Goal: Task Accomplishment & Management: Manage account settings

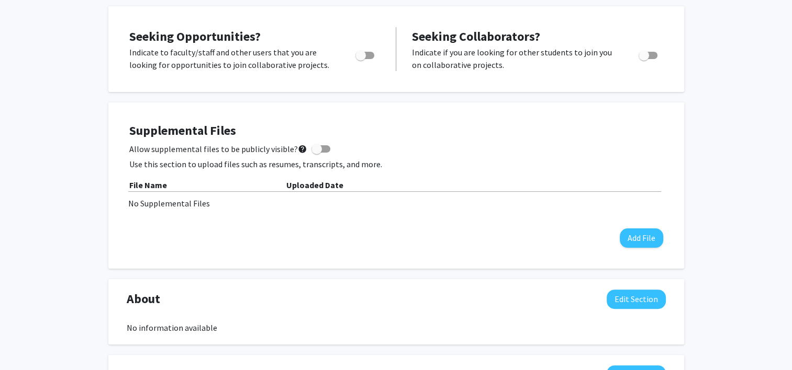
scroll to position [209, 0]
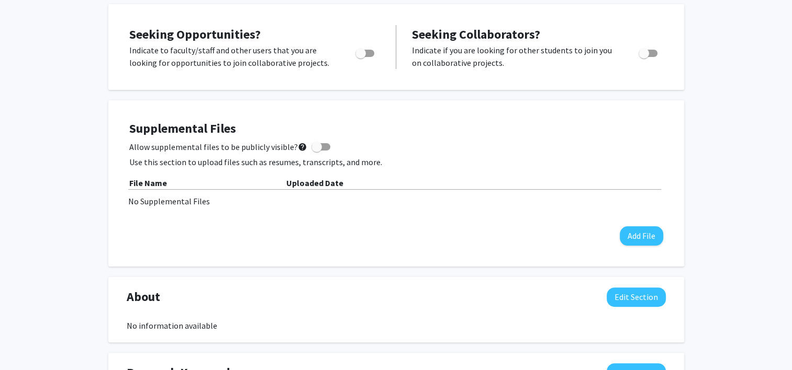
click at [313, 144] on span at bounding box center [316, 147] width 10 height 10
click at [316, 151] on input "Allow supplemental files to be publicly visible? help" at bounding box center [316, 151] width 1 height 1
click at [644, 230] on button "Add File" at bounding box center [641, 236] width 43 height 19
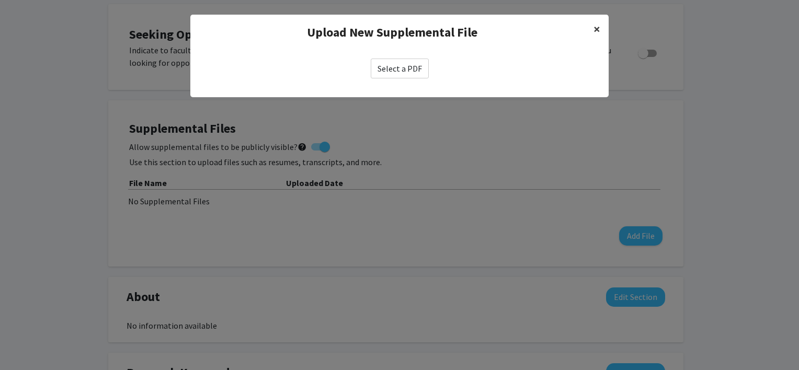
click at [601, 26] on button "×" at bounding box center [597, 29] width 24 height 29
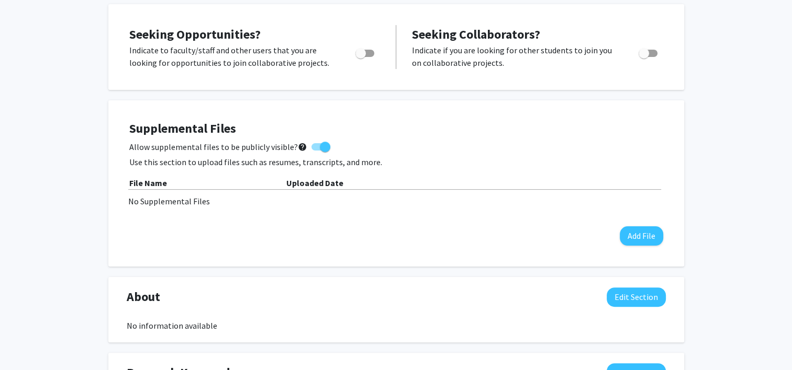
click at [320, 143] on span at bounding box center [325, 147] width 10 height 10
click at [317, 151] on input "Allow supplemental files to be publicly visible? help" at bounding box center [316, 151] width 1 height 1
checkbox input "false"
click at [555, 154] on div "Supplemental Files Allow supplemental files to be publicly visible? help Use th…" at bounding box center [396, 183] width 534 height 125
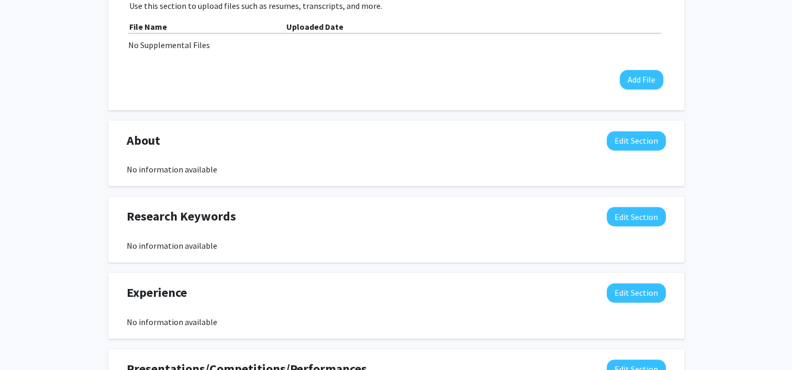
scroll to position [366, 0]
click at [633, 137] on button "Edit Section" at bounding box center [635, 140] width 59 height 19
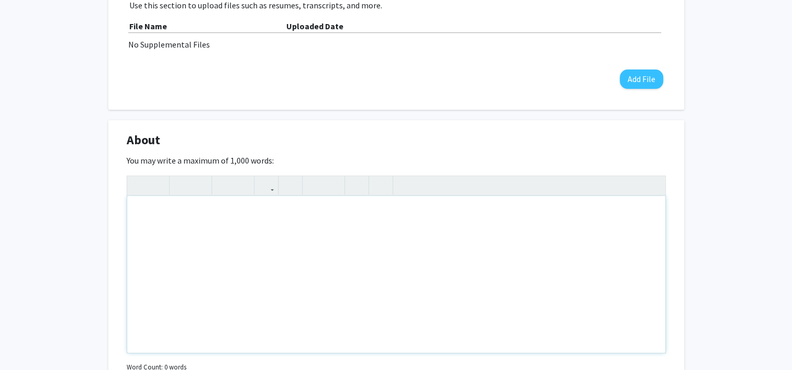
click at [445, 227] on div "Note to users with screen readers: Please deactivate our accessibility plugin f…" at bounding box center [396, 274] width 538 height 157
paste div "Note to users with screen readers: Please deactivate our accessibility plugin f…"
type textarea "<l>I’d si Ametconsec/Adipisc Elitse doeiusm-tempori ut lab Etdolorema al Enimad…"
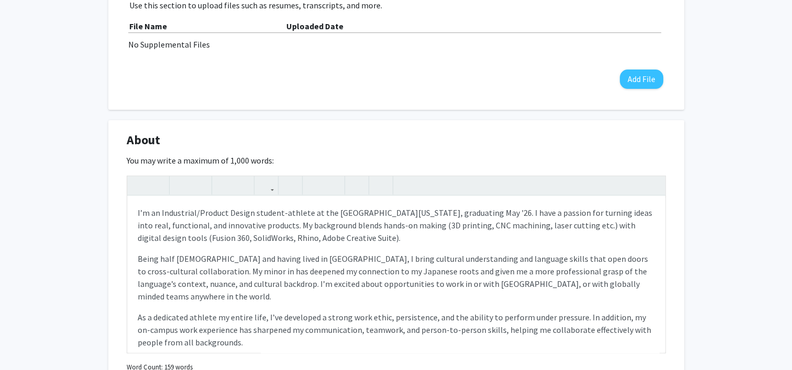
click at [28, 170] on div "[PERSON_NAME] Edit Section See Public View help Degree Level: Undergraduate Stu…" at bounding box center [396, 249] width 792 height 1157
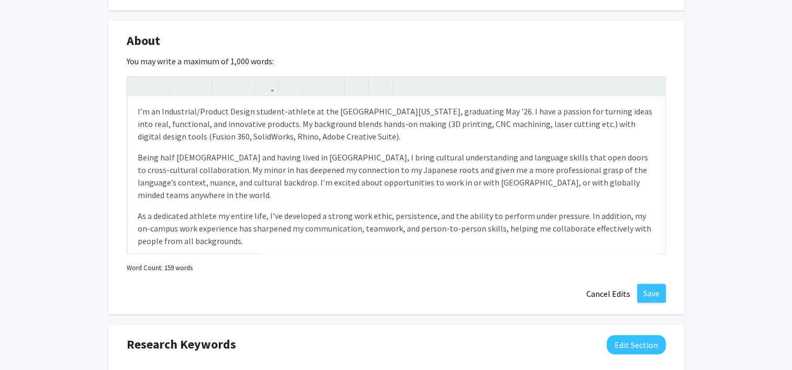
scroll to position [471, 0]
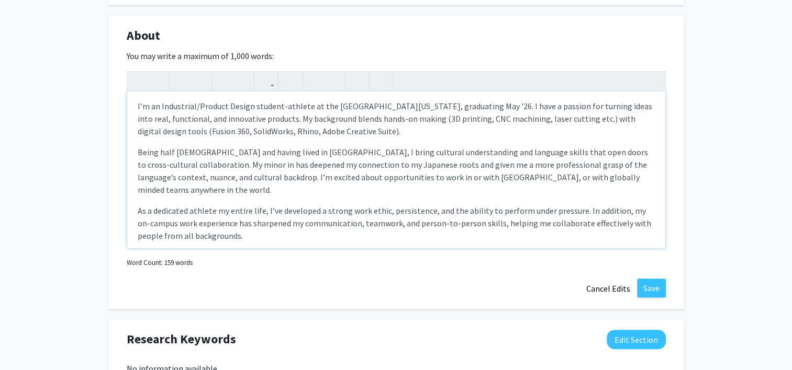
click at [178, 164] on p "Being half [DEMOGRAPHIC_DATA] and having lived in [GEOGRAPHIC_DATA], I bring cu…" at bounding box center [396, 171] width 517 height 50
type textarea "<l>I’d si Ametconsec/Adipisc Elitse doeiusm-tempori ut lab Etdolorema al Enimad…"
click at [712, 142] on div "[PERSON_NAME] Edit Section See Public View help Degree Level: Undergraduate Stu…" at bounding box center [396, 145] width 792 height 1157
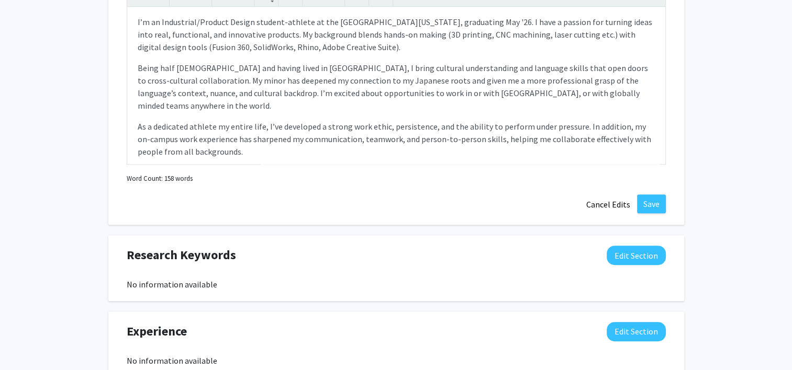
scroll to position [634, 0]
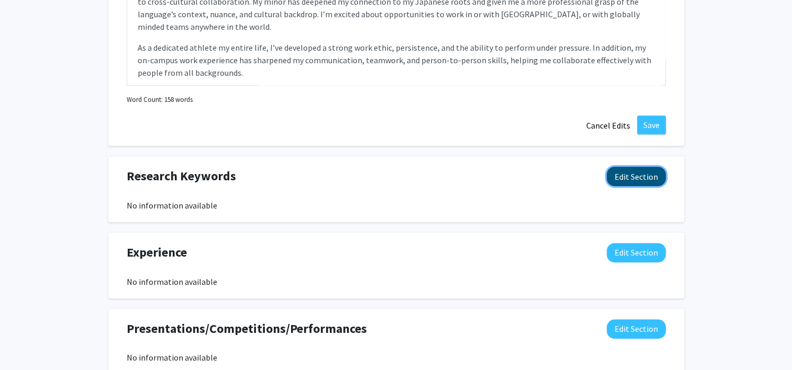
click at [643, 176] on button "Edit Section" at bounding box center [635, 176] width 59 height 19
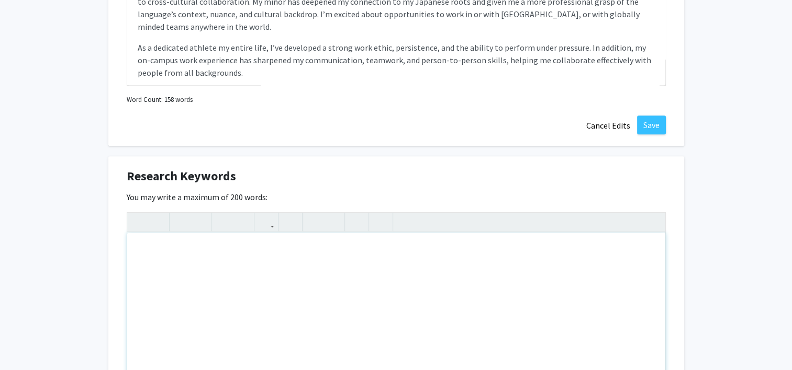
click at [218, 245] on div "Note to users with screen readers: Please deactivate our accessibility plugin f…" at bounding box center [396, 311] width 538 height 157
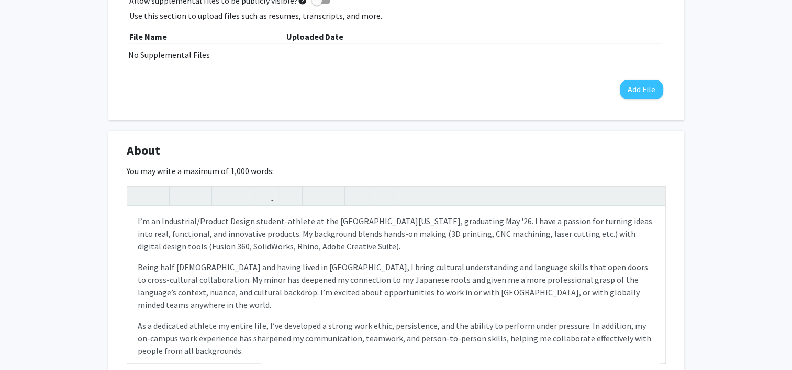
scroll to position [530, 0]
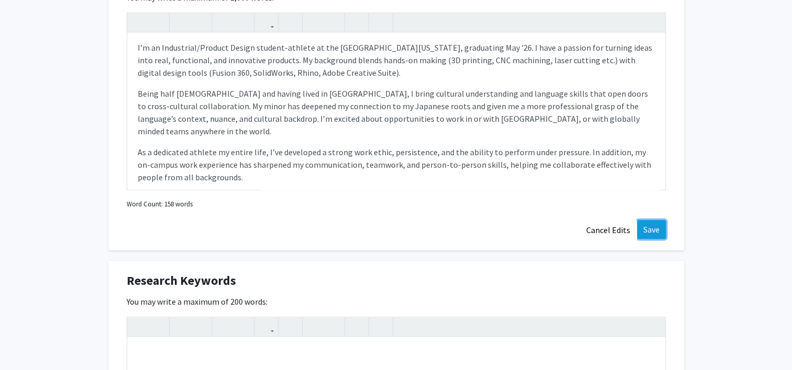
click at [661, 228] on button "Save" at bounding box center [651, 229] width 29 height 19
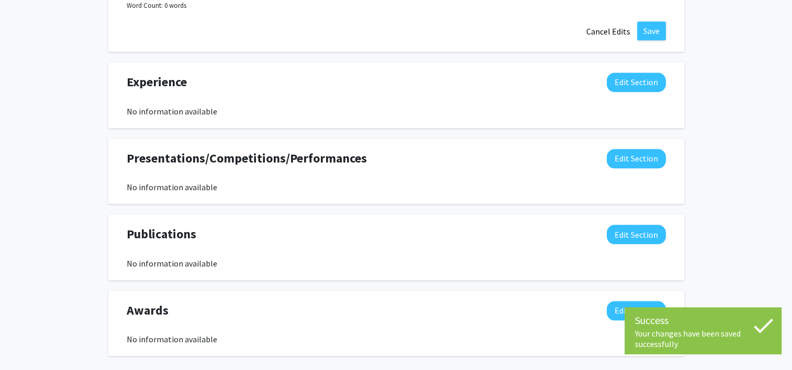
scroll to position [935, 0]
click at [640, 84] on button "Edit Section" at bounding box center [635, 81] width 59 height 19
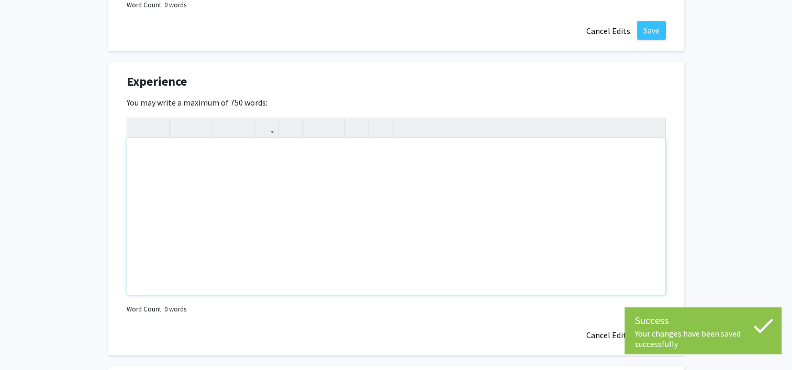
click at [438, 206] on div "Note to users with screen readers: Please deactivate our accessibility plugin f…" at bounding box center [396, 216] width 538 height 157
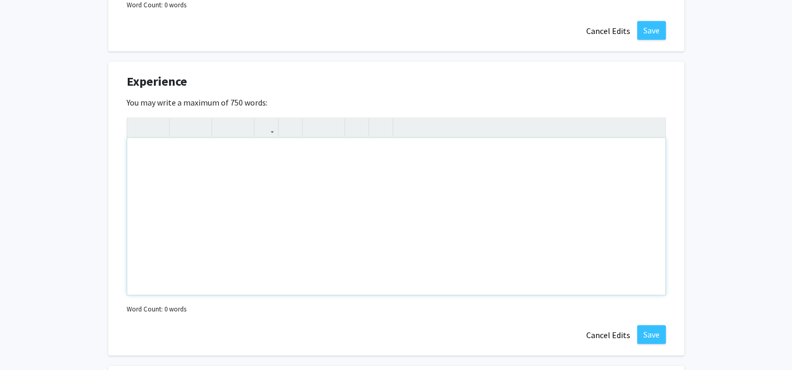
paste div "Note to users with screen readers: Please deactivate our accessibility plugin f…"
type textarea "<l>Ipsumdolor si Ametcons adip </e><s>Doeiusmo Temporinc </u><l>Etdolore Magnaa…"
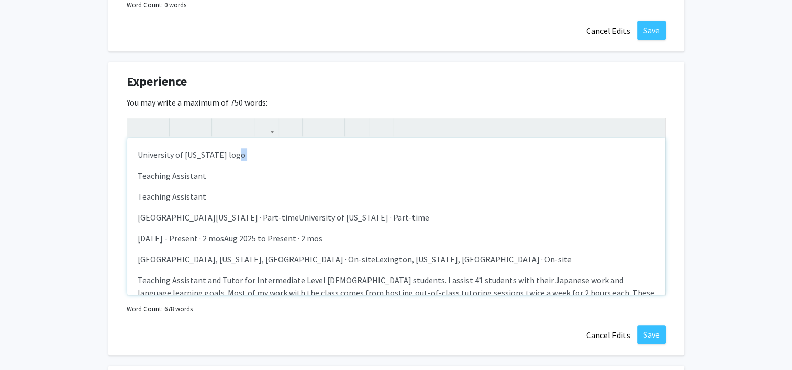
drag, startPoint x: 251, startPoint y: 150, endPoint x: 100, endPoint y: 162, distance: 150.6
drag, startPoint x: 208, startPoint y: 175, endPoint x: 86, endPoint y: 148, distance: 125.3
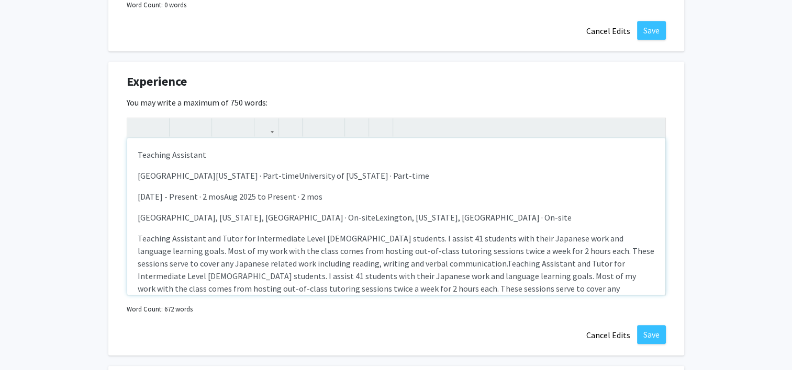
click at [136, 174] on div "Teaching Assistant [GEOGRAPHIC_DATA][US_STATE] · Part-timeUniversity of [US_STA…" at bounding box center [396, 216] width 538 height 157
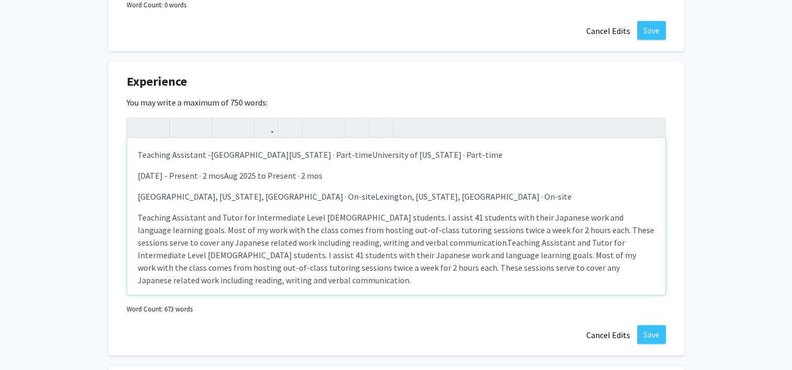
click at [325, 151] on span "[GEOGRAPHIC_DATA][US_STATE] · Part-timeUniversity of [US_STATE] · Part-time" at bounding box center [356, 155] width 291 height 10
click at [285, 153] on span "[GEOGRAPHIC_DATA][US_STATE] · Part-time [GEOGRAPHIC_DATA][US_STATE] · Part-time" at bounding box center [373, 155] width 324 height 10
click at [385, 182] on div "Teaching Assistant - [GEOGRAPHIC_DATA][US_STATE][US_STATE] · Part-time [DATE] -…" at bounding box center [396, 216] width 538 height 157
drag, startPoint x: 366, startPoint y: 151, endPoint x: 285, endPoint y: 157, distance: 81.3
click at [285, 157] on span "[GEOGRAPHIC_DATA][US_STATE][US_STATE] · Part-time" at bounding box center [313, 155] width 204 height 10
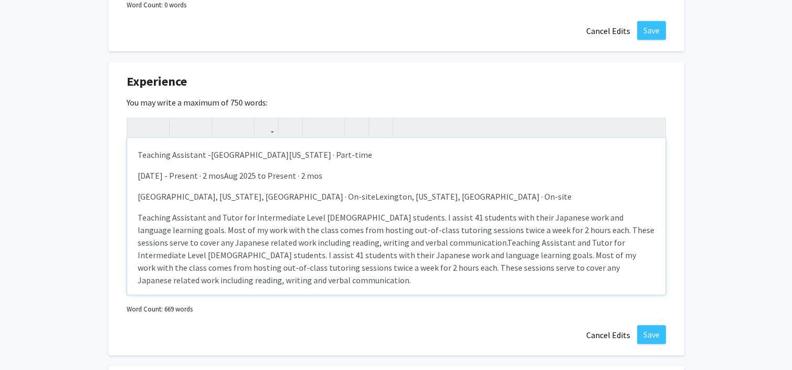
click at [378, 183] on div "Teaching Assistant - [GEOGRAPHIC_DATA][US_STATE] · Part-time [DATE] - Present ·…" at bounding box center [396, 216] width 538 height 157
drag, startPoint x: 343, startPoint y: 174, endPoint x: 227, endPoint y: 170, distance: 116.3
click at [227, 170] on p "[DATE] - Present · 2 mosAug 2025 to Present · 2 mos" at bounding box center [396, 176] width 517 height 13
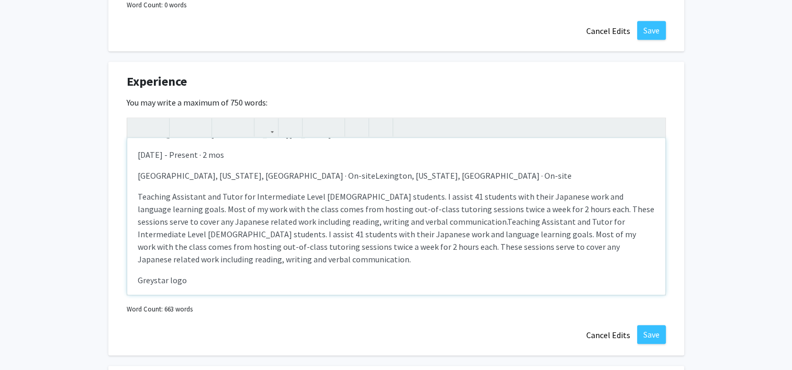
scroll to position [0, 0]
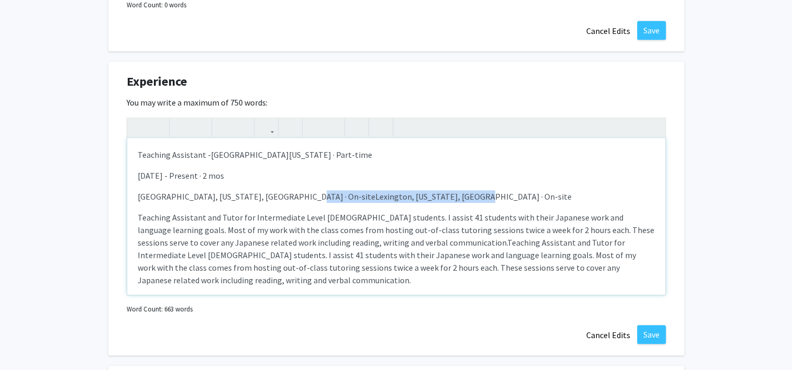
drag, startPoint x: 457, startPoint y: 195, endPoint x: 290, endPoint y: 199, distance: 167.0
click at [290, 199] on p "[GEOGRAPHIC_DATA], [US_STATE], [GEOGRAPHIC_DATA] · On-siteLexington, [US_STATE]…" at bounding box center [396, 196] width 517 height 13
click at [200, 170] on p "[DATE] - Present · 2 mos" at bounding box center [396, 176] width 517 height 13
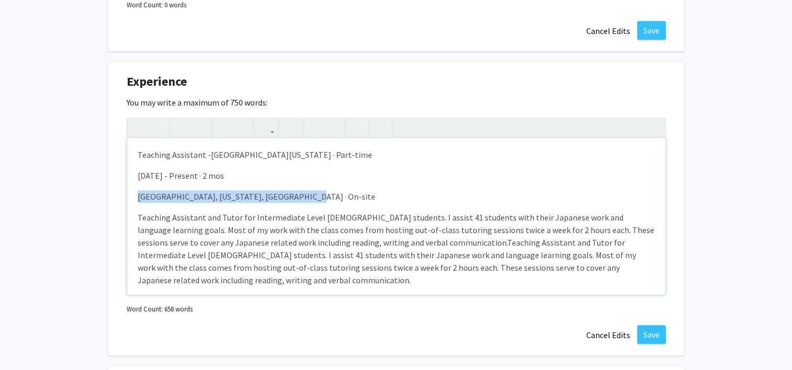
drag, startPoint x: 337, startPoint y: 192, endPoint x: 127, endPoint y: 187, distance: 209.9
click at [127, 187] on div "Teaching Assistant - [GEOGRAPHIC_DATA][US_STATE] · Part-time [DATE] - Present ·…" at bounding box center [396, 216] width 538 height 157
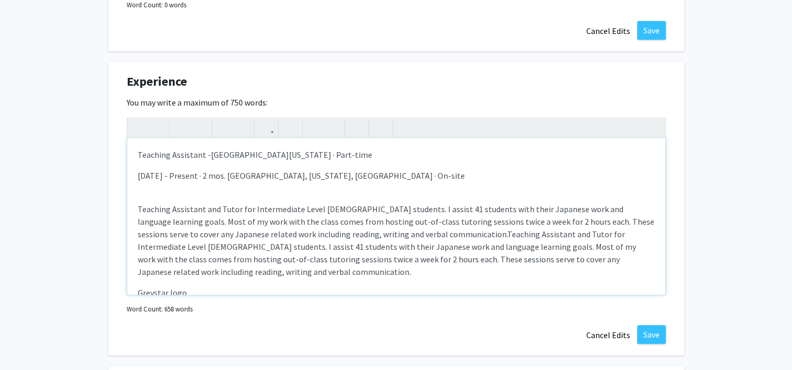
click at [300, 208] on p "Teaching Assistant and Tutor for Intermediate Level [DEMOGRAPHIC_DATA] students…" at bounding box center [396, 240] width 517 height 75
click at [209, 190] on div "Teaching Assistant - [GEOGRAPHIC_DATA][US_STATE] · Part-time [DATE] - Present ·…" at bounding box center [396, 216] width 538 height 157
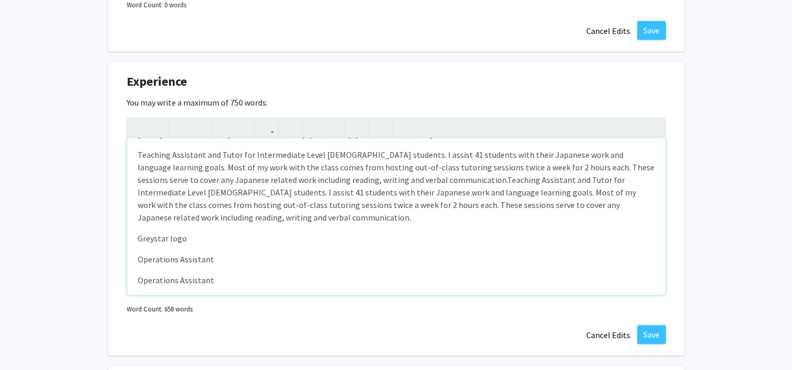
scroll to position [43, 0]
click at [329, 231] on p "Greystar logo" at bounding box center [396, 237] width 517 height 13
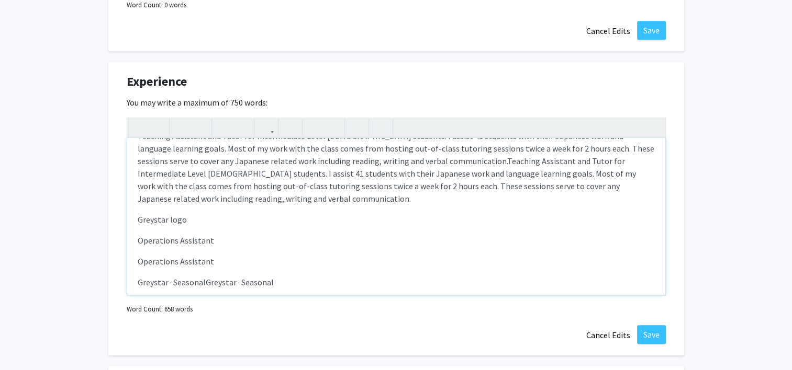
scroll to position [62, 0]
drag, startPoint x: 222, startPoint y: 236, endPoint x: 137, endPoint y: 213, distance: 87.7
click at [137, 213] on div "Teaching Assistant - [GEOGRAPHIC_DATA][US_STATE] · Part-time [DATE] - Present ·…" at bounding box center [396, 216] width 538 height 157
drag, startPoint x: 283, startPoint y: 260, endPoint x: 203, endPoint y: 260, distance: 79.5
click at [203, 260] on p "Greystar · SeasonalGreystar · Seasonal" at bounding box center [396, 260] width 517 height 13
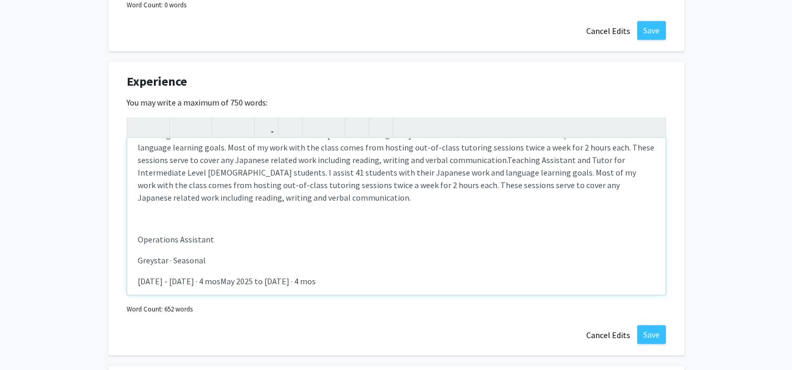
click at [139, 261] on p "Greystar · Seasonal" at bounding box center [396, 260] width 517 height 13
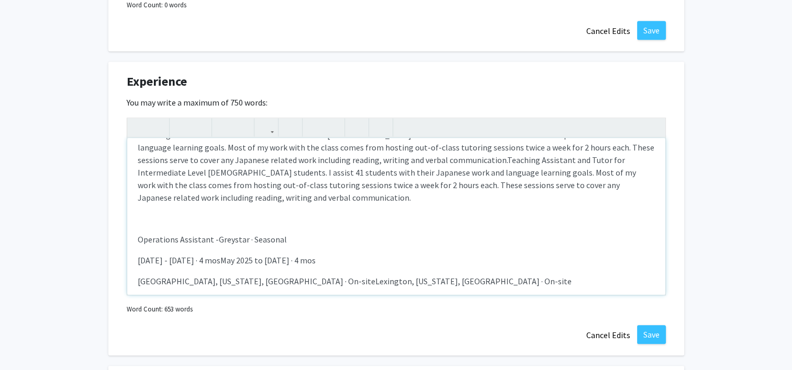
drag, startPoint x: 345, startPoint y: 256, endPoint x: 233, endPoint y: 255, distance: 112.0
click at [233, 255] on p "[DATE] - [DATE] · 4 mosMay 2025 to [DATE] · 4 mos" at bounding box center [396, 260] width 517 height 13
drag, startPoint x: 137, startPoint y: 280, endPoint x: 261, endPoint y: 275, distance: 124.1
click at [261, 275] on p "[GEOGRAPHIC_DATA], [US_STATE], [GEOGRAPHIC_DATA] · On-siteLexington, [US_STATE]…" at bounding box center [396, 281] width 517 height 13
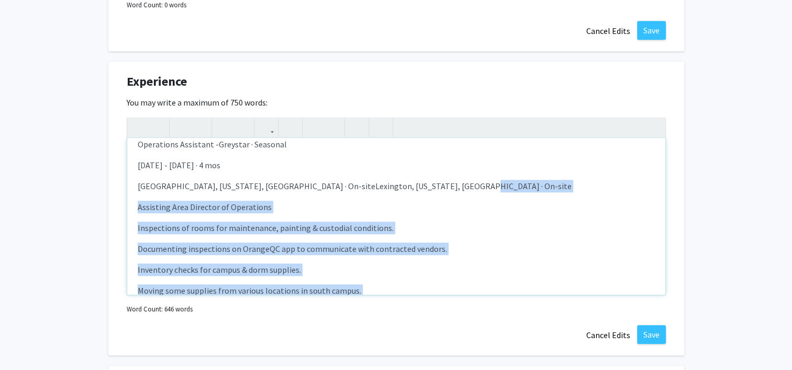
scroll to position [181, 0]
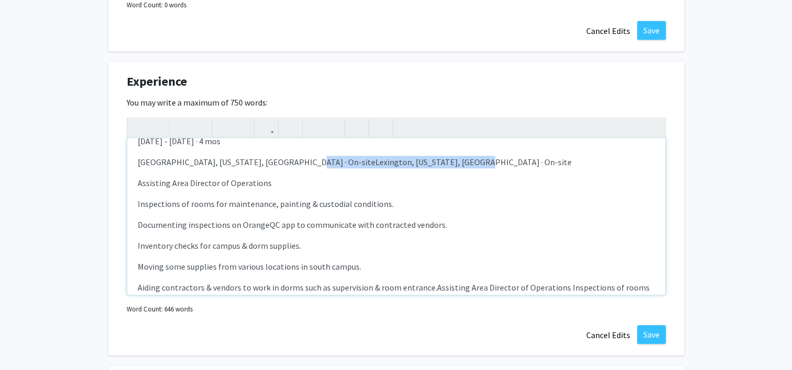
drag, startPoint x: 455, startPoint y: 280, endPoint x: 289, endPoint y: 159, distance: 204.8
click at [289, 159] on p "[GEOGRAPHIC_DATA], [US_STATE], [GEOGRAPHIC_DATA] · On-siteLexington, [US_STATE]…" at bounding box center [396, 162] width 517 height 13
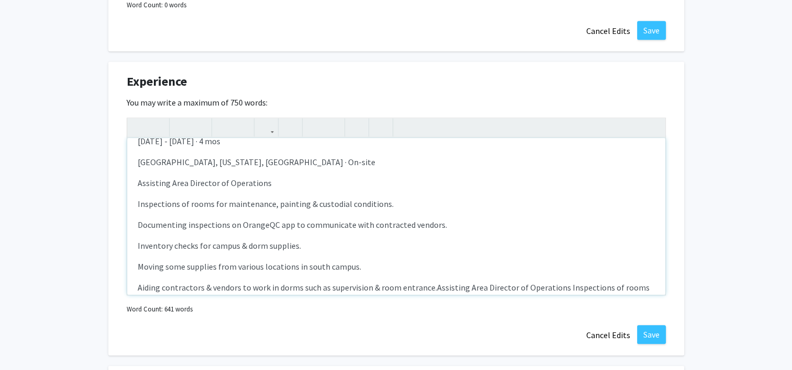
scroll to position [149, 0]
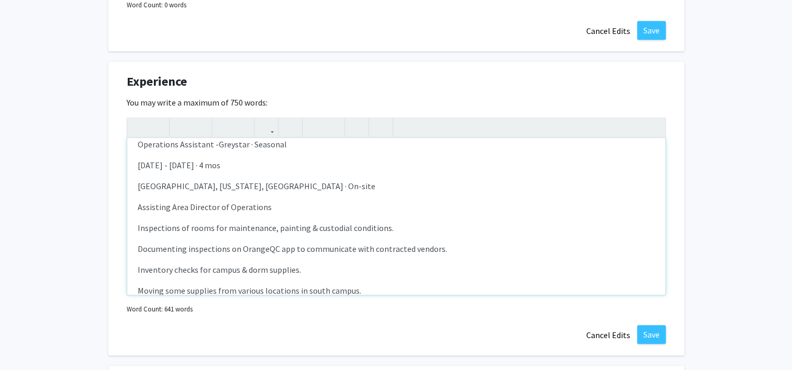
click at [283, 163] on p "[DATE] - [DATE] · 4 mos" at bounding box center [396, 165] width 517 height 13
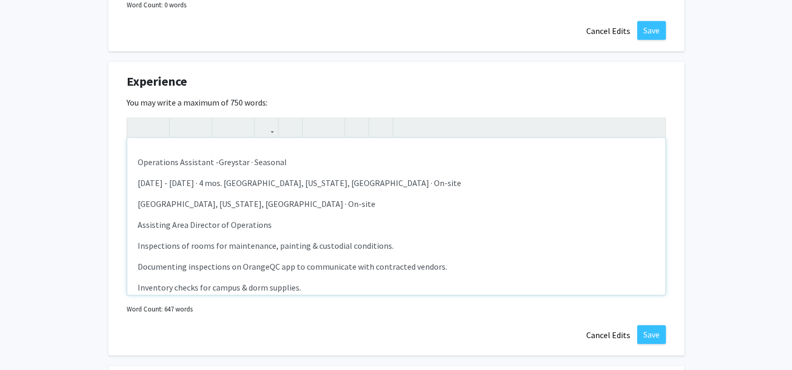
scroll to position [130, 0]
drag, startPoint x: 319, startPoint y: 198, endPoint x: 121, endPoint y: 195, distance: 197.8
click at [121, 195] on div "Experience Edit Section You may write a maximum of 750 words: Teaching Assistan…" at bounding box center [396, 209] width 576 height 294
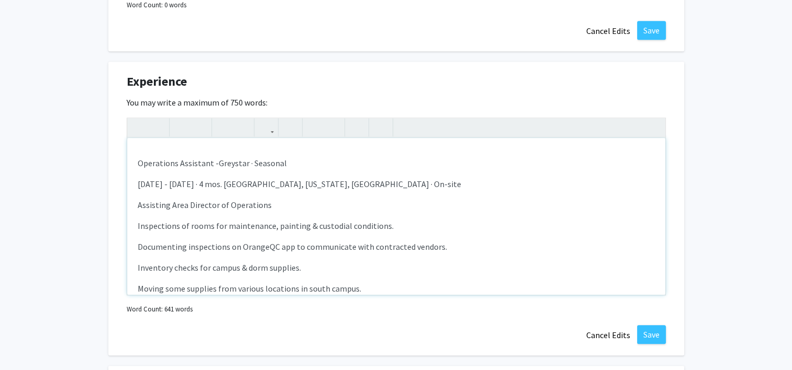
click at [209, 200] on p "Assisting Area Director of Operations" at bounding box center [396, 205] width 517 height 13
click at [246, 201] on p "Assisting Area Director of Operations" at bounding box center [396, 205] width 517 height 13
click at [260, 202] on p "Assisting Area Director of Operations" at bounding box center [396, 205] width 517 height 13
click at [274, 202] on p "Assisting Area Director of Operations" at bounding box center [396, 205] width 517 height 13
click at [135, 222] on div "Teaching Assistant - [GEOGRAPHIC_DATA][US_STATE] · Part-time [DATE] - Present ·…" at bounding box center [396, 216] width 538 height 157
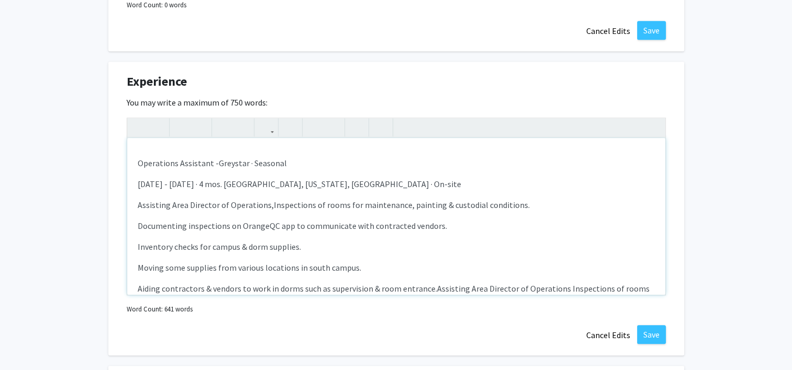
click at [135, 222] on div "Teaching Assistant - [GEOGRAPHIC_DATA][US_STATE] · Part-time [DATE] - Present ·…" at bounding box center [396, 216] width 538 height 157
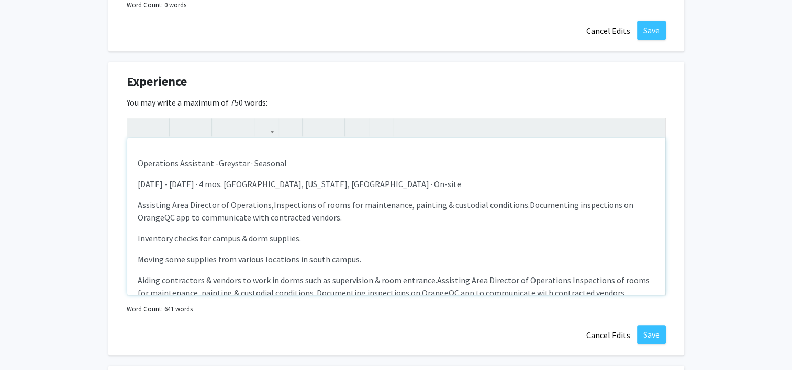
click at [265, 206] on p "Assisting Area Director of Operations, Inspections of rooms for maintenance, pa…" at bounding box center [396, 211] width 517 height 25
click at [138, 239] on p "Inventory checks for campus & dorm supplies." at bounding box center [396, 238] width 517 height 13
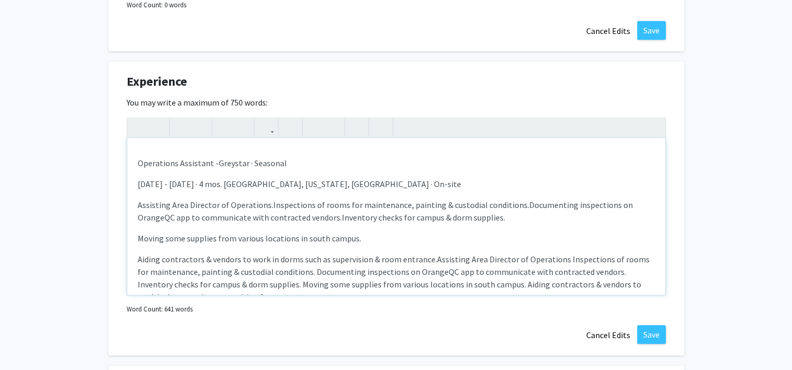
click at [138, 239] on p "Moving some supplies from various locations in south campus." at bounding box center [396, 238] width 517 height 13
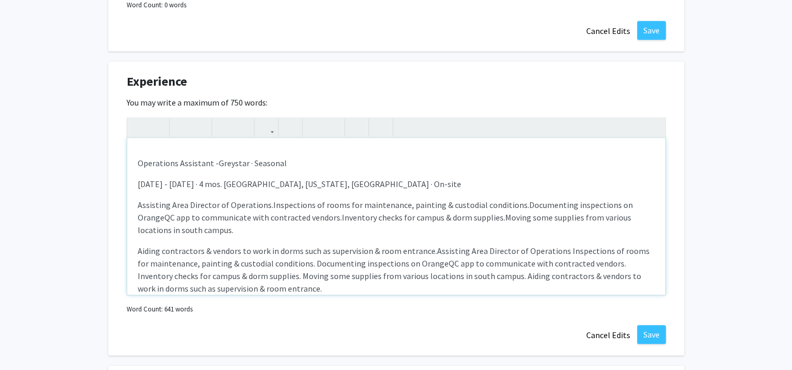
click at [138, 249] on p "Aiding contractors & vendors to work in dorms such as supervision & room entran…" at bounding box center [396, 270] width 517 height 50
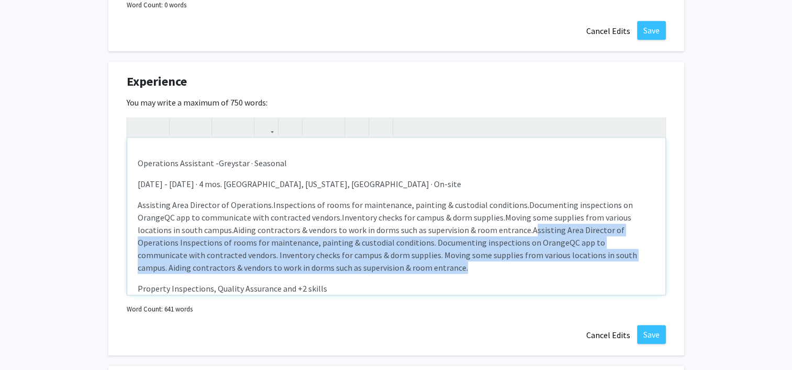
drag, startPoint x: 530, startPoint y: 227, endPoint x: 534, endPoint y: 261, distance: 34.9
click at [534, 261] on p "Assisting Area Director of Operations. Inspections of rooms for maintenance, pa…" at bounding box center [396, 236] width 517 height 75
drag, startPoint x: 471, startPoint y: 263, endPoint x: 525, endPoint y: 234, distance: 61.6
click at [525, 234] on p "Assisting Area Director of Operations. Inspections of rooms for maintenance, pa…" at bounding box center [396, 236] width 517 height 75
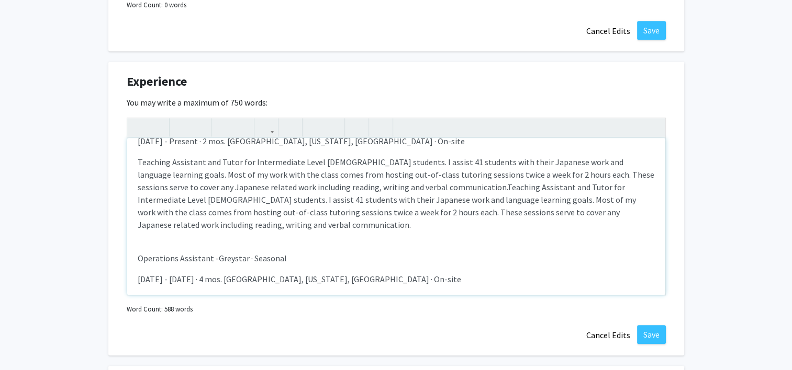
scroll to position [24, 0]
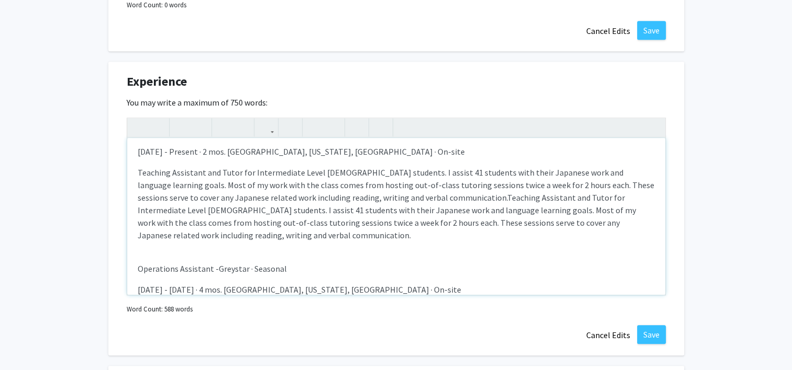
click at [522, 230] on p "Teaching Assistant and Tutor for Intermediate Level [DEMOGRAPHIC_DATA] students…" at bounding box center [396, 203] width 517 height 75
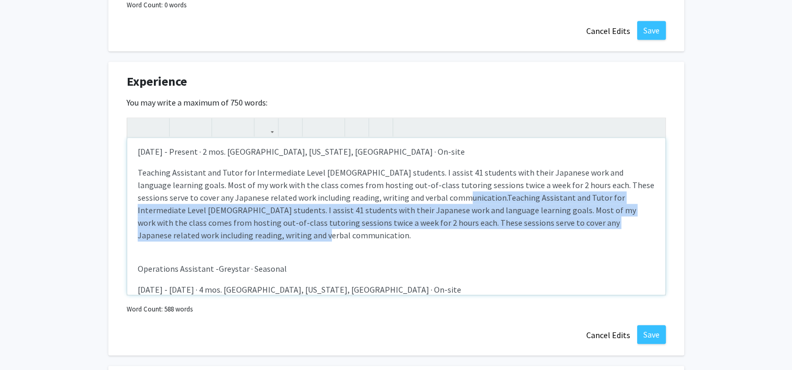
drag, startPoint x: 522, startPoint y: 230, endPoint x: 406, endPoint y: 196, distance: 121.4
click at [406, 196] on p "Teaching Assistant and Tutor for Intermediate Level [DEMOGRAPHIC_DATA] students…" at bounding box center [396, 203] width 517 height 75
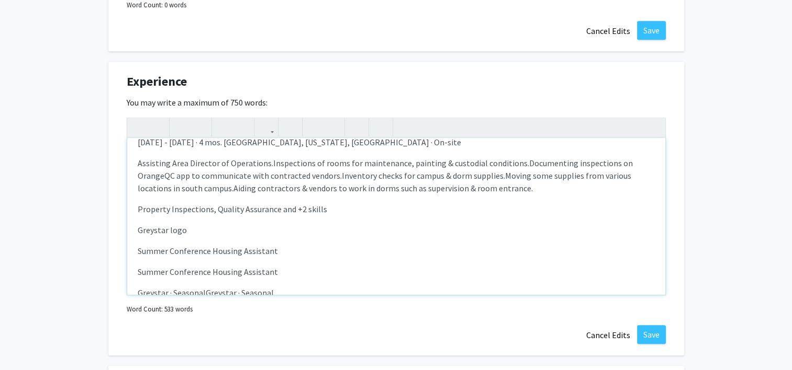
scroll to position [135, 0]
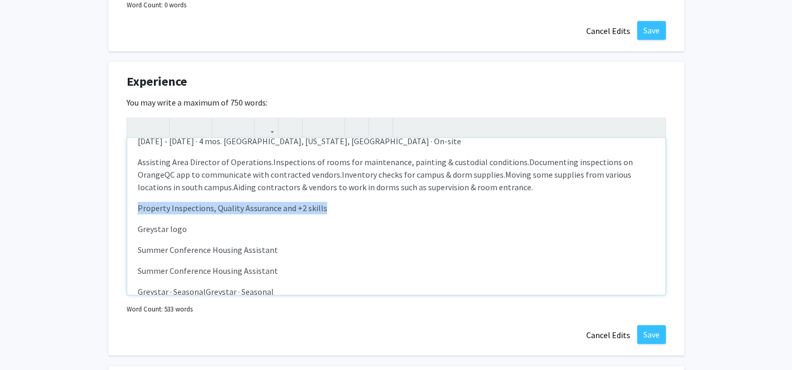
drag, startPoint x: 340, startPoint y: 209, endPoint x: 133, endPoint y: 203, distance: 207.3
click at [133, 203] on div "Teaching Assistant - [GEOGRAPHIC_DATA][US_STATE] · Part-time [DATE] - Present ·…" at bounding box center [396, 216] width 538 height 157
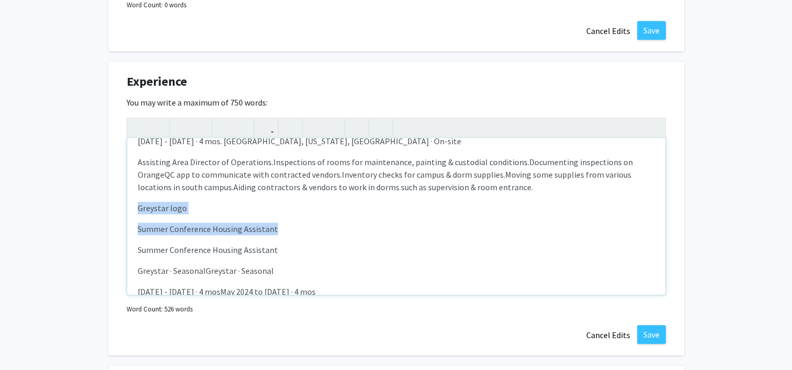
drag, startPoint x: 280, startPoint y: 228, endPoint x: 113, endPoint y: 197, distance: 170.2
click at [113, 197] on div "Experience Edit Section You may write a maximum of 750 words: Teaching Assistan…" at bounding box center [396, 209] width 576 height 294
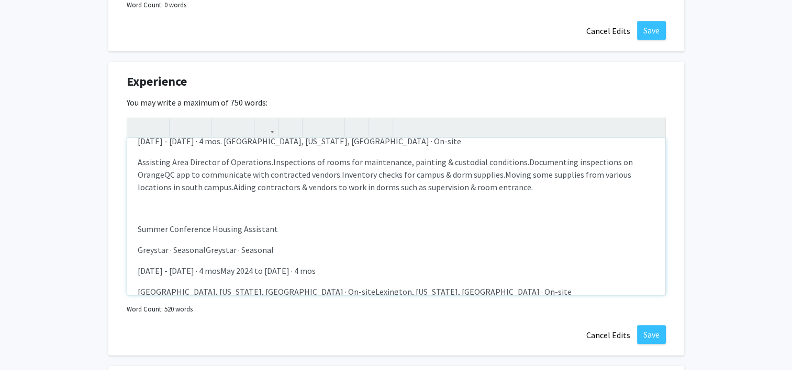
click at [132, 253] on div "Teaching Assistant - [GEOGRAPHIC_DATA][US_STATE] · Part-time [DATE] - Present ·…" at bounding box center [396, 216] width 538 height 157
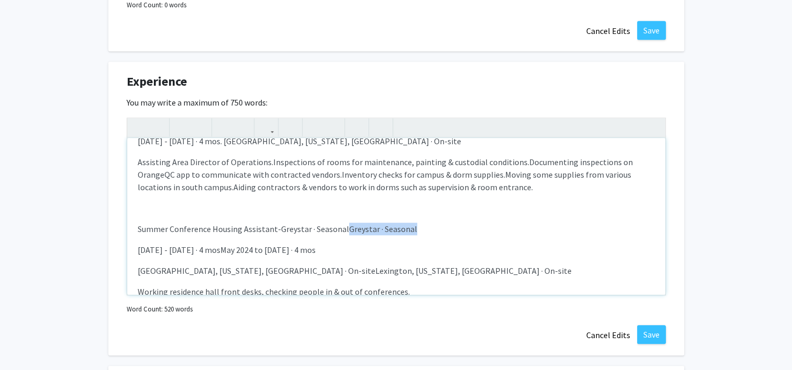
drag, startPoint x: 344, startPoint y: 228, endPoint x: 423, endPoint y: 229, distance: 79.0
click at [423, 229] on p "Summer Conference Housing Assistant- Greystar · SeasonalGreystar · Seasonal" at bounding box center [396, 229] width 517 height 13
click at [138, 245] on p "[DATE] - [DATE] · 4 mosMay 2024 to [DATE] · 4 mos" at bounding box center [396, 250] width 517 height 13
drag, startPoint x: 334, startPoint y: 249, endPoint x: 235, endPoint y: 249, distance: 98.9
click at [235, 249] on p "[DATE] - [DATE] · 4 mosMay 2024 to [DATE] · 4 mos" at bounding box center [396, 250] width 517 height 13
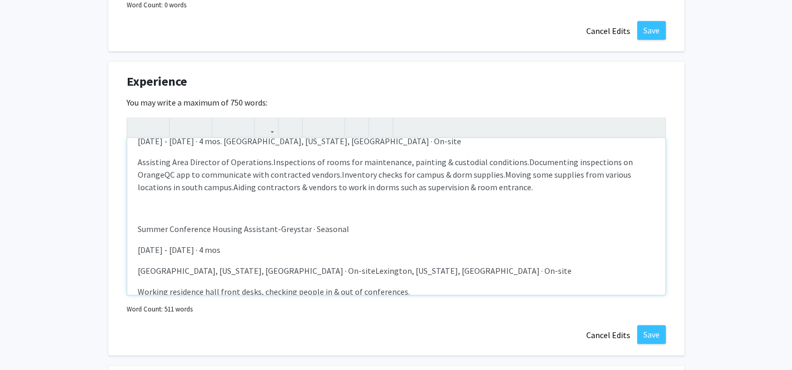
click at [138, 250] on p "[DATE] - [DATE] · 4 mos" at bounding box center [396, 250] width 517 height 13
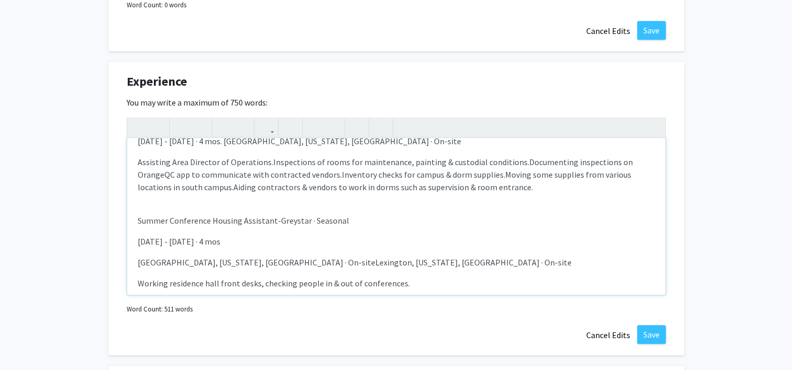
click at [464, 257] on p "[GEOGRAPHIC_DATA], [US_STATE], [GEOGRAPHIC_DATA] · On-siteLexington, [US_STATE]…" at bounding box center [396, 262] width 517 height 13
drag, startPoint x: 288, startPoint y: 260, endPoint x: 447, endPoint y: 249, distance: 160.0
click at [447, 249] on div "Teaching Assistant - [GEOGRAPHIC_DATA][US_STATE] · Part-time [DATE] - Present ·…" at bounding box center [396, 216] width 538 height 157
click at [134, 263] on div "Teaching Assistant - [GEOGRAPHIC_DATA][US_STATE] · Part-time [DATE] - Present ·…" at bounding box center [396, 216] width 538 height 157
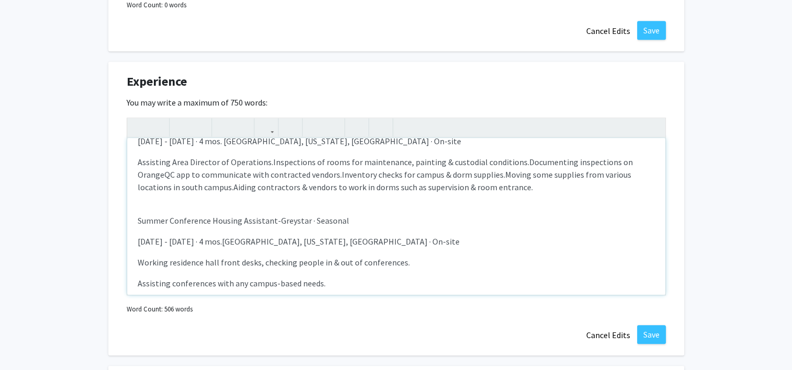
click at [134, 263] on div "Teaching Assistant - [GEOGRAPHIC_DATA][US_STATE] · Part-time [DATE] - Present ·…" at bounding box center [396, 216] width 538 height 157
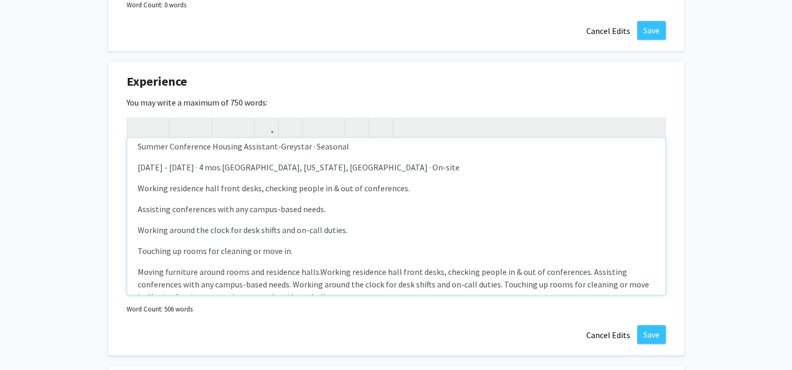
scroll to position [210, 0]
click at [138, 207] on p "Assisting conferences with any campus-based needs." at bounding box center [396, 208] width 517 height 13
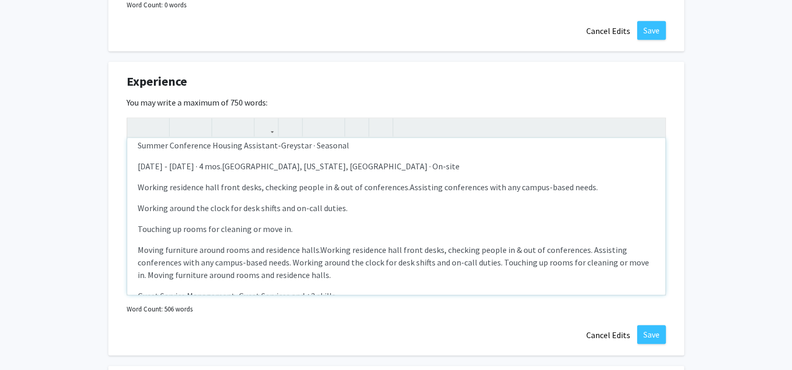
click at [138, 207] on p "Working around the clock for desk shifts and on-call duties." at bounding box center [396, 208] width 517 height 13
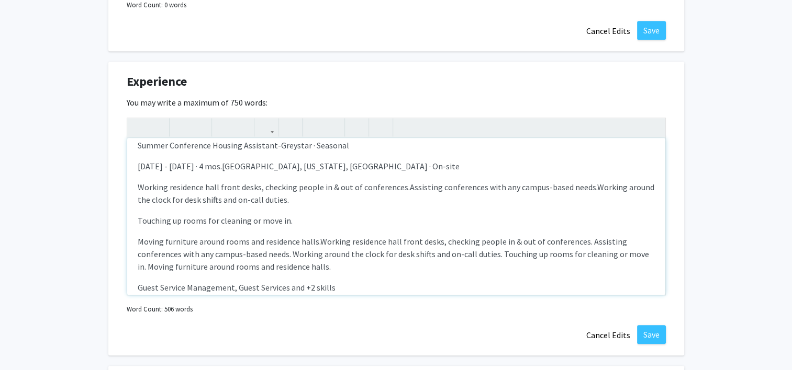
click at [137, 207] on div "Teaching Assistant - [GEOGRAPHIC_DATA][US_STATE] · Part-time [DATE] - Present ·…" at bounding box center [396, 216] width 538 height 157
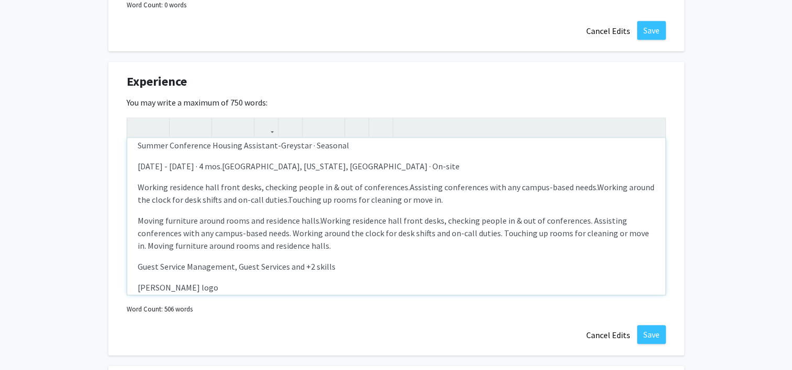
click at [139, 219] on p "Moving furniture around rooms and residence halls.Working residence hall front …" at bounding box center [396, 234] width 517 height 38
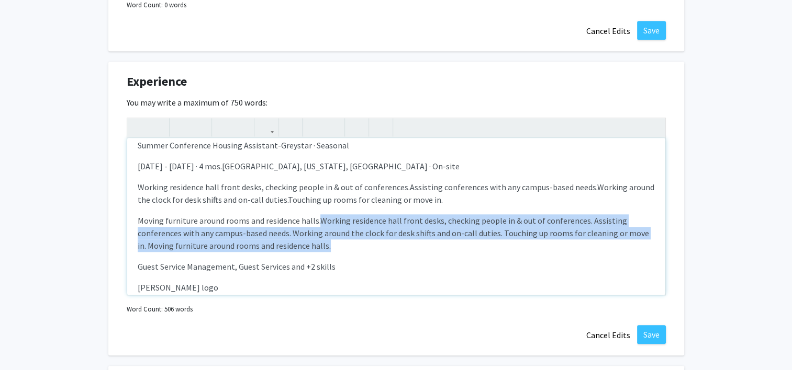
click at [427, 239] on p "Moving furniture around rooms and residence halls.Working residence hall front …" at bounding box center [396, 234] width 517 height 38
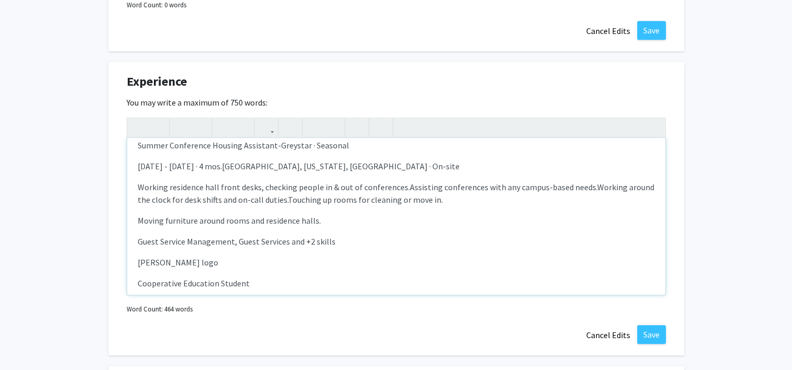
click at [135, 217] on div "Teaching Assistant - [GEOGRAPHIC_DATA][US_STATE] · Part-time [DATE] - Present ·…" at bounding box center [396, 216] width 538 height 157
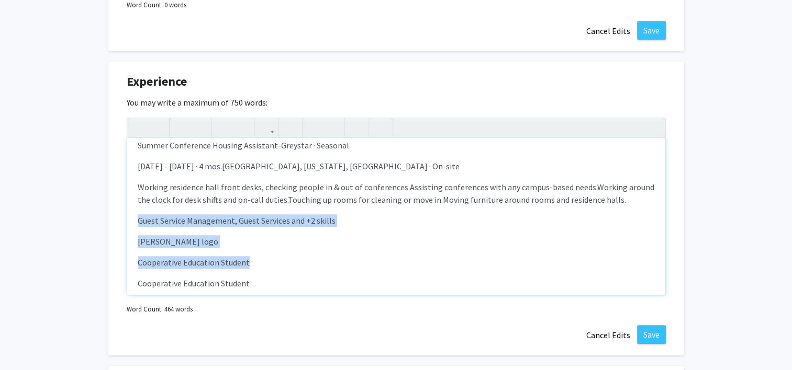
drag, startPoint x: 136, startPoint y: 218, endPoint x: 261, endPoint y: 266, distance: 134.0
click at [261, 266] on div "Teaching Assistant - [GEOGRAPHIC_DATA][US_STATE] · Part-time [DATE] - Present ·…" at bounding box center [396, 216] width 538 height 157
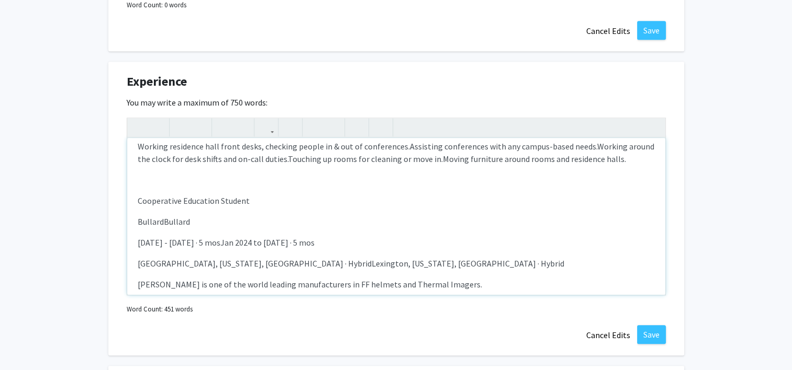
scroll to position [251, 0]
drag, startPoint x: 196, startPoint y: 219, endPoint x: 184, endPoint y: 220, distance: 11.5
click at [184, 220] on p "BullardBullard" at bounding box center [396, 222] width 517 height 13
click at [128, 217] on div "Teaching Assistant - [GEOGRAPHIC_DATA][US_STATE] · Part-time [DATE] - Present ·…" at bounding box center [396, 216] width 538 height 157
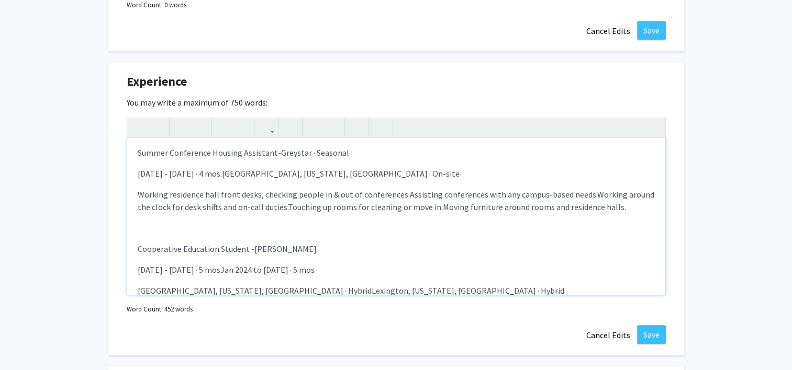
scroll to position [199, 0]
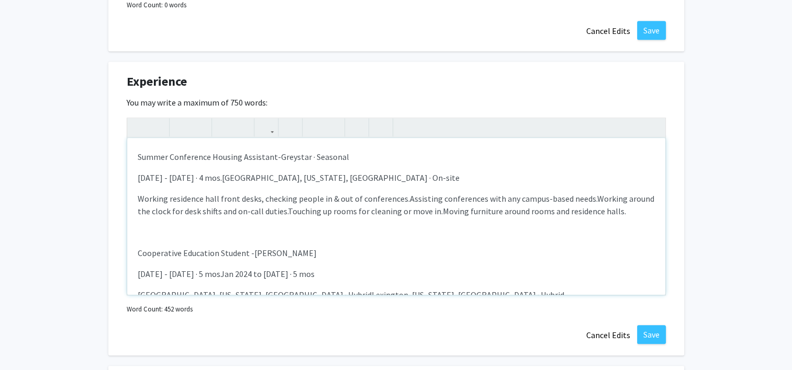
click at [347, 243] on div "Teaching Assistant - [GEOGRAPHIC_DATA][US_STATE] · Part-time [DATE] - Present ·…" at bounding box center [396, 216] width 538 height 157
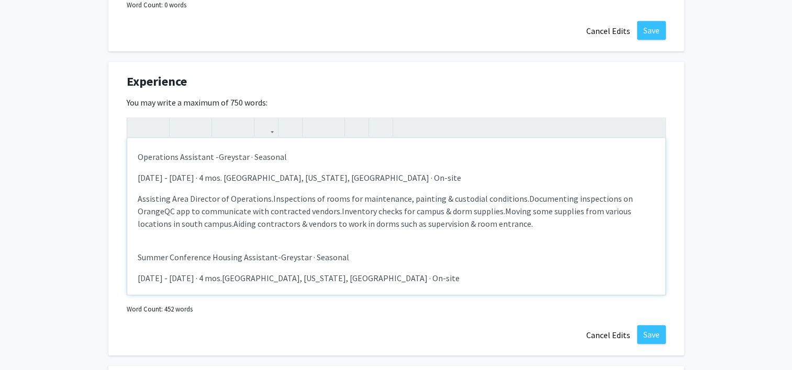
scroll to position [91, 0]
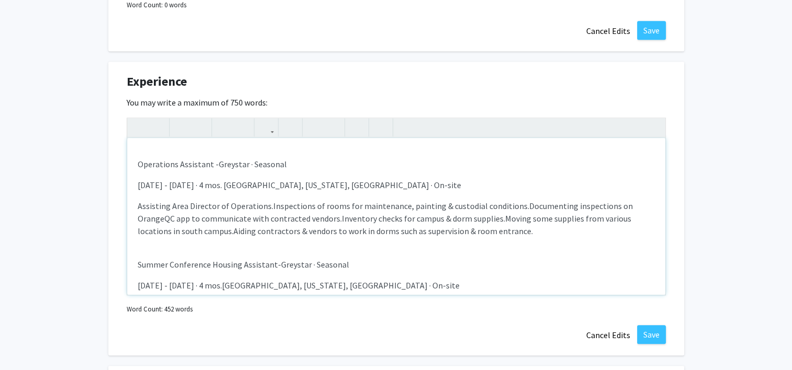
click at [271, 263] on p "Summer Conference Housing Assistant- Greystar · Seasonal" at bounding box center [396, 264] width 517 height 13
click at [364, 266] on p "Summer Conference Housing Assistant - Greystar · Seasonal" at bounding box center [396, 264] width 517 height 13
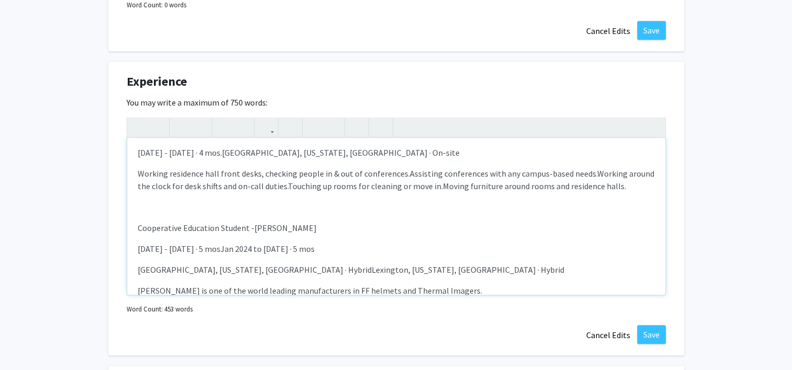
scroll to position [225, 0]
drag, startPoint x: 350, startPoint y: 241, endPoint x: 231, endPoint y: 241, distance: 118.8
click at [231, 242] on p "[DATE] - [DATE] · 5 mosJan 2024 to [DATE] · 5 mos" at bounding box center [396, 248] width 517 height 13
click at [136, 265] on div "Teaching Assistant - [GEOGRAPHIC_DATA][US_STATE] · Part-time [DATE] - Present ·…" at bounding box center [396, 216] width 538 height 157
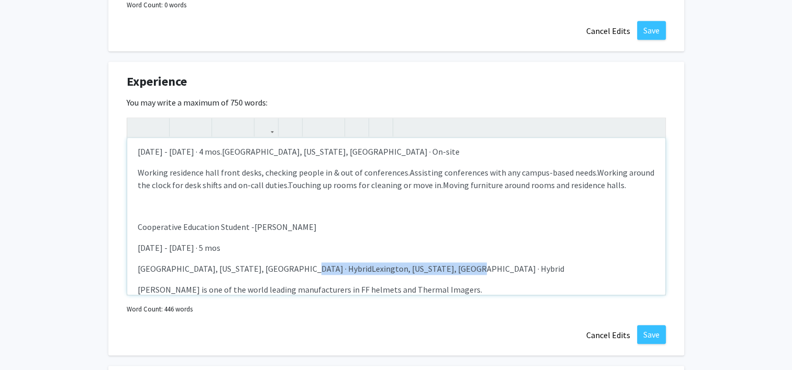
drag, startPoint x: 449, startPoint y: 266, endPoint x: 286, endPoint y: 268, distance: 163.3
click at [286, 268] on p "[GEOGRAPHIC_DATA], [US_STATE], [GEOGRAPHIC_DATA] · HybridLexington, [US_STATE],…" at bounding box center [396, 269] width 517 height 13
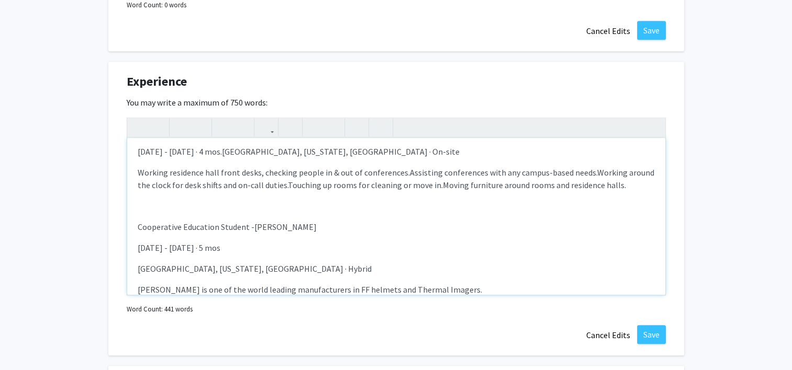
click at [134, 272] on div "Teaching Assistant - [GEOGRAPHIC_DATA][US_STATE] · Part-time [DATE] - Present ·…" at bounding box center [396, 216] width 538 height 157
click at [134, 270] on div "Teaching Assistant - [GEOGRAPHIC_DATA][US_STATE] · Part-time [DATE] - Present ·…" at bounding box center [396, 216] width 538 height 157
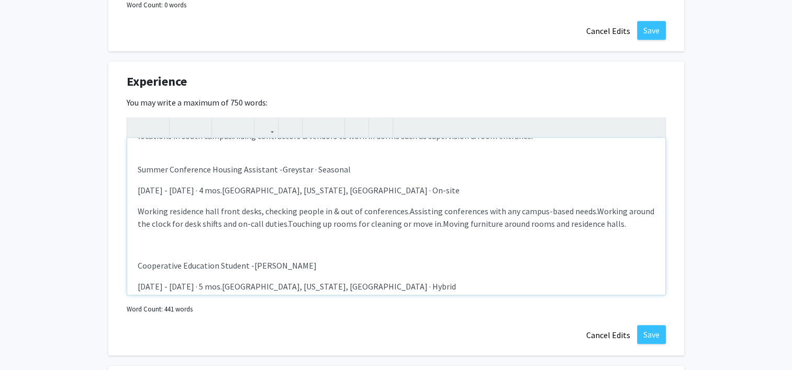
scroll to position [199, 0]
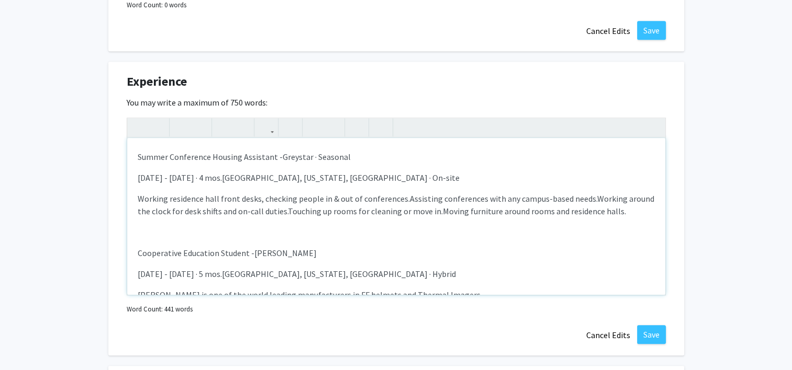
click at [295, 253] on p "Cooperative Education Student - [PERSON_NAME]" at bounding box center [396, 253] width 517 height 13
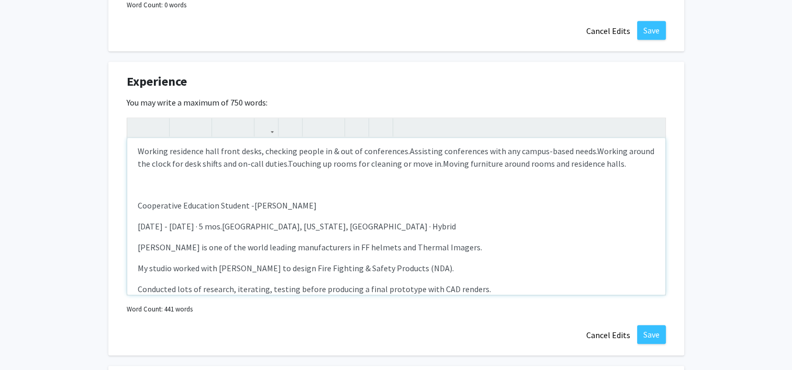
scroll to position [268, 0]
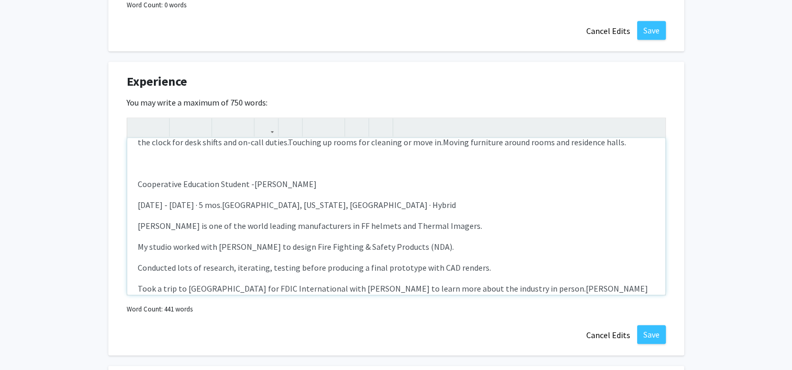
click at [135, 247] on div "Teaching Assistant - [GEOGRAPHIC_DATA][US_STATE] · Part-time [DATE] - Present ·…" at bounding box center [396, 216] width 538 height 157
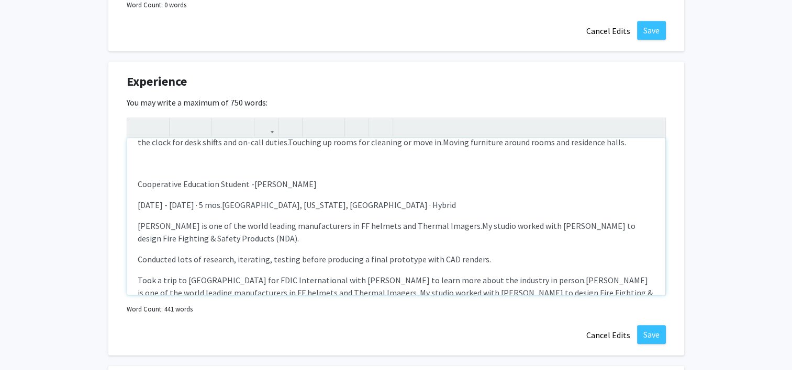
click at [135, 247] on div "Teaching Assistant - [GEOGRAPHIC_DATA][US_STATE] · Part-time [DATE] - Present ·…" at bounding box center [396, 216] width 538 height 157
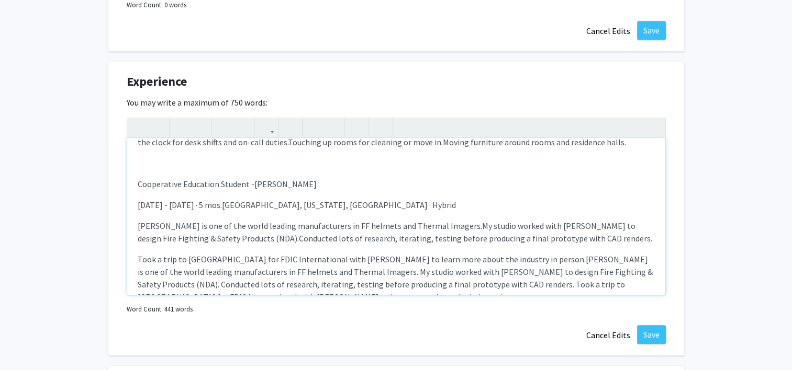
scroll to position [278, 0]
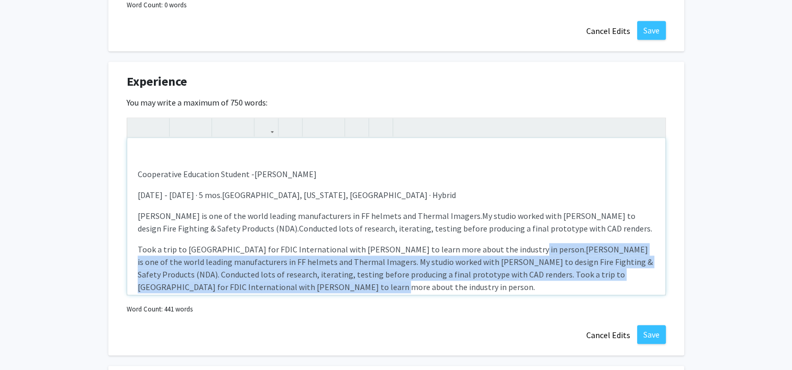
drag, startPoint x: 501, startPoint y: 247, endPoint x: 589, endPoint y: 280, distance: 93.9
click at [589, 280] on p "Took a trip to [GEOGRAPHIC_DATA] for FDIC International with [PERSON_NAME] to l…" at bounding box center [396, 268] width 517 height 50
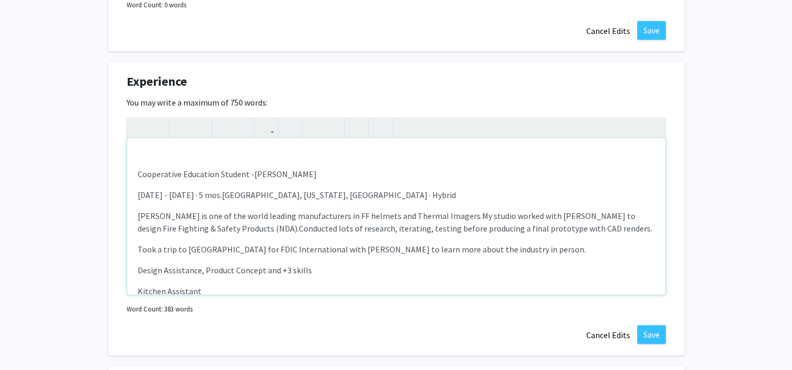
click at [138, 246] on p "Took a trip to [GEOGRAPHIC_DATA] for FDIC International with [PERSON_NAME] to l…" at bounding box center [396, 249] width 517 height 13
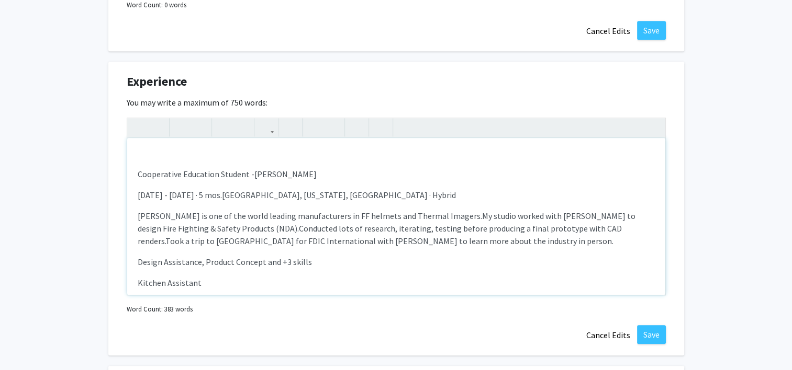
scroll to position [309, 0]
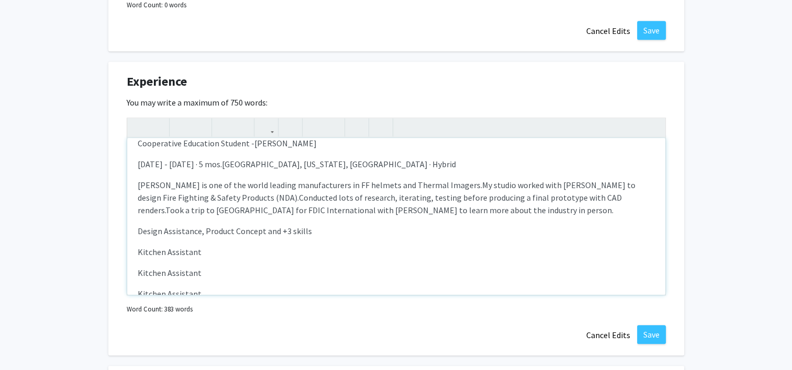
drag, startPoint x: 333, startPoint y: 234, endPoint x: 231, endPoint y: 255, distance: 103.5
click at [231, 255] on div "Teaching Assistant - [GEOGRAPHIC_DATA][US_STATE] · Part-time [DATE] - Present ·…" at bounding box center [396, 216] width 538 height 157
click at [182, 250] on p "Kitchen Assistant" at bounding box center [396, 252] width 517 height 13
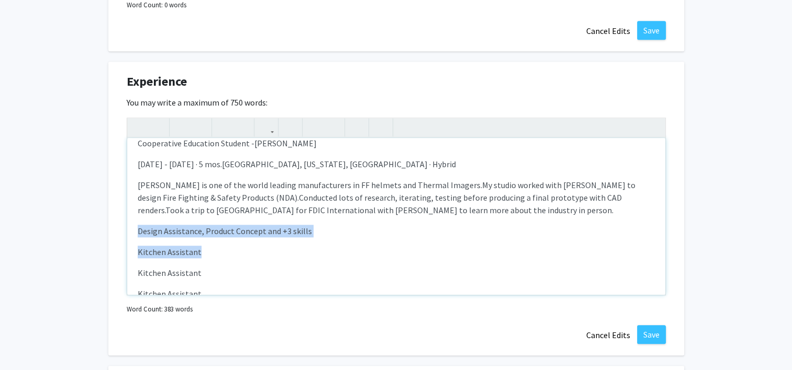
drag, startPoint x: 236, startPoint y: 255, endPoint x: 115, endPoint y: 228, distance: 124.4
click at [115, 228] on div "Experience Edit Section You may write a maximum of 750 words: Teaching Assistan…" at bounding box center [396, 209] width 576 height 294
drag, startPoint x: 216, startPoint y: 249, endPoint x: 145, endPoint y: 220, distance: 76.3
click at [145, 220] on div "Teaching Assistant - [GEOGRAPHIC_DATA][US_STATE] · Part-time [DATE] - Present ·…" at bounding box center [396, 216] width 538 height 157
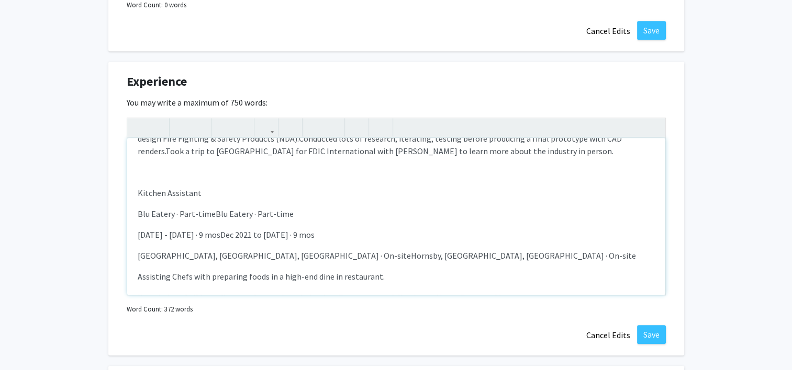
scroll to position [373, 0]
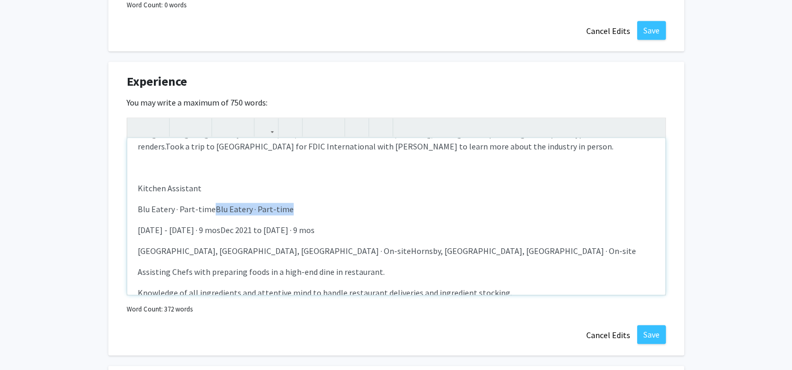
drag, startPoint x: 306, startPoint y: 207, endPoint x: 210, endPoint y: 211, distance: 95.3
click at [210, 211] on p "Blu Eatery · Part-timeBlu Eatery · Part-time" at bounding box center [396, 209] width 517 height 13
click at [131, 206] on div "Teaching Assistant - [GEOGRAPHIC_DATA][US_STATE] · Part-time [DATE] - Present ·…" at bounding box center [396, 216] width 538 height 157
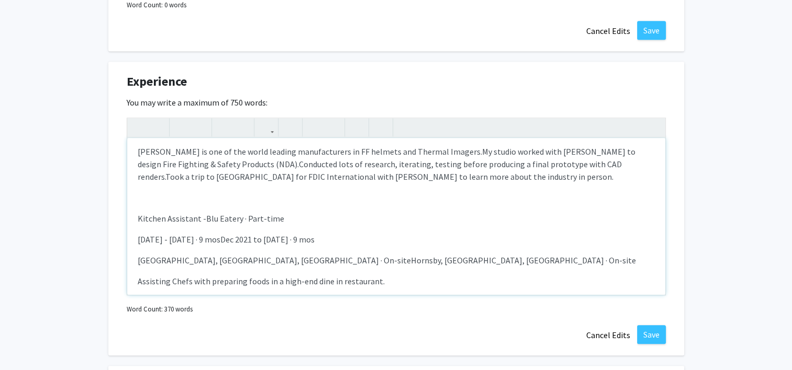
scroll to position [345, 0]
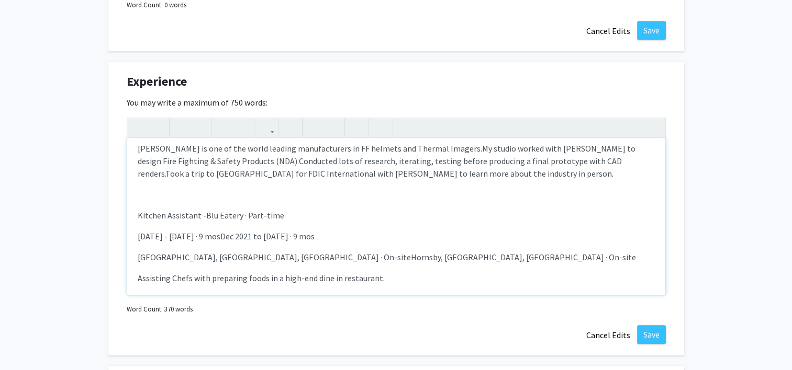
drag, startPoint x: 351, startPoint y: 234, endPoint x: 232, endPoint y: 232, distance: 118.8
click at [232, 232] on p "[DATE] - [DATE] · 9 mosDec 2021 to [DATE] · 9 mos" at bounding box center [396, 236] width 517 height 13
click at [134, 256] on div "Teaching Assistant - [GEOGRAPHIC_DATA][US_STATE] · Part-time [DATE] - Present ·…" at bounding box center [396, 216] width 538 height 157
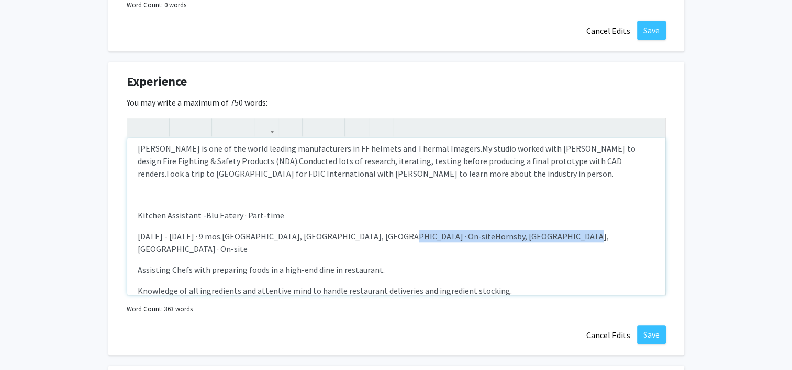
drag, startPoint x: 395, startPoint y: 233, endPoint x: 556, endPoint y: 224, distance: 161.4
click at [556, 224] on div "Teaching Assistant - [GEOGRAPHIC_DATA][US_STATE] · Part-time [DATE] - Present ·…" at bounding box center [396, 216] width 538 height 157
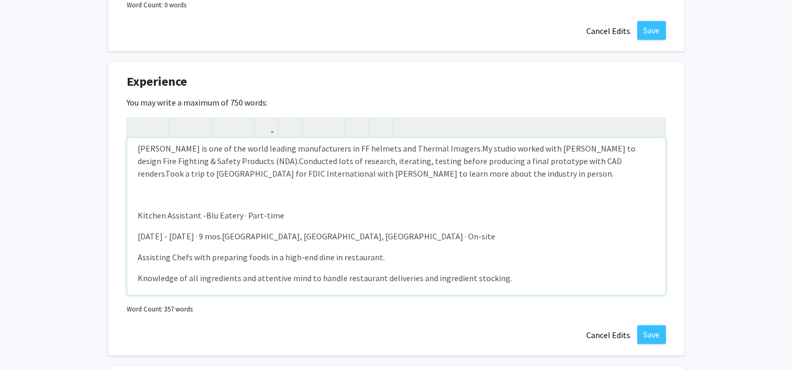
click at [136, 278] on div "Teaching Assistant - [GEOGRAPHIC_DATA][US_STATE] · Part-time [DATE] - Present ·…" at bounding box center [396, 216] width 538 height 157
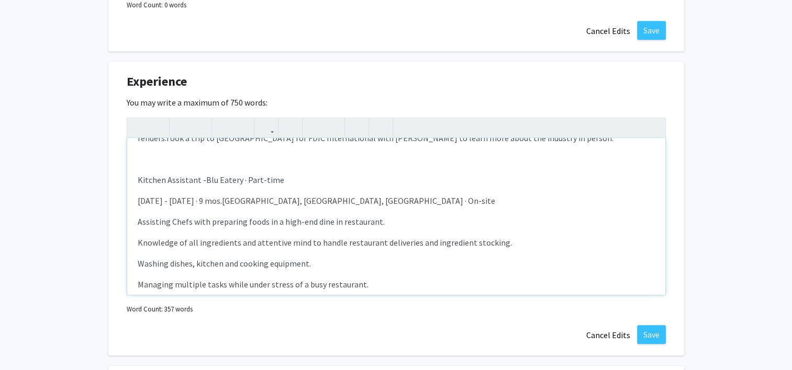
scroll to position [396, 0]
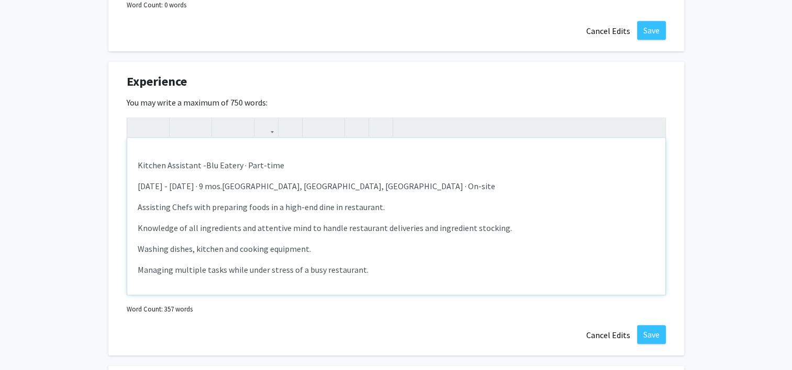
click at [138, 207] on p "Assisting Chefs with preparing foods in a high-end dine in restaurant." at bounding box center [396, 207] width 517 height 13
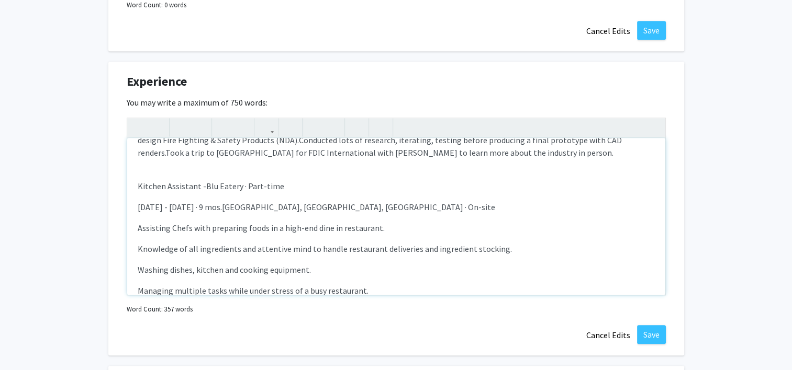
scroll to position [379, 0]
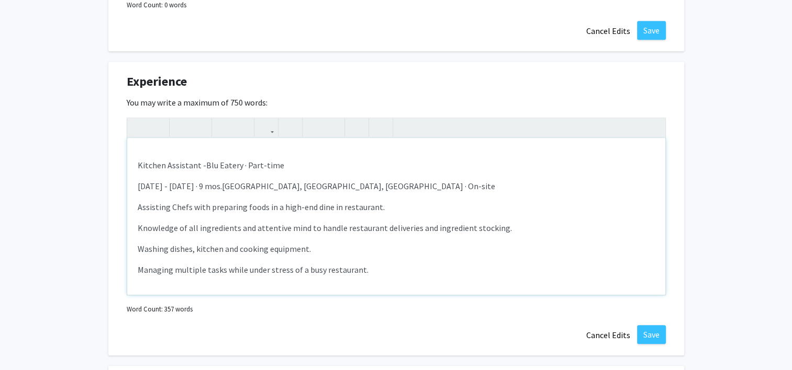
click at [138, 227] on p "Knowledge of all ingredients and attentive mind to handle restaurant deliveries…" at bounding box center [396, 228] width 517 height 13
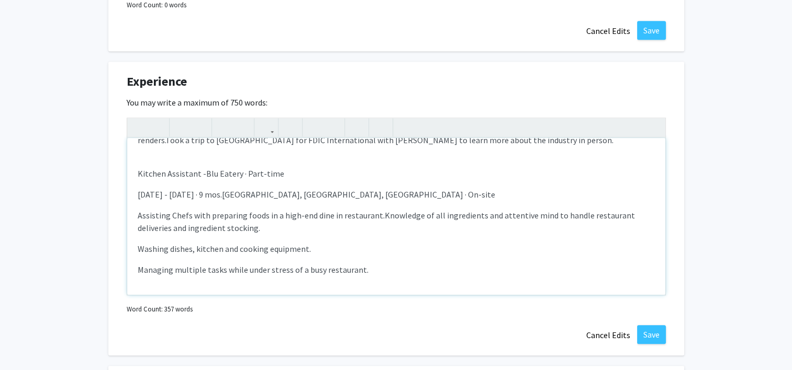
click at [138, 227] on span "Knowledge of all ingredients and attentive mind to handle restaurant deliveries…" at bounding box center [386, 221] width 497 height 23
click at [136, 249] on div "Teaching Assistant - [GEOGRAPHIC_DATA][US_STATE] · Part-time [DATE] - Present ·…" at bounding box center [396, 216] width 538 height 157
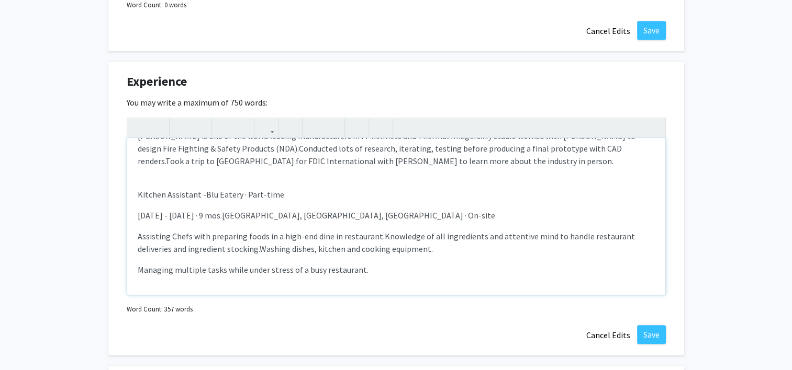
scroll to position [350, 0]
click at [139, 270] on p "Managing multiple tasks while under stress of a busy restaurant." at bounding box center [396, 270] width 517 height 13
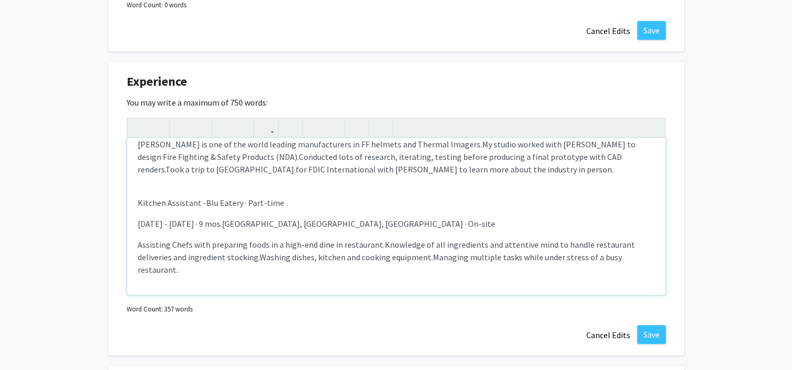
scroll to position [341, 0]
type textarea "<l><ipsu dolor="sita-cons: 9adi;">Elitsedd Eiusmodte -&inci;</utla><etdo magna=…"
click at [258, 281] on div "Teaching Assistant - [GEOGRAPHIC_DATA][US_STATE] · Part-time [DATE] - Present ·…" at bounding box center [396, 216] width 538 height 157
click at [658, 325] on button "Save" at bounding box center [651, 334] width 29 height 19
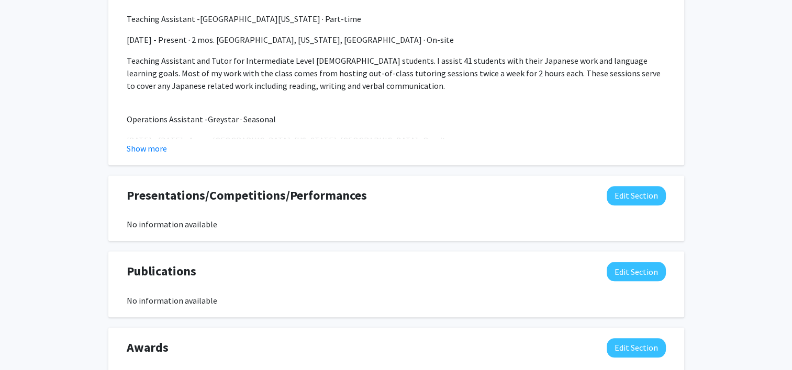
scroll to position [1028, 0]
click at [626, 193] on button "Edit Section" at bounding box center [635, 195] width 59 height 19
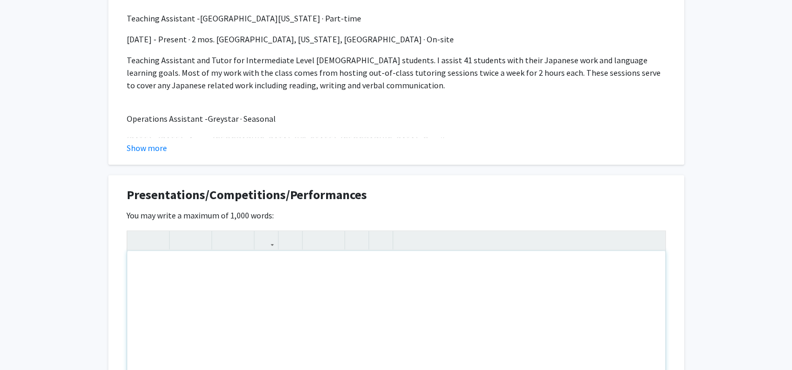
click at [354, 308] on div "Note to users with screen readers: Please deactivate our accessibility plugin f…" at bounding box center [396, 329] width 538 height 157
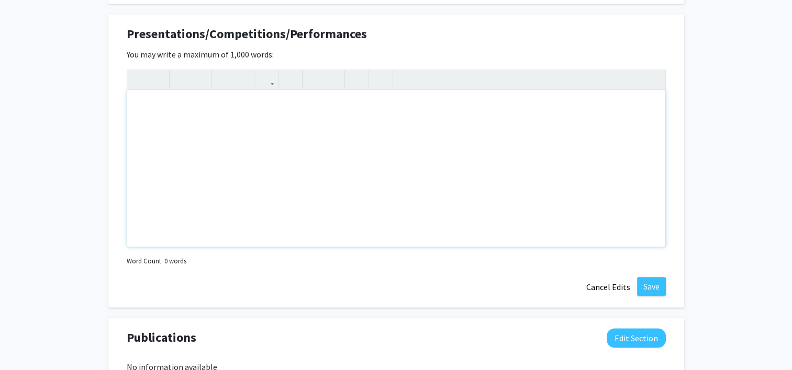
click at [356, 203] on div "Note to users with screen readers: Please deactivate our accessibility plugin f…" at bounding box center [396, 168] width 538 height 157
paste div "Note to users with screen readers: Please deactivate our accessibility plugin f…"
type textarea "<p>Winner of 2025 Keyshot Student Ambassador Competition at the [GEOGRAPHIC_DAT…"
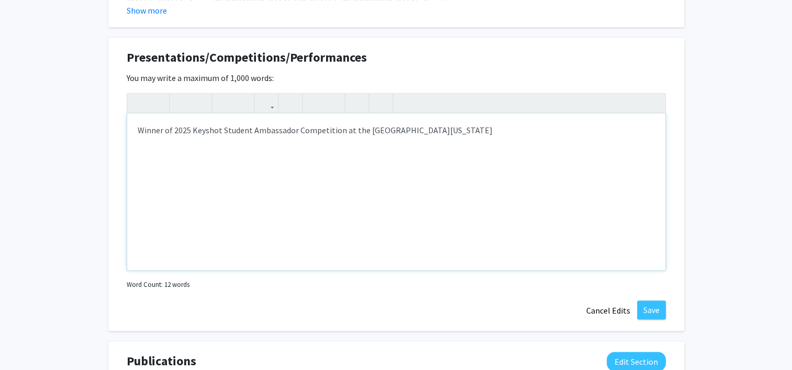
scroll to position [1164, 0]
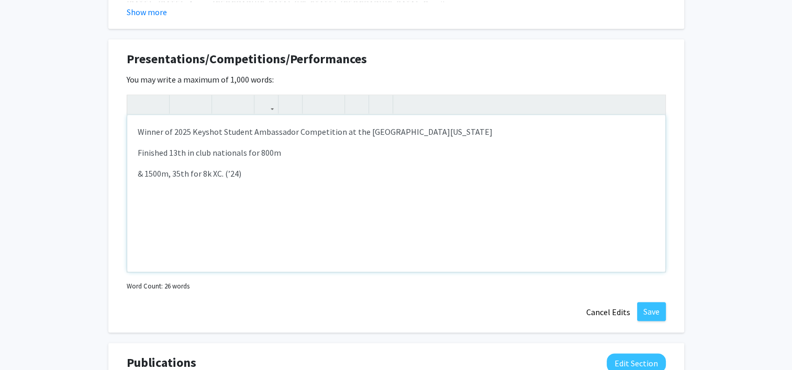
click at [130, 173] on div "Winner of 2025 Keyshot Student Ambassador Competition at the [GEOGRAPHIC_DATA][…" at bounding box center [396, 193] width 538 height 157
click at [404, 155] on p "Finished 13th in club nationals for 800m & 1500m, 35th for 8k XC. (’24)" at bounding box center [396, 153] width 517 height 13
click at [138, 151] on p "Finished 13th in club nationals for 800m & 1500m, 35th for 8k XC. (2024)" at bounding box center [396, 153] width 517 height 13
click at [157, 153] on p "Club track & field Finished 13th in club nationals for 800m & 1500m, 35th for 8…" at bounding box center [396, 153] width 517 height 13
click at [253, 170] on div "Winner of 2025 Keyshot Student Ambassador Competition at the University of [US_…" at bounding box center [396, 193] width 538 height 157
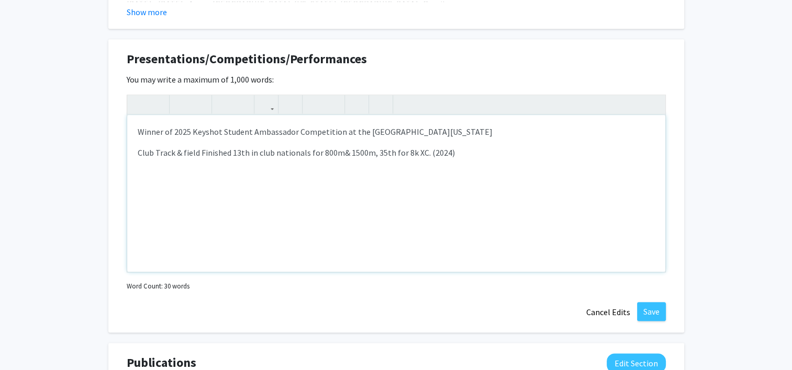
click at [200, 154] on p "Club Track & field Finished 13th in club nationals for 800m & 1500m, 35th for 8…" at bounding box center [396, 153] width 517 height 13
click at [501, 153] on p "Club Track & field: Finished 13th in club nationals for 800m & 1500m, 35th for …" at bounding box center [396, 153] width 517 height 13
click at [427, 150] on span "& 1500m, 35th for 8k XC. (2024)" at bounding box center [401, 153] width 110 height 10
click at [645, 219] on div "Winner of 2025 Keyshot Student Ambassador Competition at the University of [US_…" at bounding box center [396, 193] width 538 height 157
click at [639, 152] on p "Club Track & field: Finished 13th in club nationals for 800m & 1500m, 35th for …" at bounding box center [396, 159] width 517 height 25
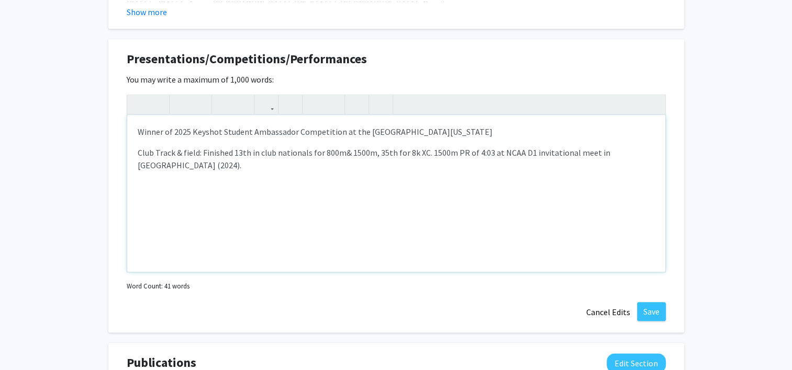
type textarea "<p>Winner of 2025 Keyshot Student Ambassador Competition at the [GEOGRAPHIC_DAT…"
click at [678, 196] on div "Presentations/Competitions/Performances Edit Section You may write a maximum of…" at bounding box center [396, 186] width 576 height 294
click at [413, 163] on div "Winner of 2025 Keyshot Student Ambassador Competition at the University of [US_…" at bounding box center [396, 193] width 538 height 157
click at [650, 154] on p "Club Track & field: Finished 13th in club nationals for 800m & 1500m, 35th for …" at bounding box center [396, 159] width 517 height 25
click at [646, 174] on div "Winner of 2025 Keyshot Student Ambassador Competition at the University of [US_…" at bounding box center [396, 193] width 538 height 157
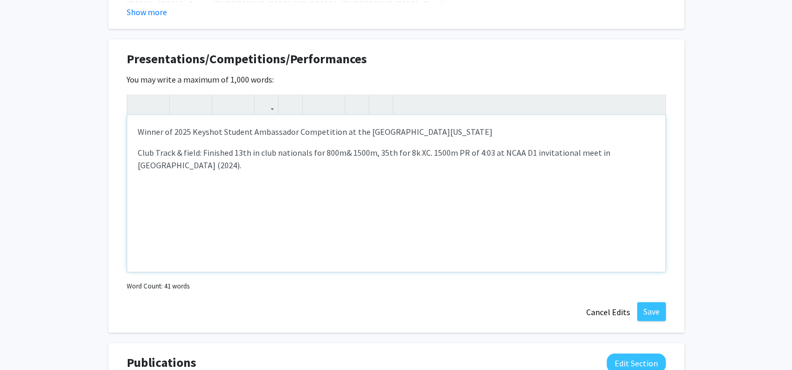
click at [623, 184] on div "Winner of 2025 Keyshot Student Ambassador Competition at the University of [US_…" at bounding box center [396, 193] width 538 height 157
click at [656, 195] on div "Winner of 2025 Keyshot Student Ambassador Competition at the University of [US_…" at bounding box center [396, 193] width 538 height 157
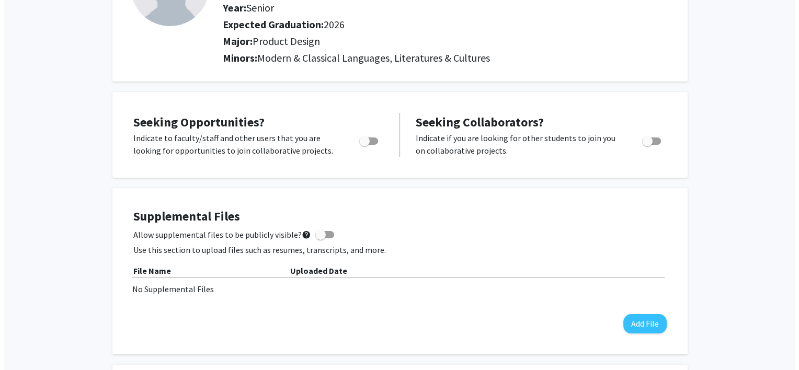
scroll to position [122, 0]
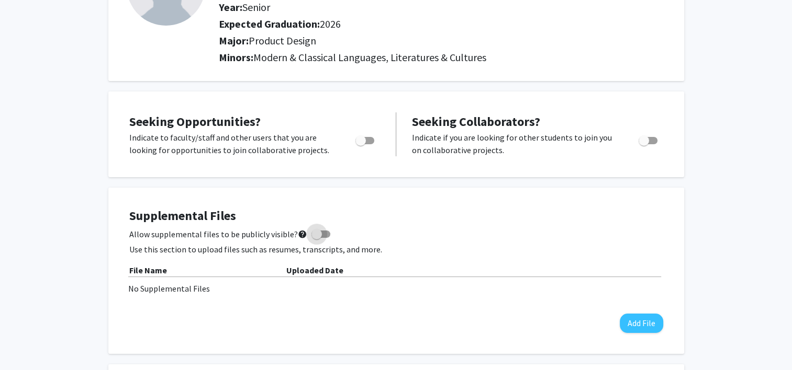
click at [311, 233] on span at bounding box center [316, 234] width 10 height 10
click at [316, 238] on input "Allow supplemental files to be publicly visible? help" at bounding box center [316, 238] width 1 height 1
checkbox input "true"
click at [655, 321] on button "Add File" at bounding box center [641, 323] width 43 height 19
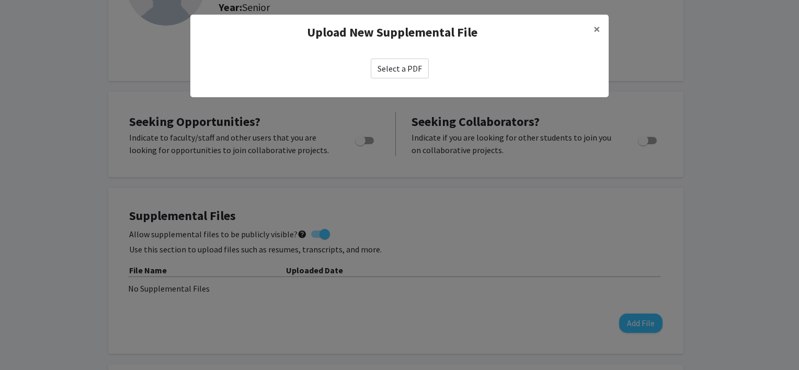
click at [396, 69] on label "Select a PDF" at bounding box center [400, 69] width 58 height 20
click at [0, 0] on input "Select a PDF" at bounding box center [0, 0] width 0 height 0
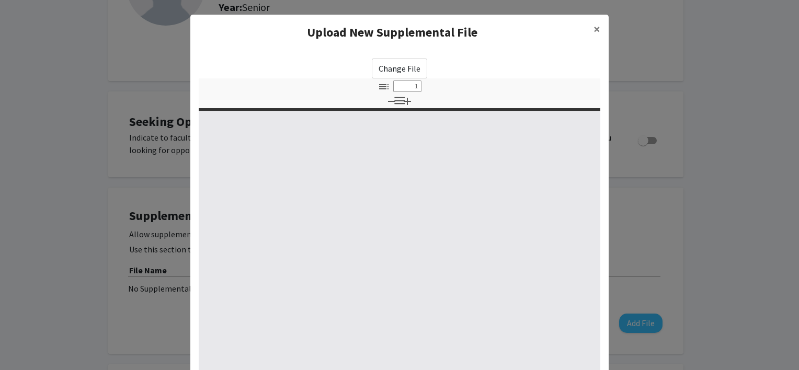
select select "custom"
type input "0"
select select "custom"
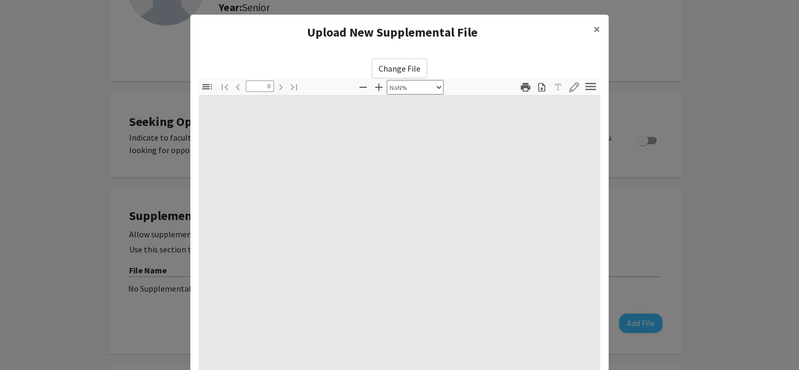
type input "1"
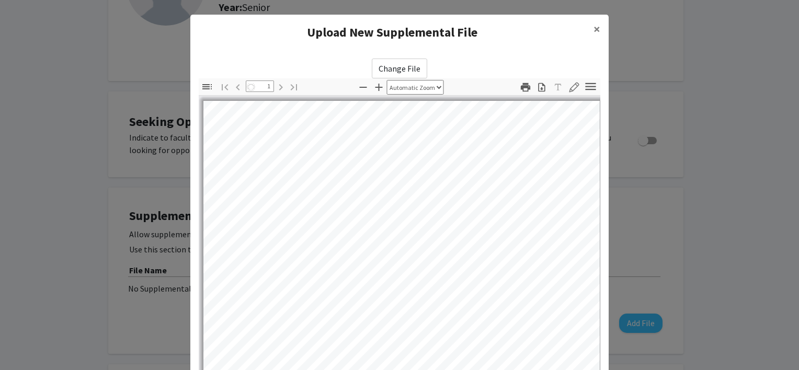
select select "auto"
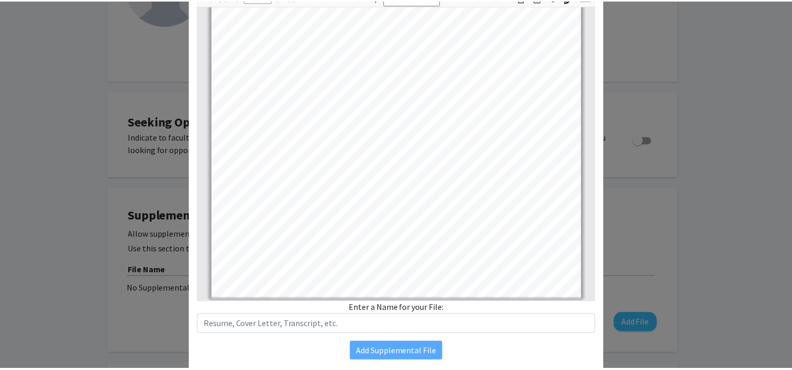
scroll to position [125, 0]
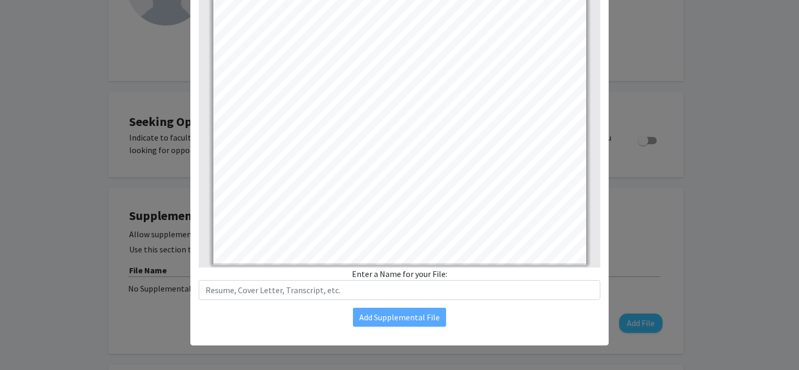
click at [542, 278] on div "Enter a Name for your File:" at bounding box center [400, 284] width 402 height 32
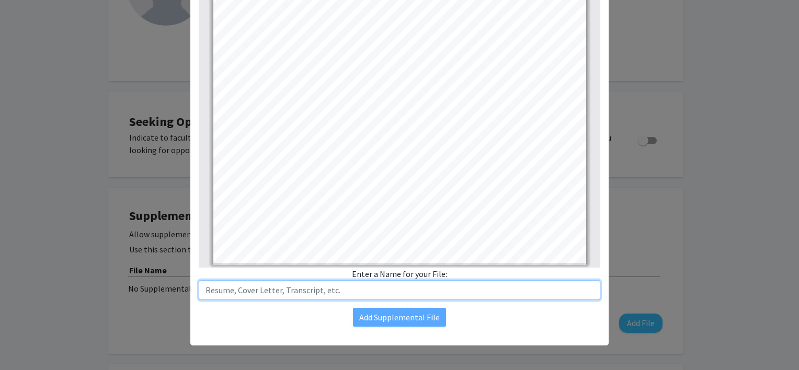
click at [520, 287] on input "text" at bounding box center [400, 290] width 402 height 20
type input "Resume"
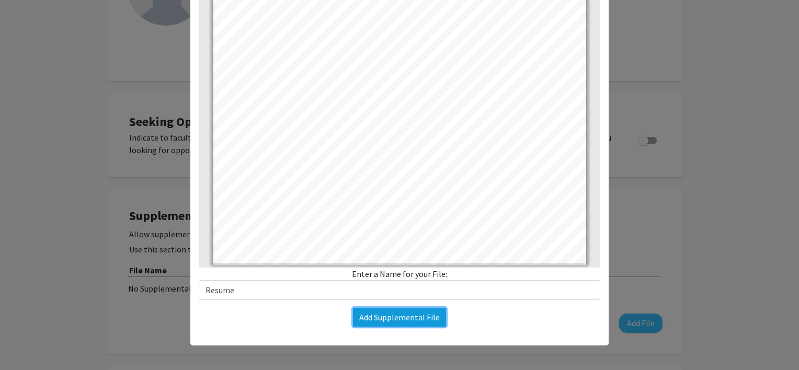
click at [421, 319] on button "Add Supplemental File" at bounding box center [399, 317] width 93 height 19
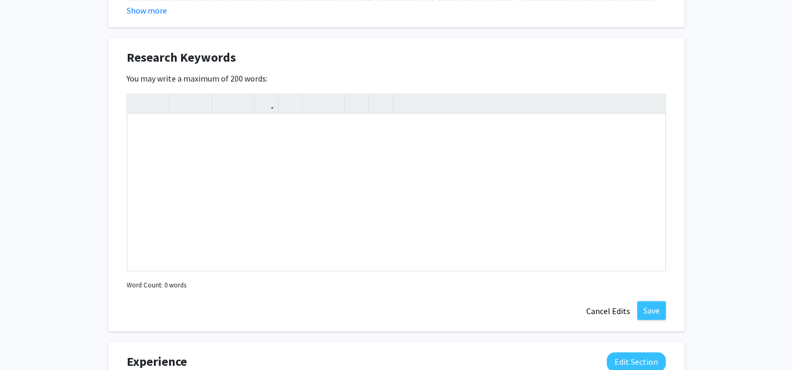
scroll to position [673, 0]
click at [469, 178] on div "Note to users with screen readers: Please deactivate our accessibility plugin f…" at bounding box center [396, 191] width 538 height 157
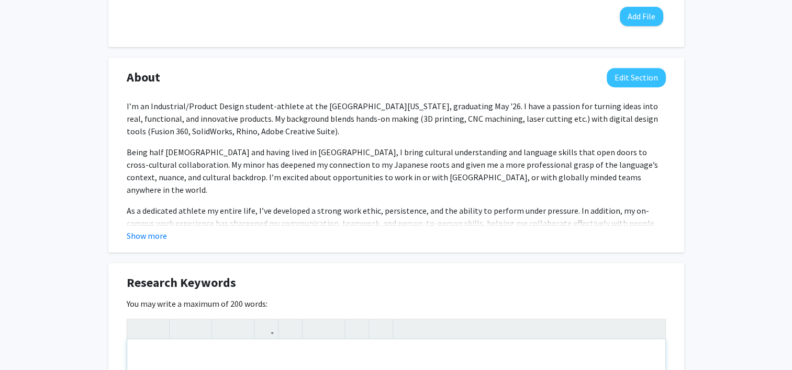
scroll to position [449, 0]
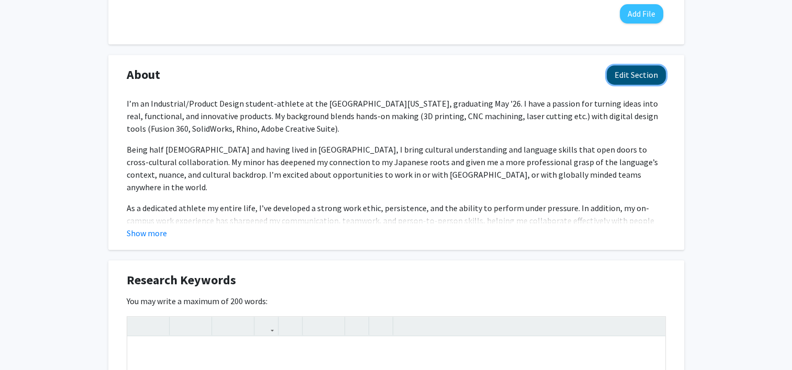
click at [633, 78] on button "Edit Section" at bounding box center [635, 74] width 59 height 19
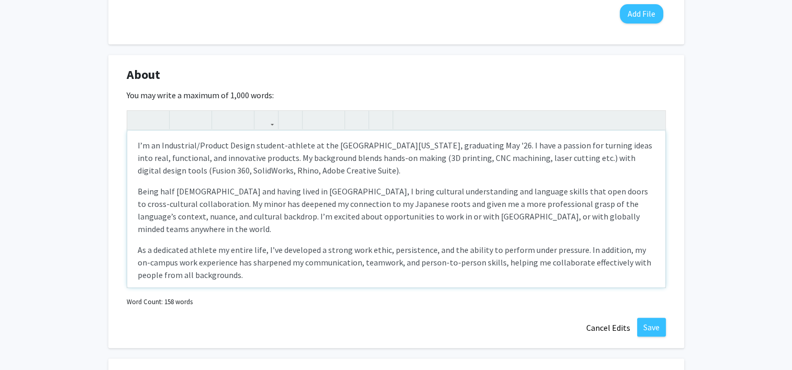
click at [400, 162] on p "I’m an Industrial/Product Design student-athlete at the [GEOGRAPHIC_DATA][US_ST…" at bounding box center [396, 158] width 517 height 38
click at [354, 181] on div "I’m an Industrial/Product Design student-athlete at the [GEOGRAPHIC_DATA][US_ST…" at bounding box center [396, 209] width 538 height 157
click at [364, 178] on div "I’m an Industrial/Product Design student-athlete at the [GEOGRAPHIC_DATA][US_ST…" at bounding box center [396, 209] width 538 height 157
click at [381, 172] on p "I’m an Industrial/Product Design student-athlete at the [GEOGRAPHIC_DATA][US_ST…" at bounding box center [396, 158] width 517 height 38
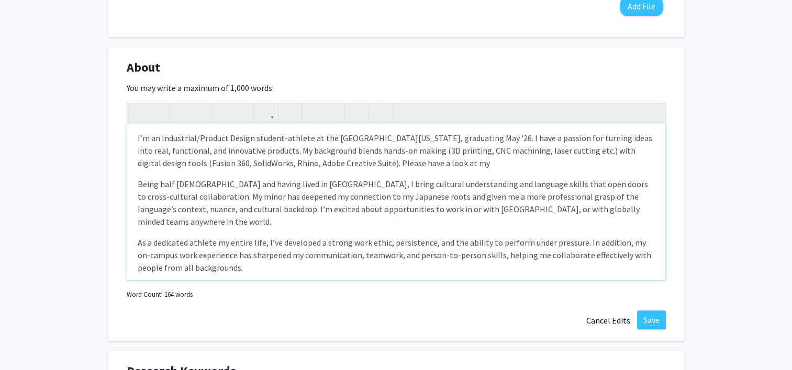
scroll to position [456, 0]
click at [643, 219] on div "I’m an Industrial/Product Design student-athlete at the [GEOGRAPHIC_DATA][US_ST…" at bounding box center [396, 201] width 538 height 157
click at [472, 160] on p "I’m an Industrial/Product Design student-athlete at the [GEOGRAPHIC_DATA][US_ST…" at bounding box center [396, 151] width 517 height 38
click at [415, 159] on p "I’m an Industrial/Product Design student-athlete at the [GEOGRAPHIC_DATA][US_ST…" at bounding box center [396, 151] width 517 height 38
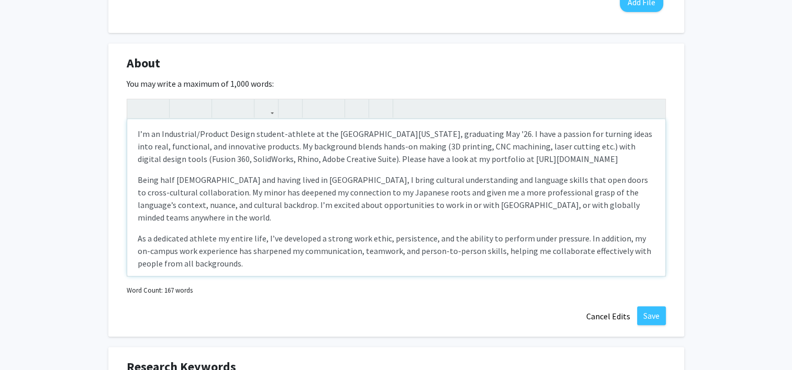
scroll to position [460, 0]
click at [611, 156] on p "I’m an Industrial/Product Design student-athlete at the [GEOGRAPHIC_DATA][US_ST…" at bounding box center [396, 147] width 517 height 38
click at [588, 207] on p "Being half [DEMOGRAPHIC_DATA] and having lived in [GEOGRAPHIC_DATA], I bring cu…" at bounding box center [396, 199] width 517 height 50
drag, startPoint x: 609, startPoint y: 157, endPoint x: 500, endPoint y: 160, distance: 108.3
click at [500, 160] on p "I’m an Industrial/Product Design student-athlete at the [GEOGRAPHIC_DATA][US_ST…" at bounding box center [396, 147] width 517 height 38
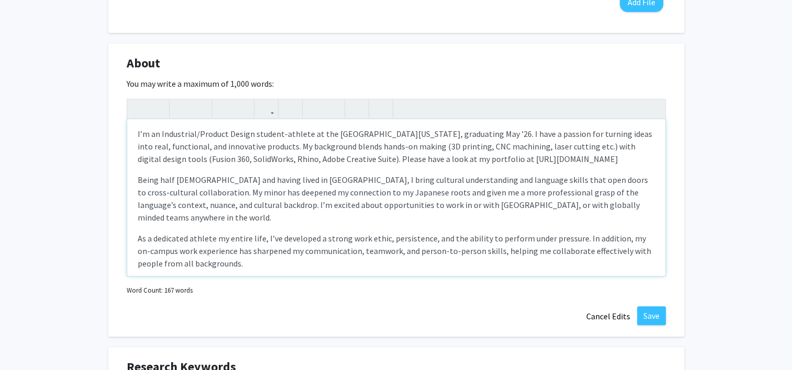
copy p "[DOMAIN_NAME]"
click at [499, 159] on p "I’m an Industrial/Product Design student-athlete at the [GEOGRAPHIC_DATA][US_ST…" at bounding box center [396, 147] width 517 height 38
type textarea "<l>I’d si Ametconsec/Adipisc Elitse doeiusm-tempori ut lab Etdolorema al Enimad…"
click at [499, 159] on p "I’m an Industrial/Product Design student-athlete at the [GEOGRAPHIC_DATA][US_ST…" at bounding box center [396, 147] width 517 height 38
click at [553, 190] on p "Being half [DEMOGRAPHIC_DATA] and having lived in [GEOGRAPHIC_DATA], I bring cu…" at bounding box center [396, 199] width 517 height 50
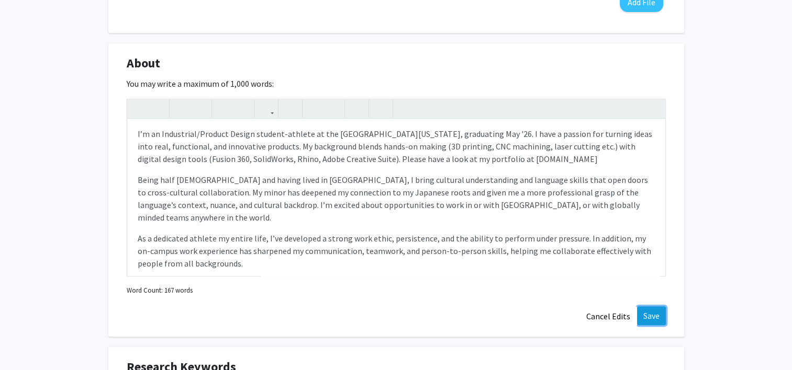
click at [649, 319] on button "Save" at bounding box center [651, 316] width 29 height 19
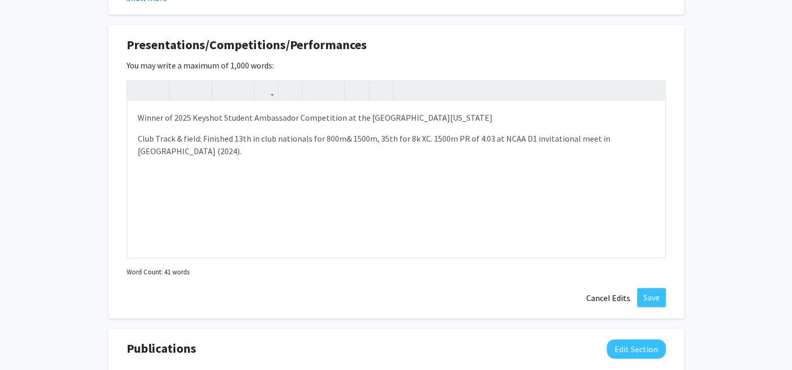
scroll to position [1196, 0]
click at [577, 193] on div "Winner of 2025 Keyshot Student Ambassador Competition at the University of [US_…" at bounding box center [396, 178] width 538 height 157
click at [655, 165] on div "Winner of 2025 Keyshot Student Ambassador Competition at the University of [US_…" at bounding box center [396, 178] width 538 height 157
click at [418, 197] on div "Winner of 2025 Keyshot Student Ambassador Competition at the University of [US_…" at bounding box center [396, 178] width 538 height 157
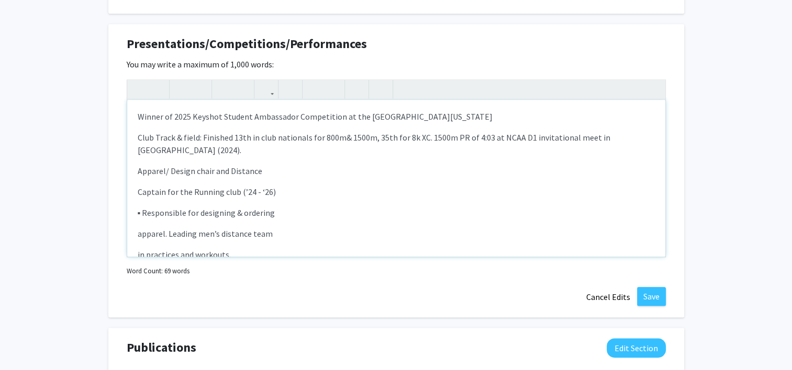
click at [133, 177] on div "Winner of 2025 Keyshot Student Ambassador Competition at the University of [US_…" at bounding box center [396, 178] width 538 height 157
click at [428, 165] on p "Apparel/ Design chair and Distance Captain for the Running club (’24 - ‘26)" at bounding box center [396, 171] width 517 height 13
click at [312, 166] on span "Captain for the Running club (’24 - ‘26)" at bounding box center [331, 171] width 138 height 10
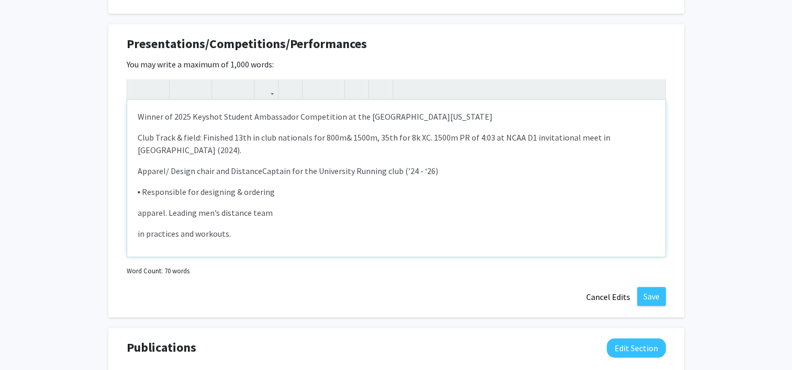
click at [141, 187] on span "▪ Responsible for designing & ordering" at bounding box center [207, 192] width 138 height 10
click at [141, 187] on span "apparel. Leading men’s distance team" at bounding box center [205, 192] width 135 height 10
click at [138, 187] on span "apparel. Leading men’s distance team" at bounding box center [205, 192] width 135 height 10
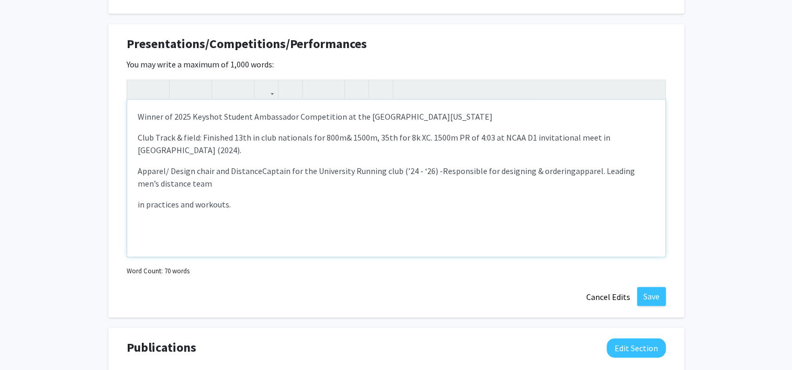
click at [136, 194] on div "Winner of 2025 Keyshot Student Ambassador Competition at the University of [US_…" at bounding box center [396, 178] width 538 height 157
click at [268, 205] on div "Winner of 2025 Keyshot Student Ambassador Competition at the University of [US_…" at bounding box center [396, 178] width 538 height 157
click at [595, 166] on span "apparel. Leading men’s distance team" at bounding box center [386, 177] width 497 height 23
click at [601, 166] on span "apparel. Leading men’s distance team" at bounding box center [386, 177] width 497 height 23
click at [534, 185] on div "Winner of 2025 Keyshot Student Ambassador Competition at the University of [US_…" at bounding box center [396, 178] width 538 height 157
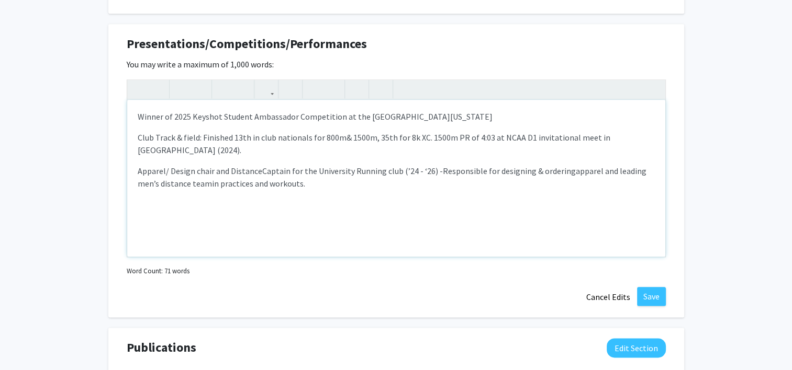
click at [456, 224] on div "Winner of 2025 Keyshot Student Ambassador Competition at the University of [US_…" at bounding box center [396, 178] width 538 height 157
type textarea "<p>Winner of 2025 Keyshot Student Ambassador Competition at the [GEOGRAPHIC_DAT…"
click at [652, 290] on button "Save" at bounding box center [651, 296] width 29 height 19
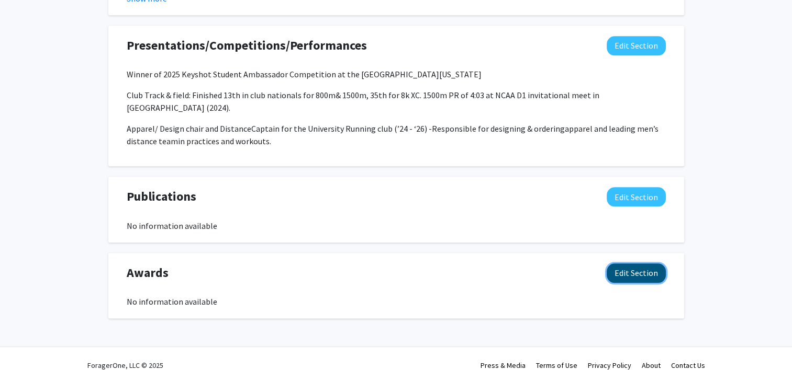
click at [640, 264] on button "Edit Section" at bounding box center [635, 273] width 59 height 19
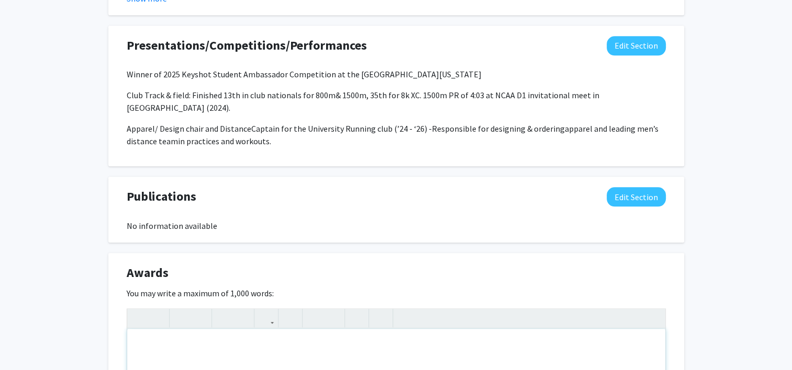
paste div "Note to users with screen readers: Please deactivate our accessibility plugin f…"
type textarea "<p>UK Academic Excellence Scholarship </p><p>(’23, ‘24, ’25) </p><p>- College P…"
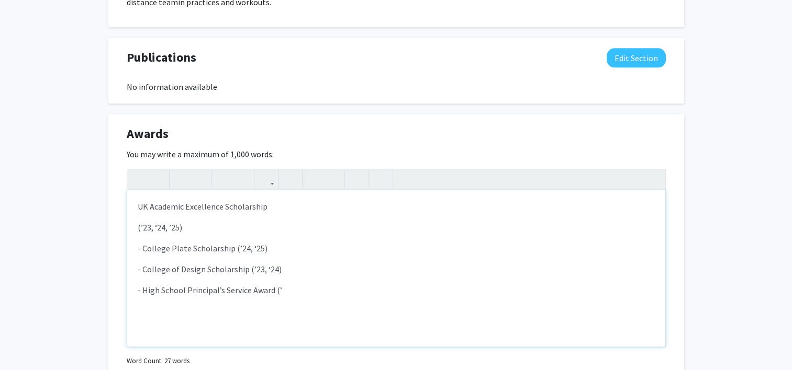
scroll to position [1334, 0]
click at [134, 213] on div "UK Academic Excellence Scholarship (’23, ‘24, ’25) - College Plate Scholarshi…" at bounding box center [396, 267] width 538 height 157
click at [142, 221] on p "- College Plate Scholarship (’24, ‘25)" at bounding box center [396, 227] width 517 height 13
click at [143, 242] on p "- College of Design Scholarship (’23, ‘24)" at bounding box center [396, 248] width 517 height 13
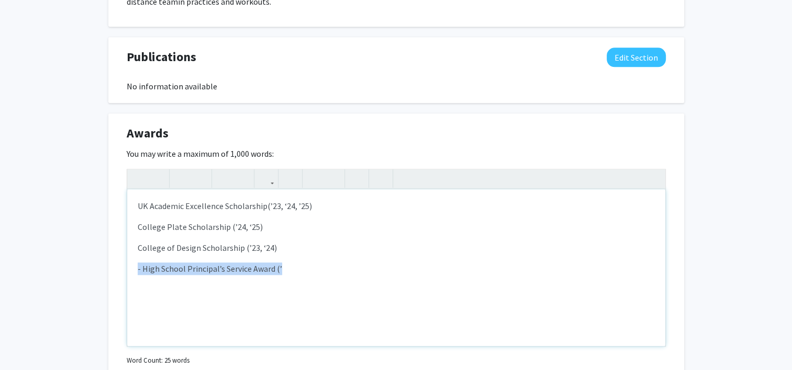
drag, startPoint x: 303, startPoint y: 252, endPoint x: 112, endPoint y: 256, distance: 190.5
click at [112, 256] on div "Awards Edit Section You may write a maximum of 1,000 words: <p>UK Academic Exce…" at bounding box center [396, 261] width 576 height 294
type textarea "<p>UK Academic Excellence Scholarship&nbsp;<span style="font-size: 1rem;">(’23,…"
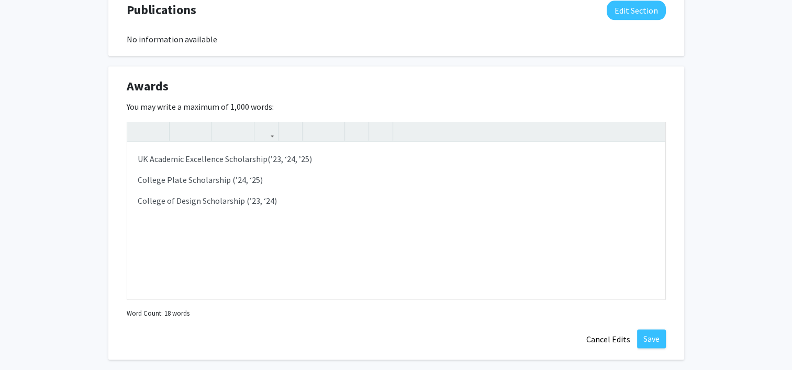
scroll to position [1382, 0]
click at [658, 329] on button "Save" at bounding box center [651, 338] width 29 height 19
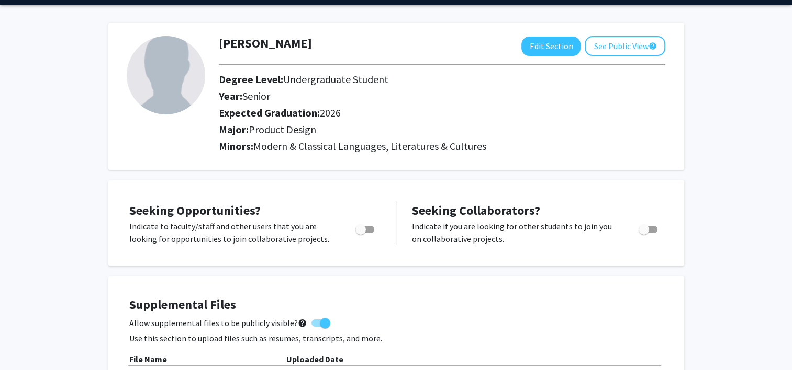
scroll to position [29, 0]
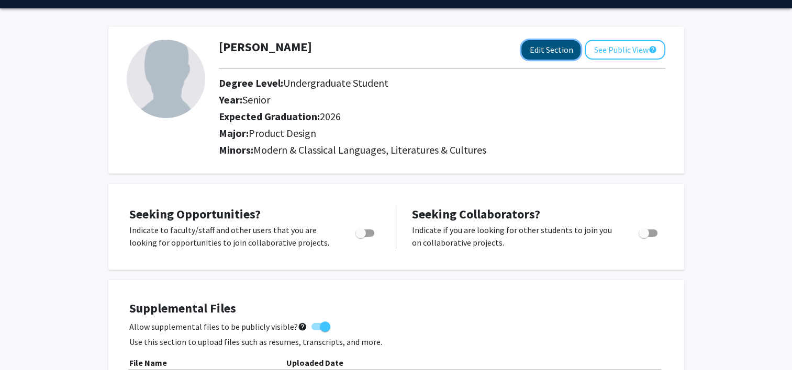
click at [560, 53] on button "Edit Section" at bounding box center [550, 49] width 59 height 19
select select "senior"
select select "2026"
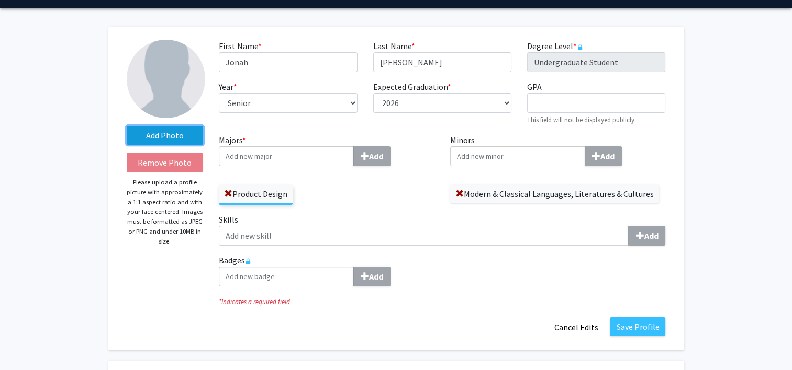
click at [150, 133] on label "Add Photo" at bounding box center [165, 135] width 77 height 19
click at [0, 0] on input "Add Photo" at bounding box center [0, 0] width 0 height 0
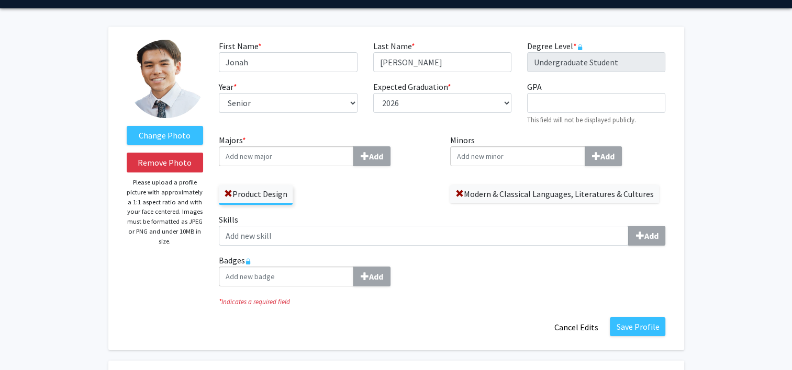
click at [167, 130] on label "Change Photo" at bounding box center [165, 135] width 77 height 19
click at [0, 0] on input "Change Photo" at bounding box center [0, 0] width 0 height 0
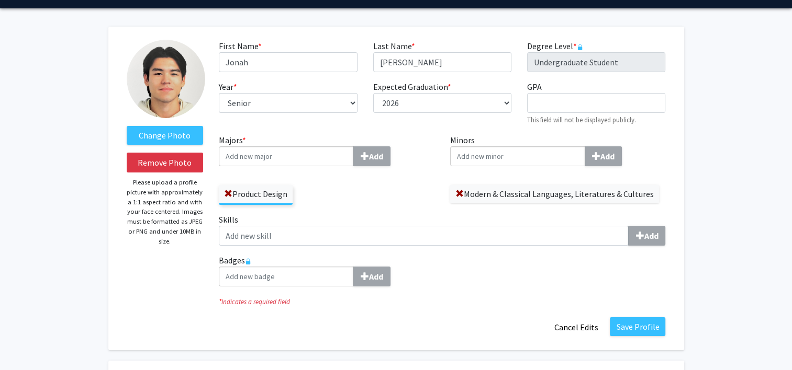
click at [182, 129] on label "Change Photo" at bounding box center [165, 135] width 77 height 19
click at [0, 0] on input "Change Photo" at bounding box center [0, 0] width 0 height 0
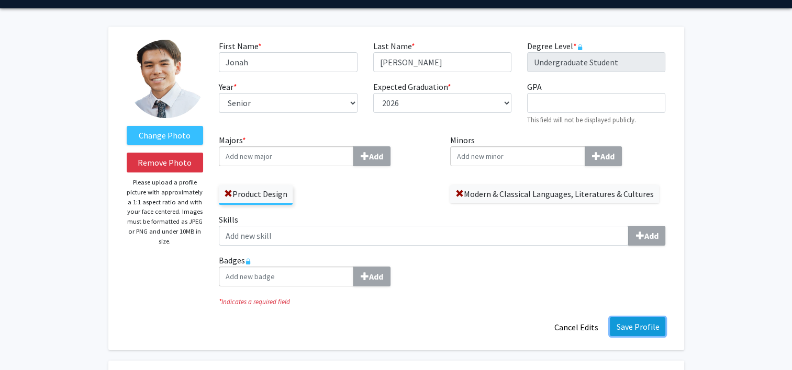
click at [640, 331] on button "Save Profile" at bounding box center [637, 327] width 55 height 19
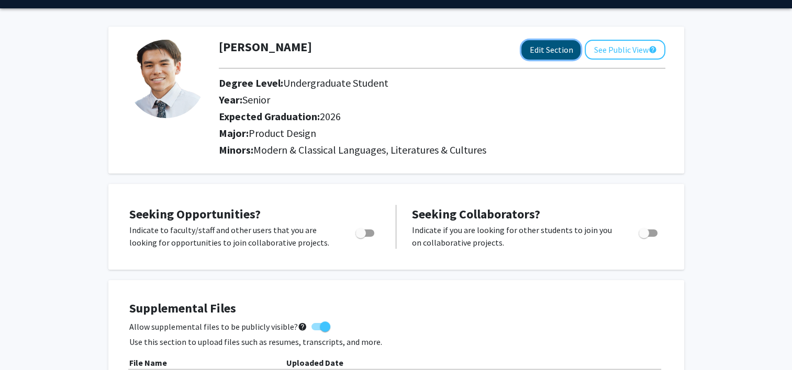
click at [561, 49] on button "Edit Section" at bounding box center [550, 49] width 59 height 19
select select "senior"
select select "2026"
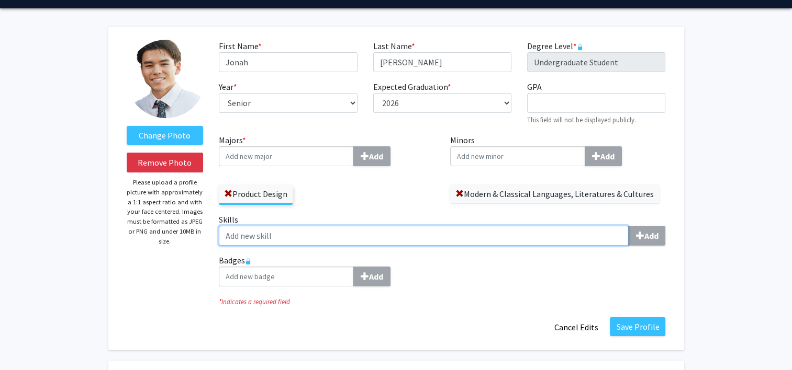
click at [446, 240] on input "Skills Add" at bounding box center [424, 236] width 410 height 20
type input "S"
type input "Proficient in Japanese"
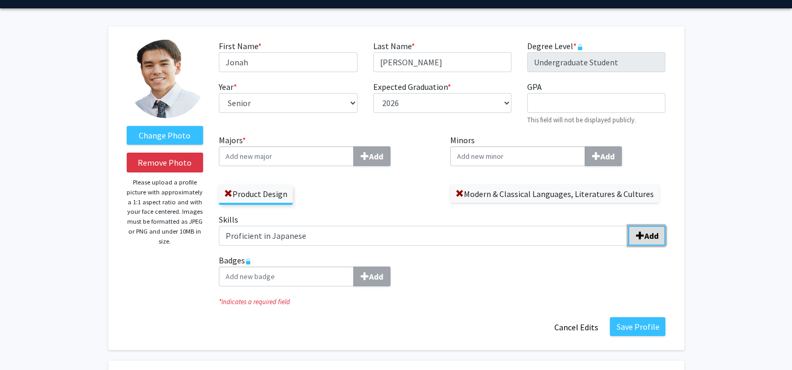
click at [645, 237] on b "Add" at bounding box center [651, 236] width 14 height 10
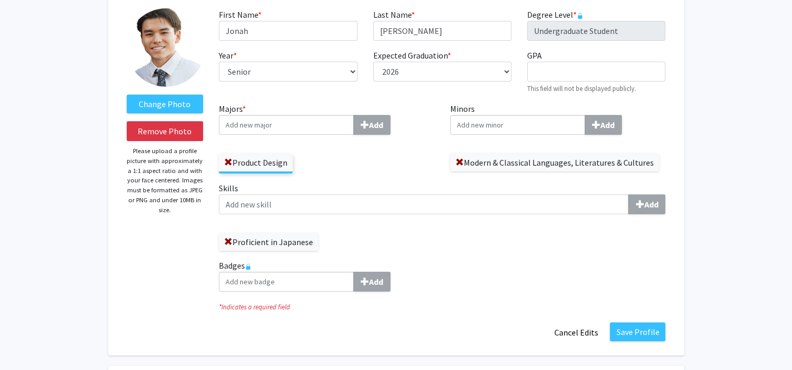
scroll to position [63, 0]
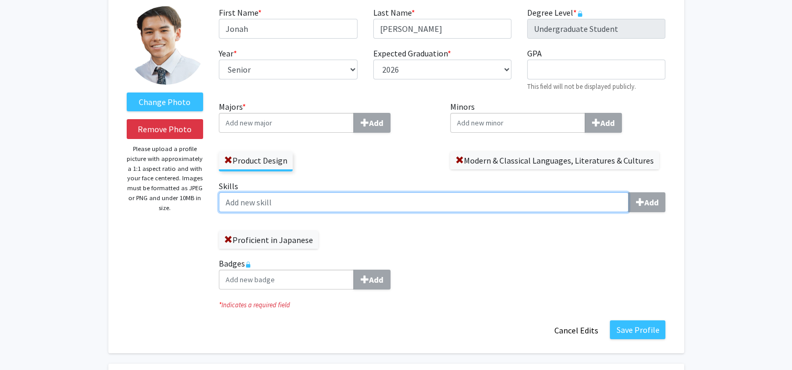
click at [430, 201] on input "Skills Add" at bounding box center [424, 203] width 410 height 20
type input "C"
type input "A"
type input "C"
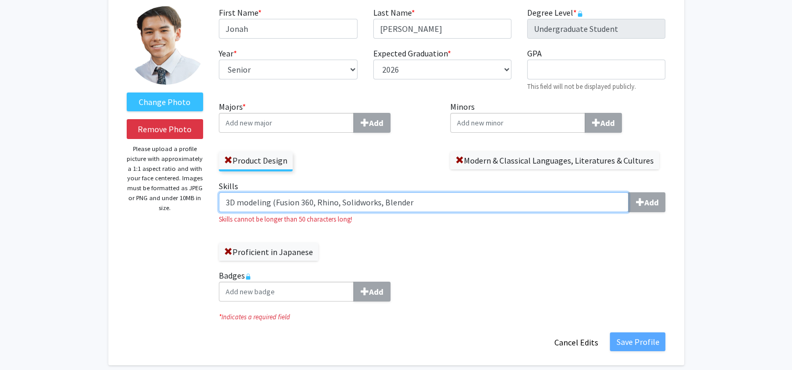
click at [271, 201] on input "3D modeling (Fusion 360, Rhino, Solidworks, Blender" at bounding box center [424, 203] width 410 height 20
click at [534, 199] on input "3D modeling(Fusion 360, Rhino, Solidworks, Blender" at bounding box center [424, 203] width 410 height 20
click at [268, 201] on input "3D modeling(Fusion 360, Rhino, Solidworks, Blender" at bounding box center [424, 203] width 410 height 20
click at [437, 199] on input "3D modeling (Fusion 360, Rhino, Solidworks, Blender" at bounding box center [424, 203] width 410 height 20
click at [311, 201] on input "3D modeling (Fusion 360, Rhino, Solidworks, Blender" at bounding box center [424, 203] width 410 height 20
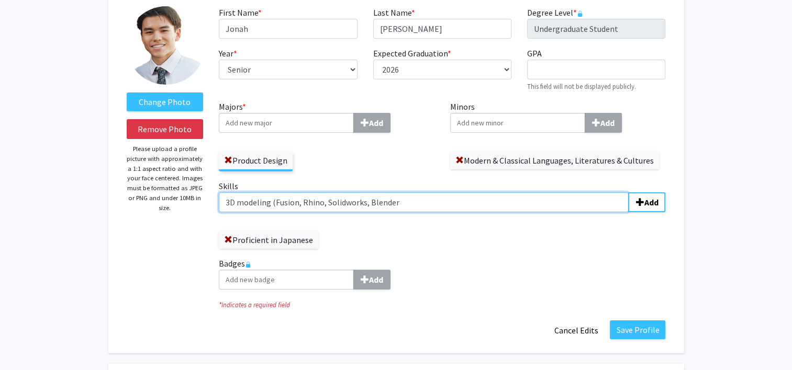
click at [423, 208] on input "3D modeling (Fusion, Rhino, Solidworks, Blender" at bounding box center [424, 203] width 410 height 20
type input "3D modeling (Fusion, Rhino, Solidworks, Blender)"
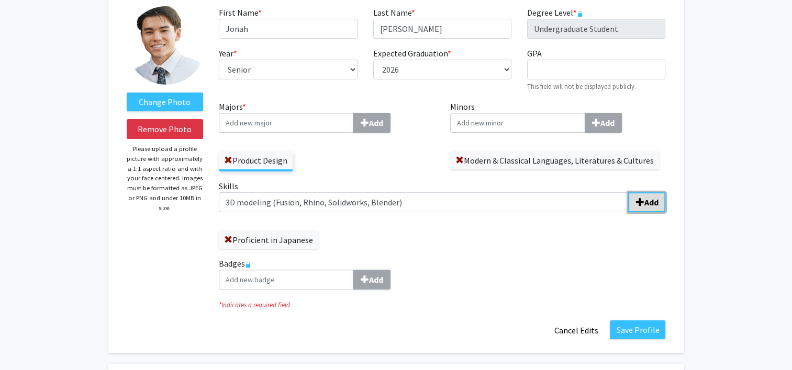
click at [651, 199] on b "Add" at bounding box center [651, 202] width 14 height 10
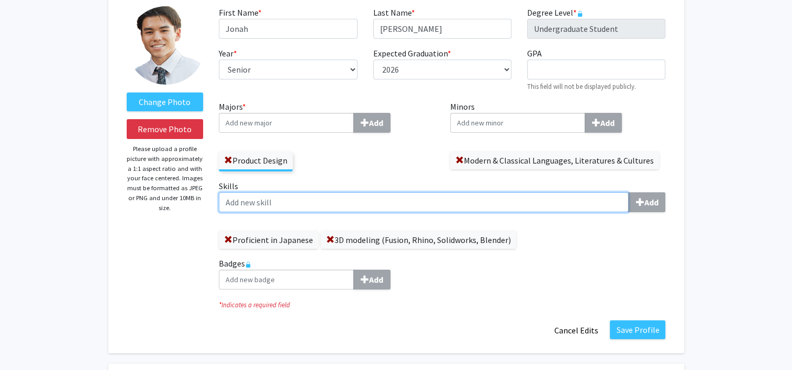
click at [433, 206] on input "Skills Add" at bounding box center [424, 203] width 410 height 20
click at [261, 200] on input "Rendering (Keyshot, Blender)" at bounding box center [424, 203] width 410 height 20
type input "Rendering + Animations (Keyshot, Blender)"
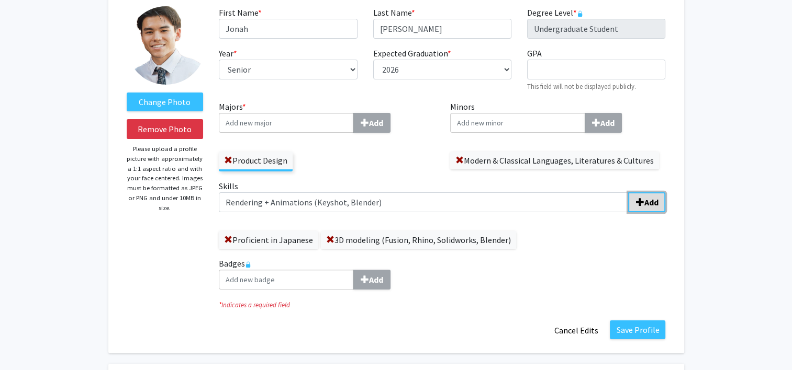
click at [652, 199] on b "Add" at bounding box center [651, 202] width 14 height 10
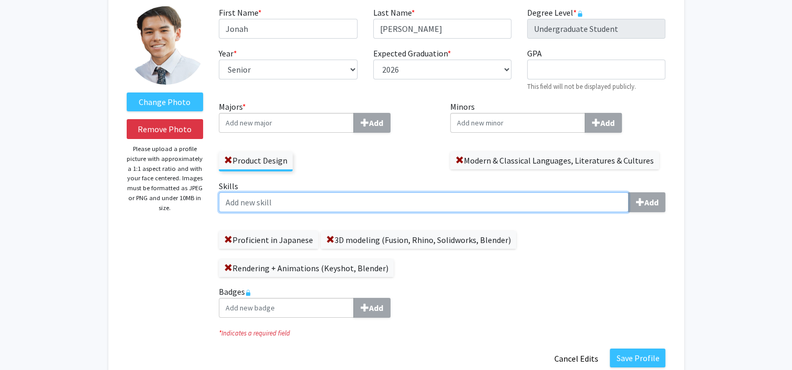
click at [473, 212] on input "Skills Add" at bounding box center [424, 203] width 410 height 20
click at [520, 202] on input "Skills Add" at bounding box center [424, 203] width 410 height 20
click at [294, 201] on input "Autodesk CFD (Fluid Dynamics Testing)" at bounding box center [424, 203] width 410 height 20
type input "Autodesk CFD (Fluid/ Aero Dynamics Testing)"
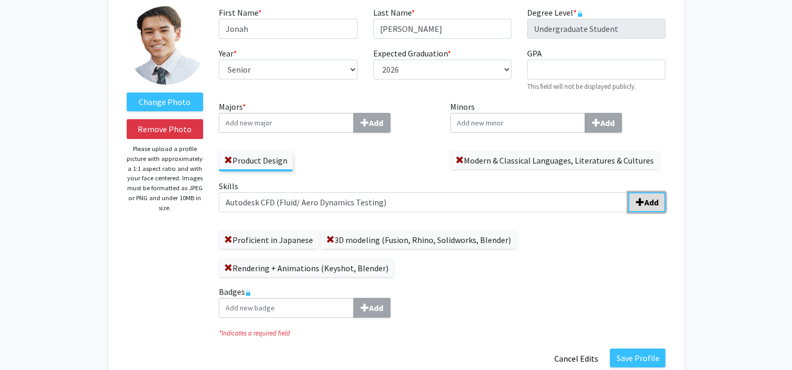
click at [642, 205] on span "submit" at bounding box center [639, 202] width 8 height 8
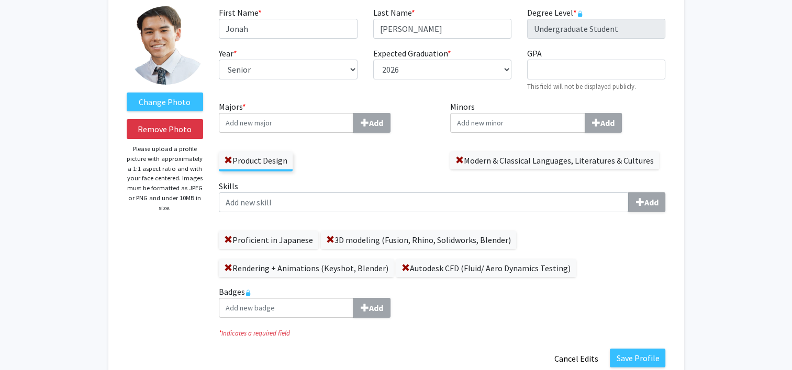
click at [476, 192] on label "Skills Add" at bounding box center [442, 196] width 446 height 32
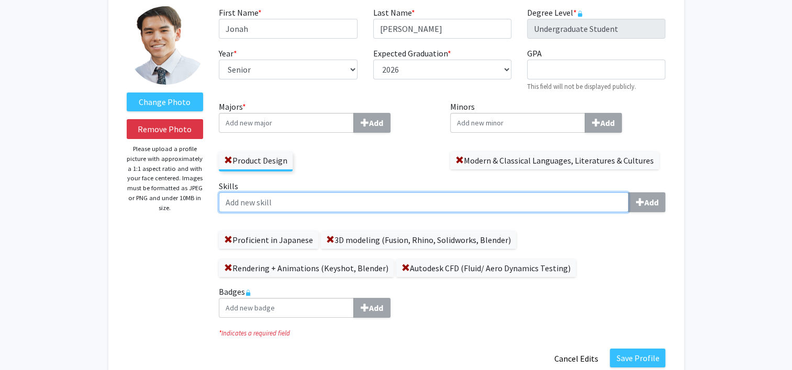
click at [476, 193] on input "Skills Add" at bounding box center [424, 203] width 410 height 20
click at [442, 197] on input "Skills Add" at bounding box center [424, 203] width 410 height 20
type input "Adobe Creative Suite"
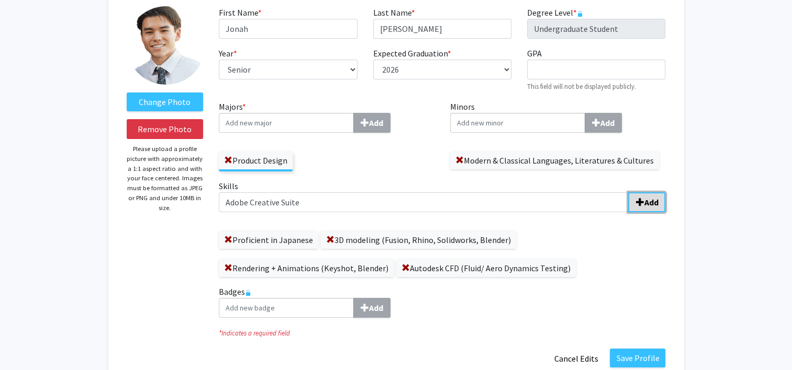
click at [645, 199] on b "Add" at bounding box center [651, 202] width 14 height 10
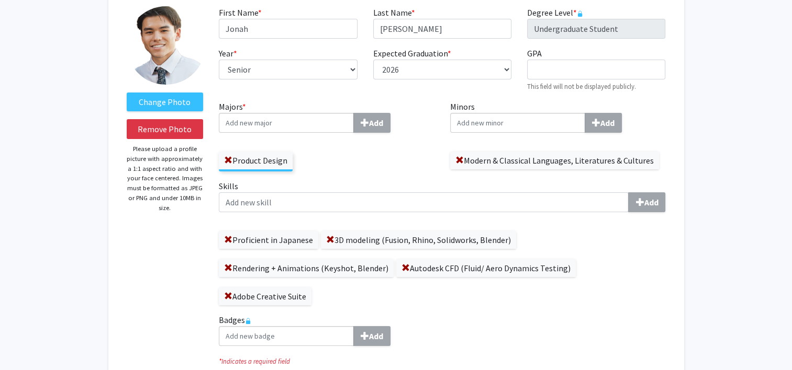
drag, startPoint x: 196, startPoint y: 14, endPoint x: 28, endPoint y: 51, distance: 172.6
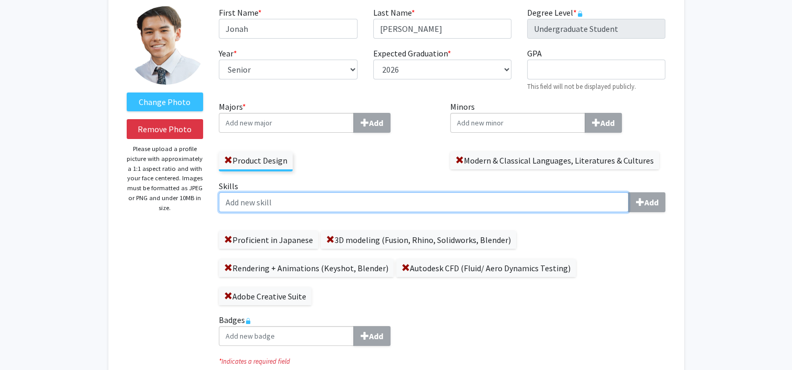
click at [413, 208] on input "Skills Add" at bounding box center [424, 203] width 410 height 20
click at [289, 198] on input "Fabrication (CNC, Laser cut," at bounding box center [424, 203] width 410 height 20
click at [400, 207] on input "Fabrication (CNC, 3D Print, Laser cut," at bounding box center [424, 203] width 410 height 20
type input "Fabrication (CNC, 3D Print, Laser cut, Woodwork)"
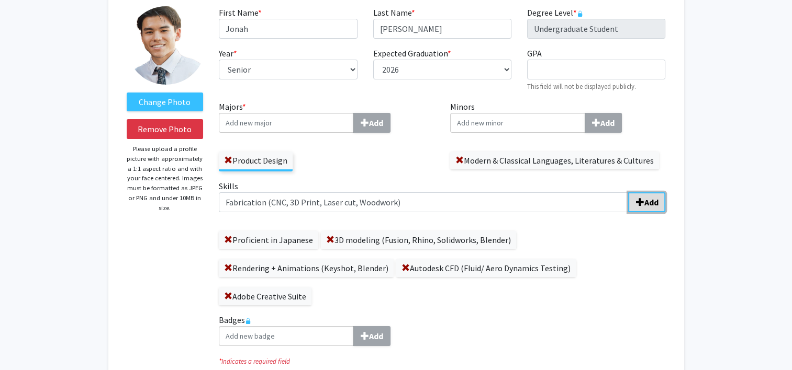
click at [655, 203] on b "Add" at bounding box center [651, 202] width 14 height 10
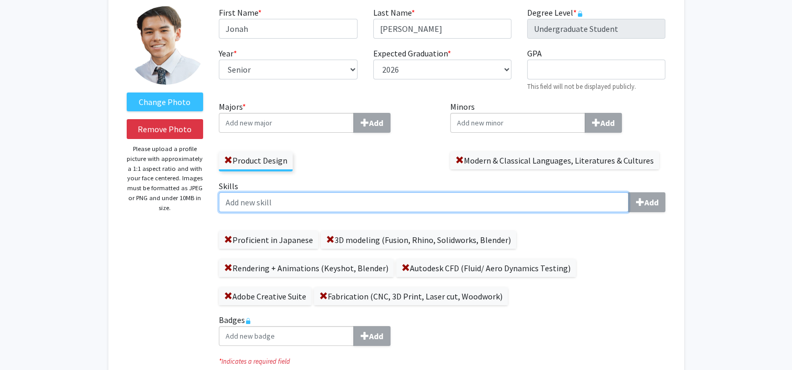
click at [527, 203] on input "Skills Add" at bounding box center [424, 203] width 410 height 20
type input "Drawing, Sketching and Painting"
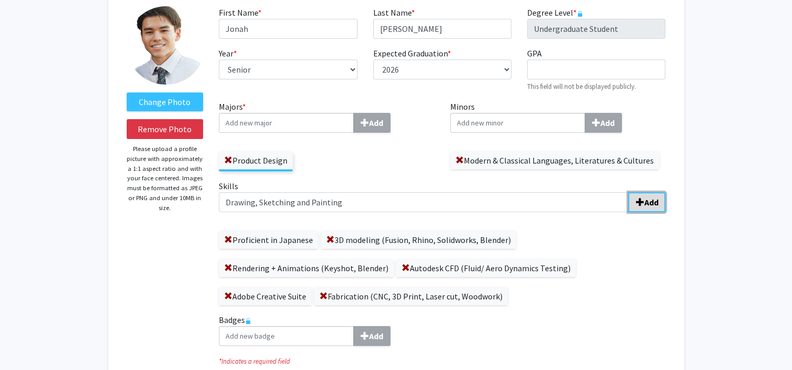
click at [639, 207] on button "Add" at bounding box center [646, 203] width 37 height 20
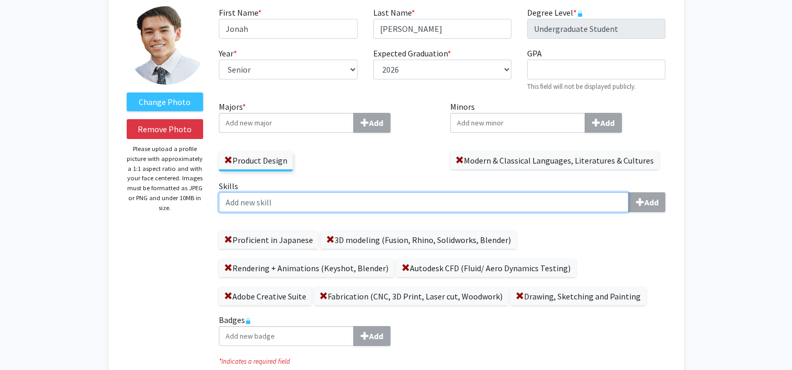
click at [461, 193] on input "Skills Add" at bounding box center [424, 203] width 410 height 20
click at [268, 204] on input "Musically tallented (Saxophones, Guitar)" at bounding box center [424, 203] width 410 height 20
type input "Musically talented (Saxophones, Guitar)"
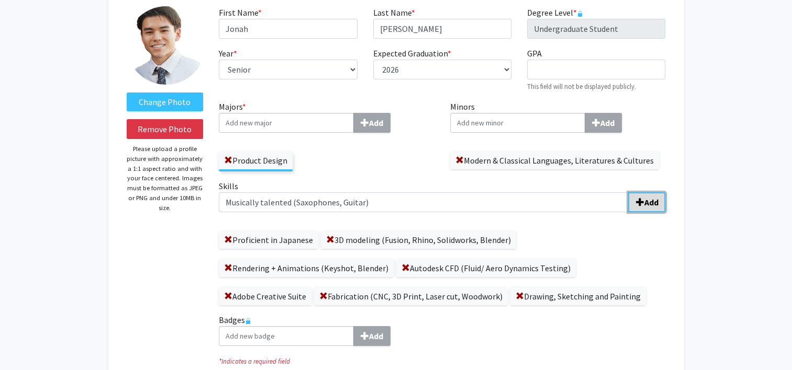
click at [645, 199] on b "Add" at bounding box center [651, 202] width 14 height 10
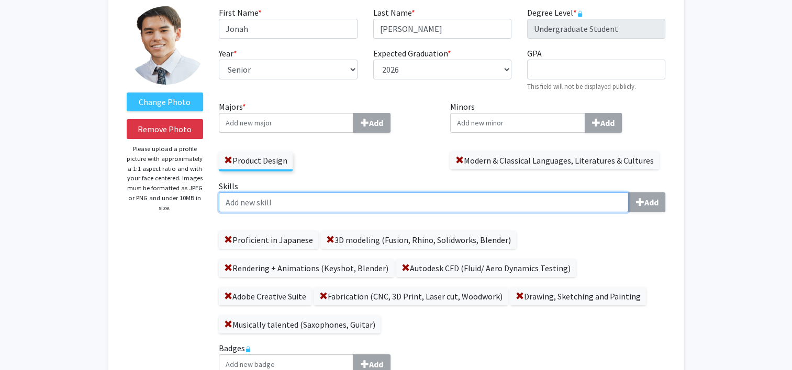
click at [615, 203] on input "Skills Add" at bounding box center [424, 203] width 410 height 20
click at [261, 199] on input "Athleticall talented" at bounding box center [424, 203] width 410 height 20
click at [358, 207] on input "Athletically talented" at bounding box center [424, 203] width 410 height 20
type input "Athletically talented"
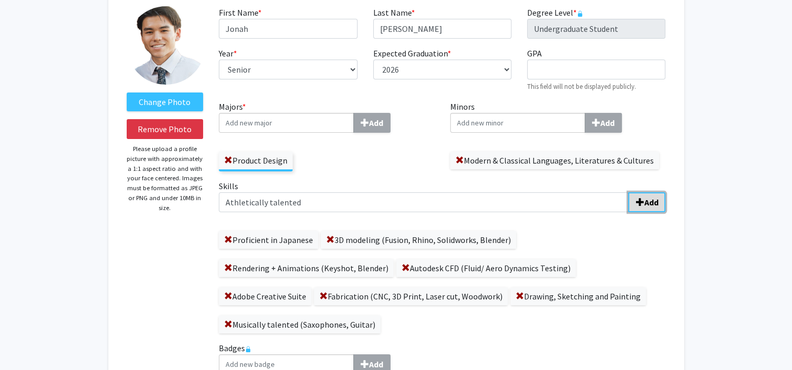
click at [662, 210] on button "Add" at bounding box center [646, 203] width 37 height 20
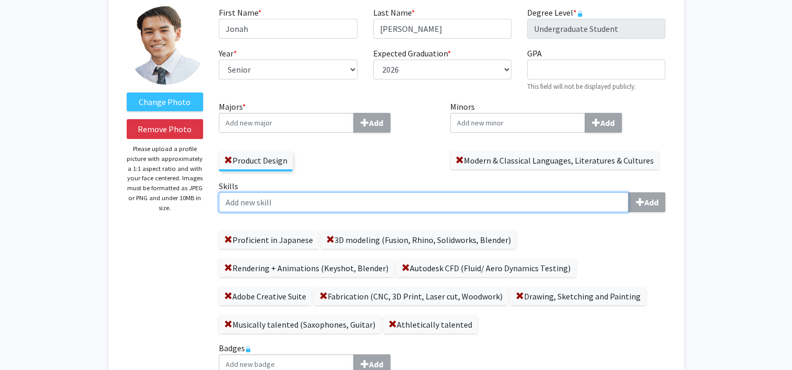
click at [523, 205] on input "Skills Add" at bounding box center [424, 203] width 410 height 20
type input "Leadership (TA & club captain)"
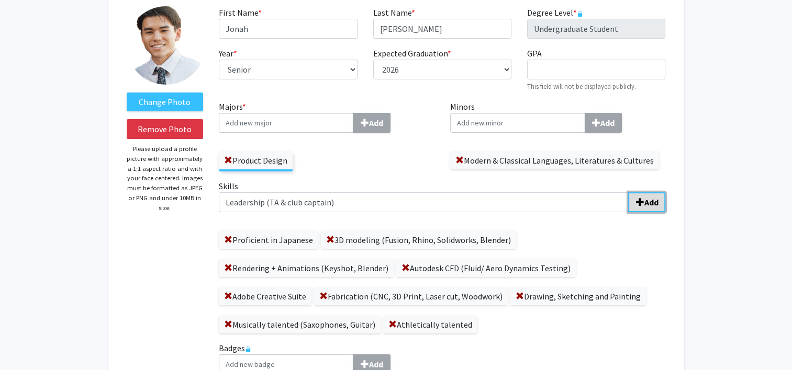
click at [649, 200] on b "Add" at bounding box center [651, 202] width 14 height 10
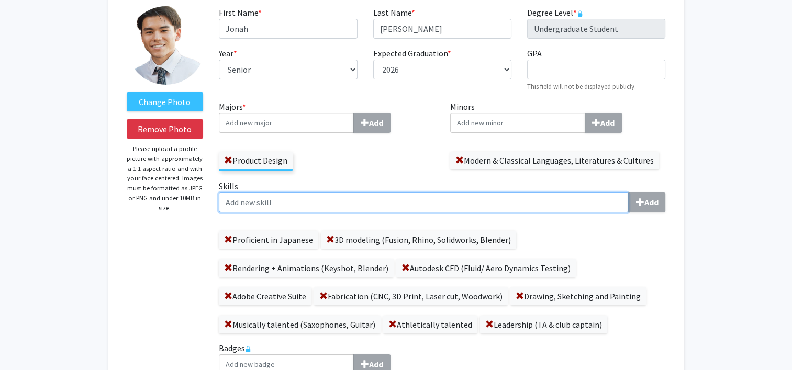
click at [579, 205] on input "Skills Add" at bounding box center [424, 203] width 410 height 20
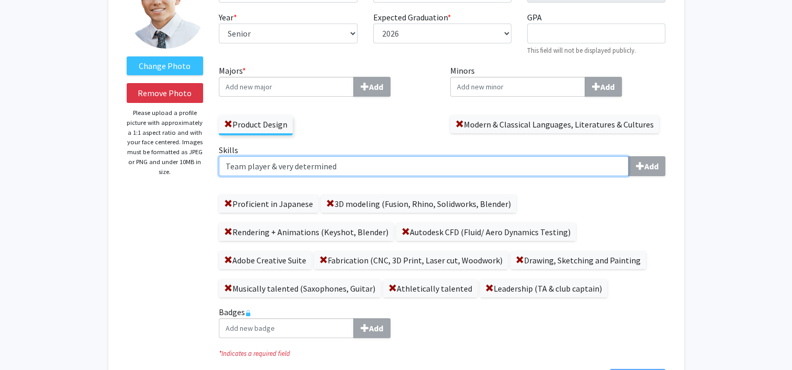
scroll to position [100, 0]
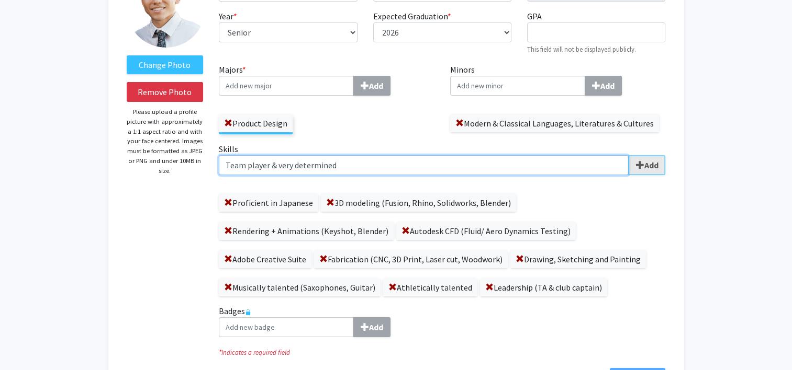
type input "Team player & very determined"
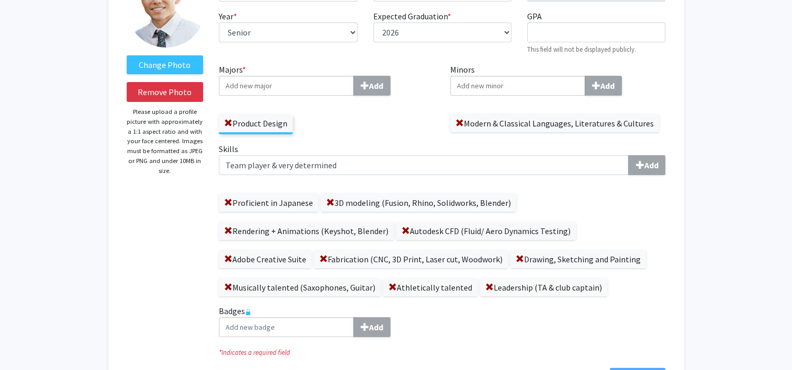
scroll to position [150, 0]
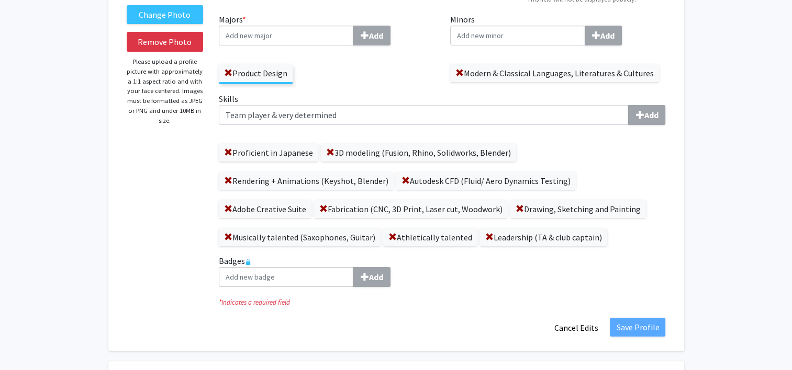
click at [475, 297] on div "* Indicates a required field" at bounding box center [442, 302] width 462 height 12
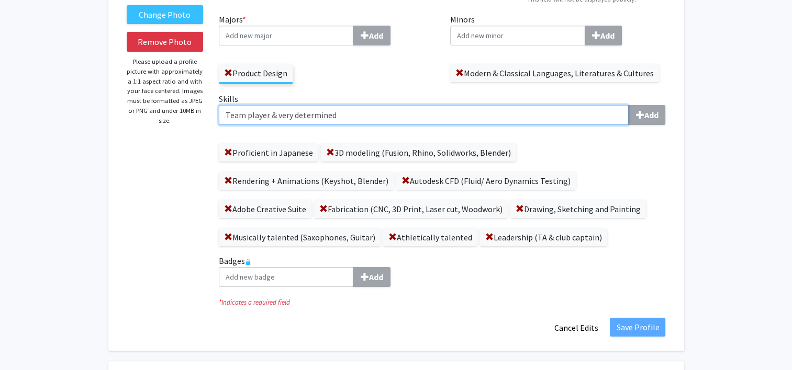
click at [472, 120] on input "Team player & very determined" at bounding box center [424, 115] width 410 height 20
click at [552, 113] on input "Team player & very determined" at bounding box center [424, 115] width 410 height 20
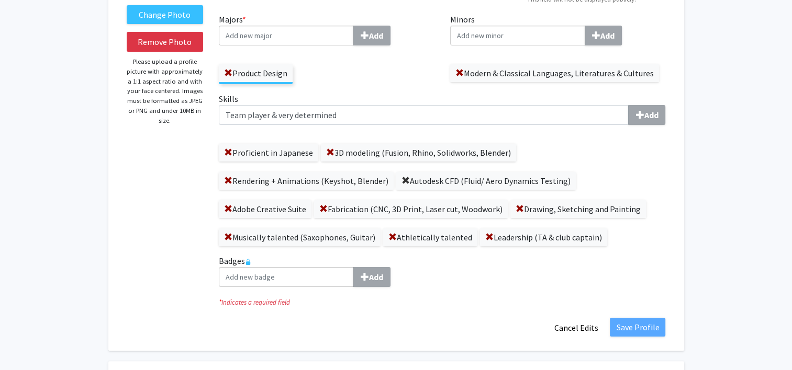
click at [401, 178] on span at bounding box center [405, 181] width 8 height 8
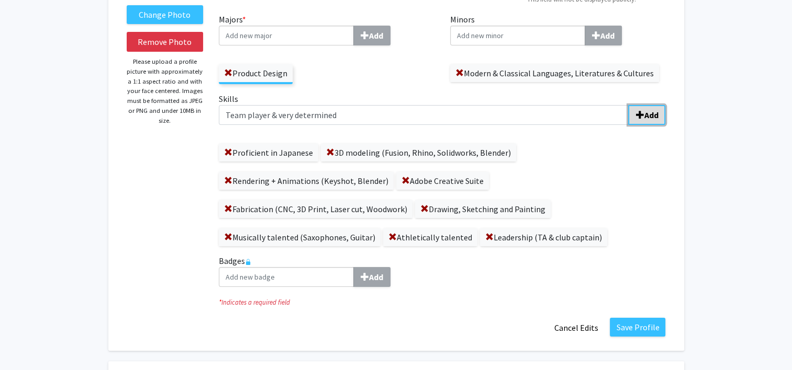
click at [663, 111] on button "Add" at bounding box center [646, 115] width 37 height 20
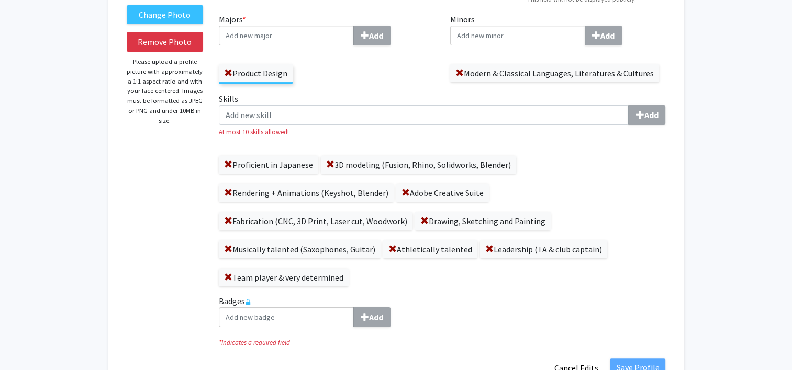
click at [606, 144] on div "Skills Add At most 10 skills allowed! Proficient in Japanese 3D modeling (Fusio…" at bounding box center [442, 190] width 446 height 194
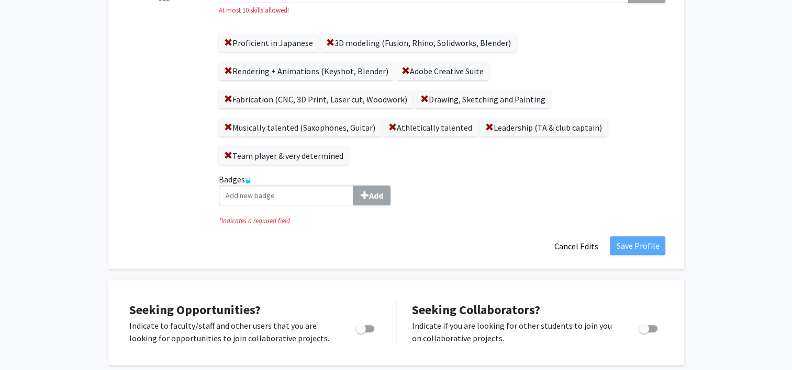
scroll to position [196, 0]
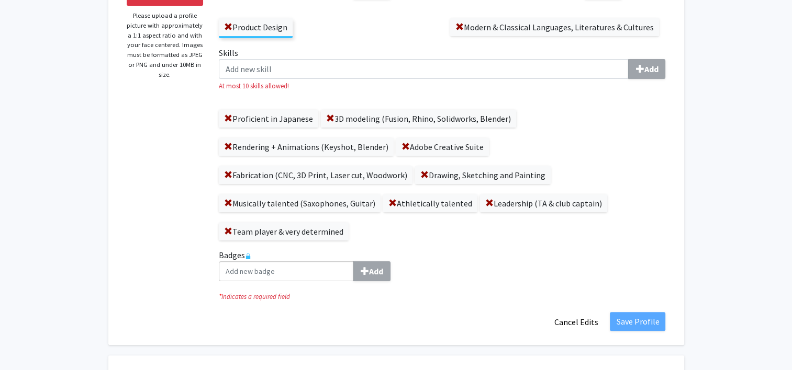
click at [250, 256] on rect at bounding box center [248, 258] width 4 height 4
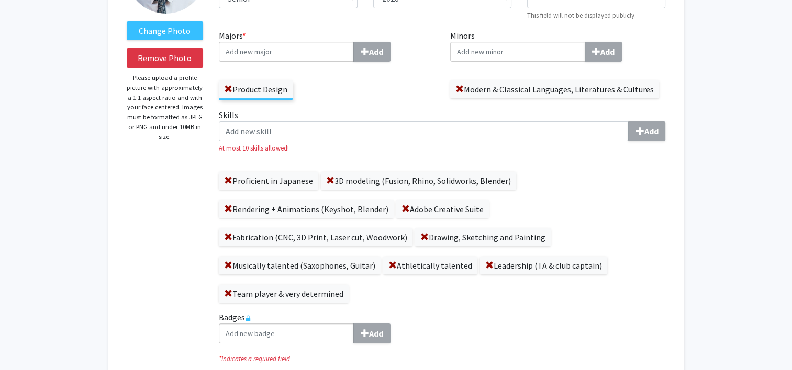
scroll to position [133, 0]
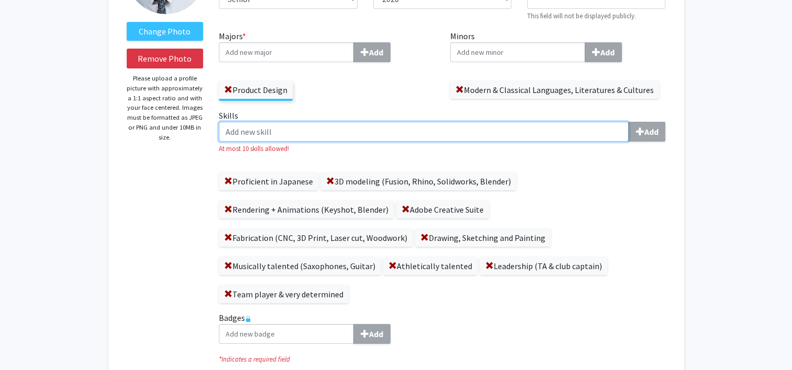
click at [275, 132] on input "Skills Add" at bounding box center [424, 132] width 410 height 20
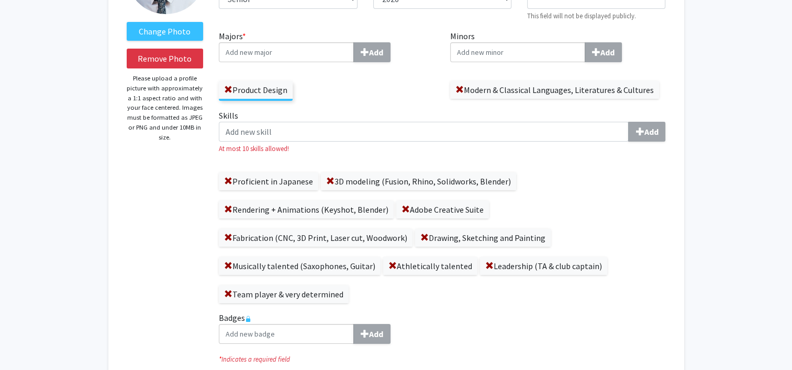
click at [151, 276] on div "Change Photo Remove Photo Please upload a profile picture with approximately a …" at bounding box center [165, 165] width 93 height 459
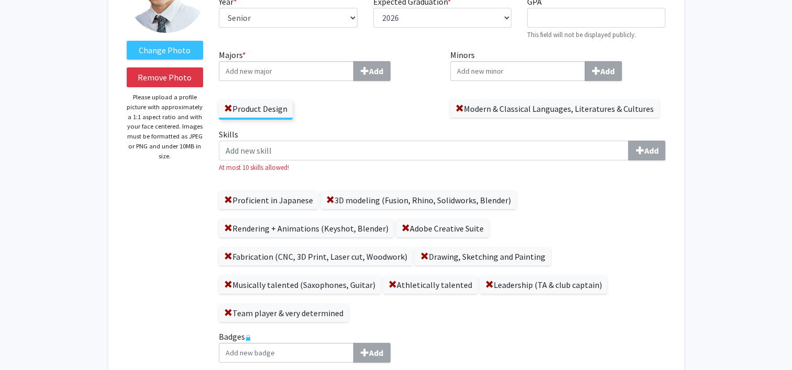
scroll to position [115, 0]
click at [226, 312] on span at bounding box center [228, 313] width 8 height 8
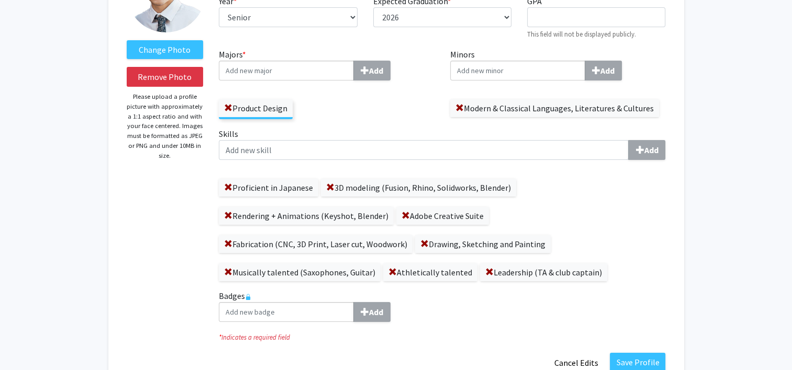
click at [665, 262] on div "Proficient in Japanese 3D modeling (Fusion, Rhino, Solidworks, Blender) Renderi…" at bounding box center [442, 224] width 446 height 113
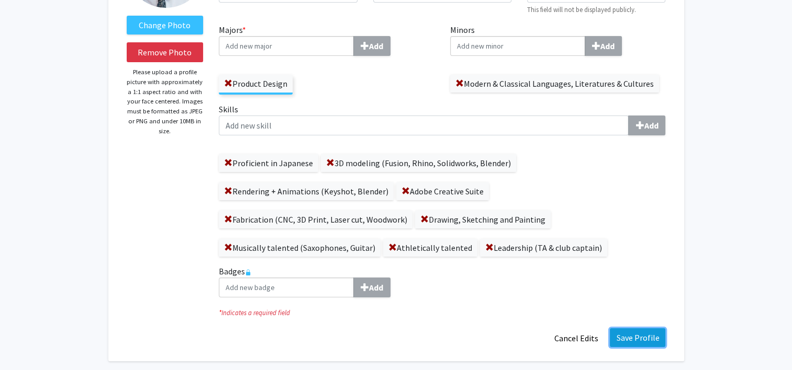
click at [649, 333] on button "Save Profile" at bounding box center [637, 338] width 55 height 19
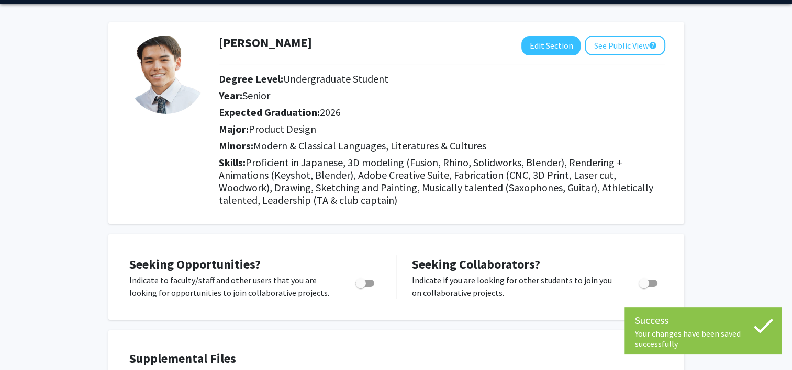
scroll to position [0, 0]
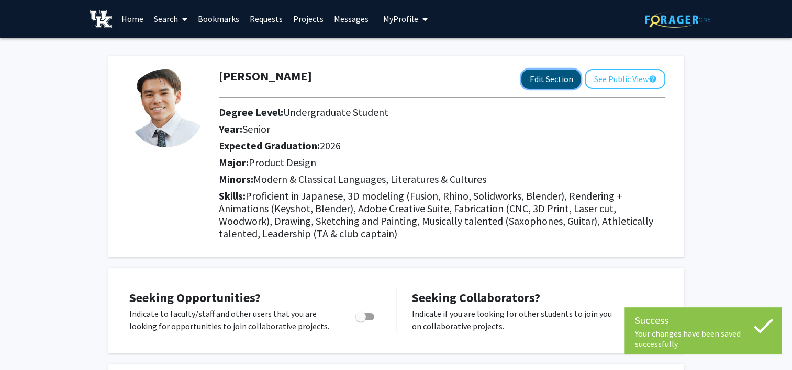
click at [555, 78] on button "Edit Section" at bounding box center [550, 79] width 59 height 19
select select "senior"
select select "2026"
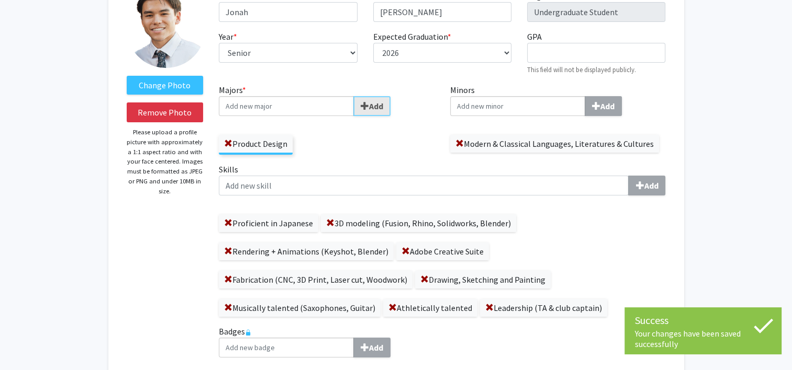
scroll to position [89, 0]
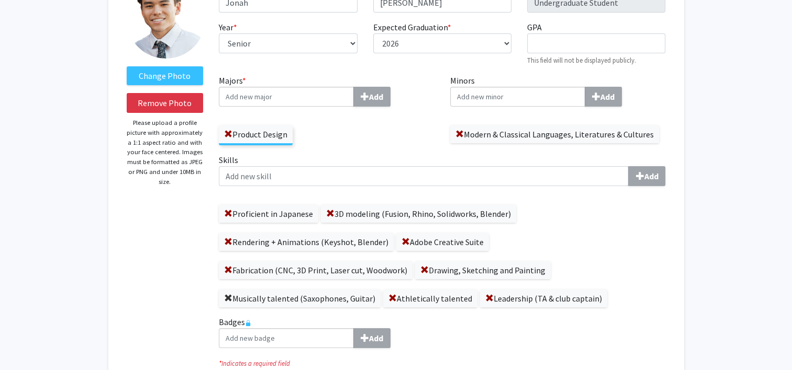
click at [226, 297] on span at bounding box center [228, 299] width 8 height 8
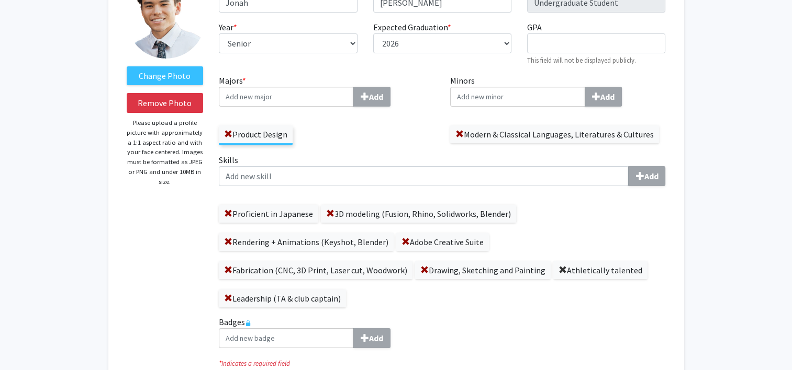
click at [559, 266] on span at bounding box center [562, 270] width 8 height 8
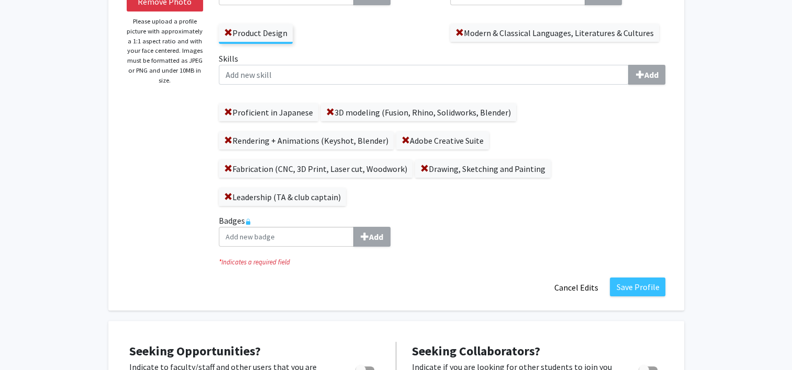
scroll to position [190, 0]
click at [622, 285] on button "Save Profile" at bounding box center [637, 287] width 55 height 19
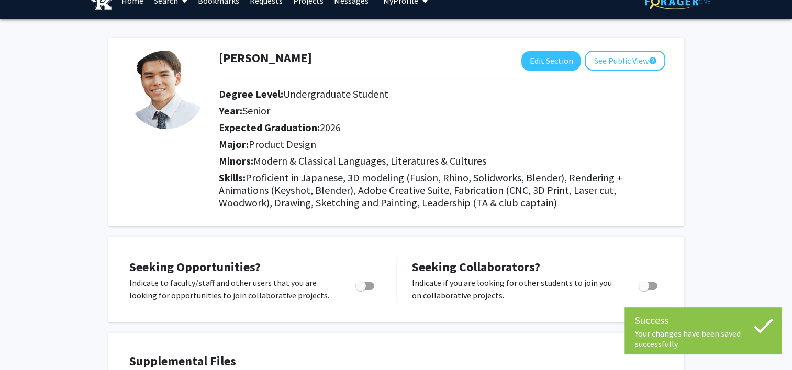
scroll to position [0, 0]
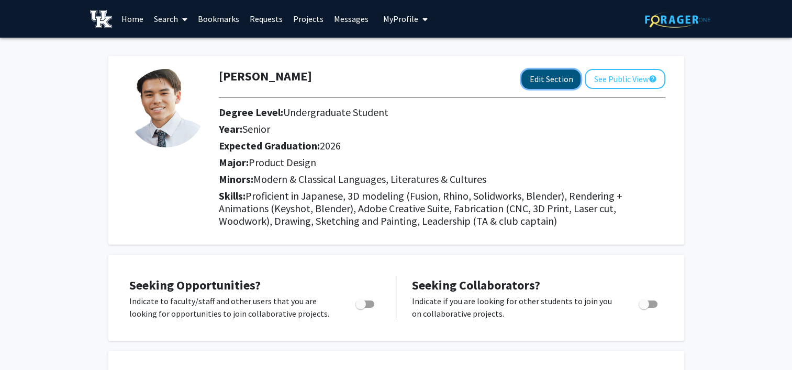
click at [547, 81] on button "Edit Section" at bounding box center [550, 79] width 59 height 19
select select "senior"
select select "2026"
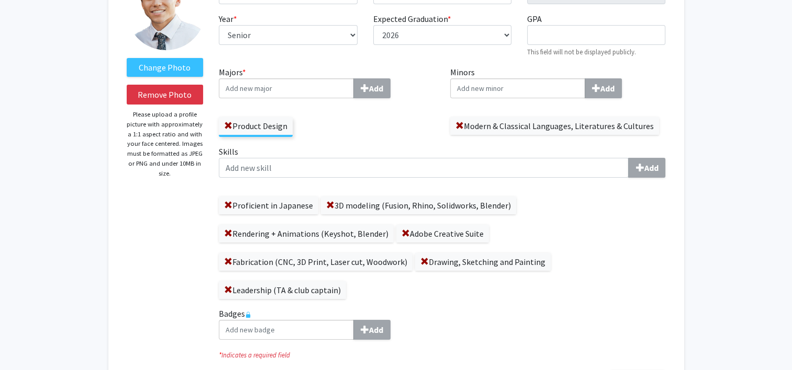
scroll to position [98, 0]
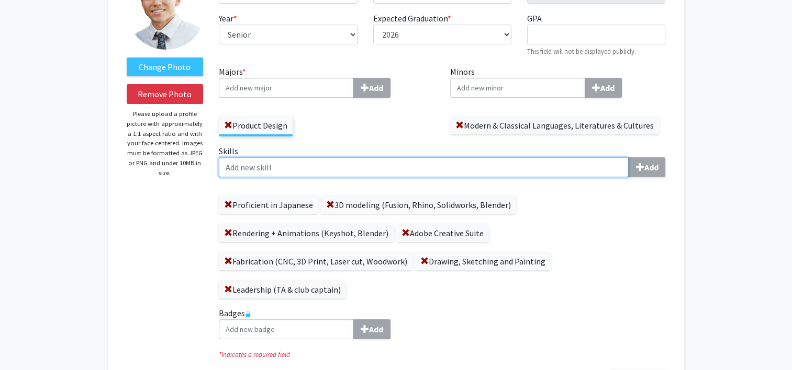
click at [262, 166] on input "Skills Add" at bounding box center [424, 167] width 410 height 20
type input "J"
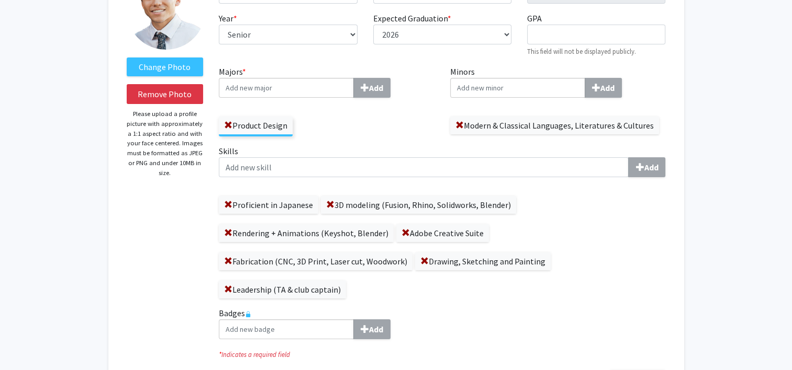
click at [420, 216] on div "Proficient in Japanese 3D modeling (Fusion, Rhino, Solidworks, Blender) Renderi…" at bounding box center [442, 242] width 446 height 113
click at [379, 199] on label "3D modeling (Fusion, Rhino, Solidworks, Blender)" at bounding box center [418, 205] width 195 height 18
click at [361, 201] on label "3D modeling (Fusion, Rhino, Solidworks, Blender)" at bounding box center [418, 205] width 195 height 18
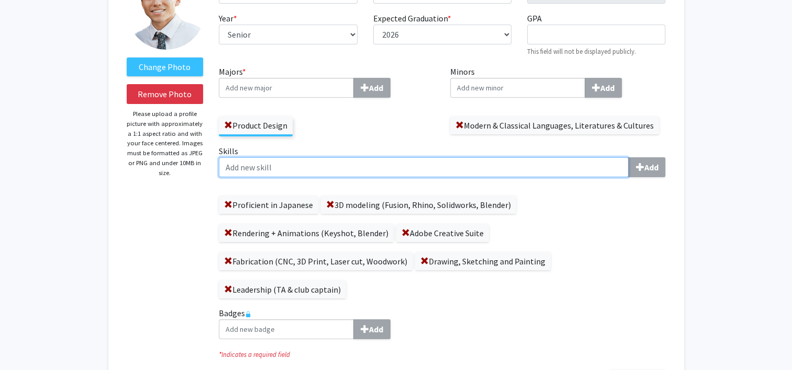
click at [314, 175] on input "Skills Add" at bounding box center [424, 167] width 410 height 20
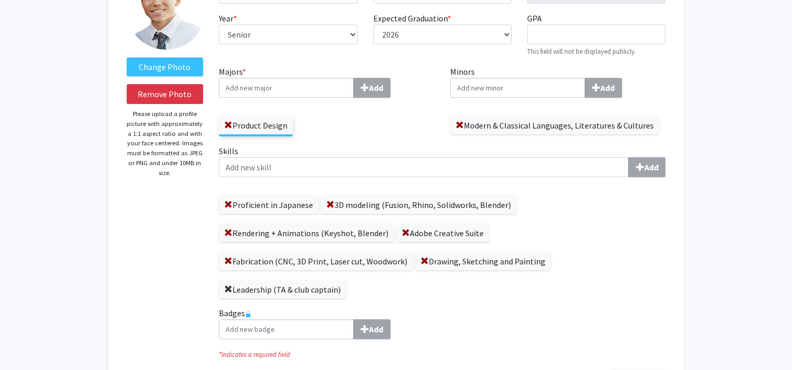
click at [228, 286] on span at bounding box center [228, 290] width 8 height 8
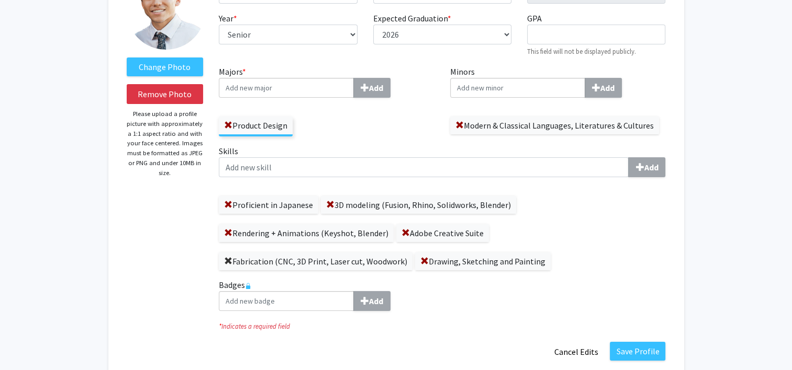
click at [228, 257] on span at bounding box center [228, 261] width 8 height 8
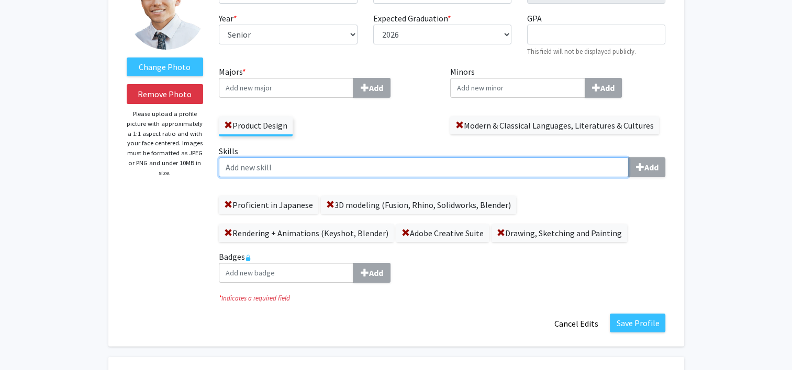
click at [301, 170] on input "Skills Add" at bounding box center [424, 167] width 410 height 20
type input "Fabrication"
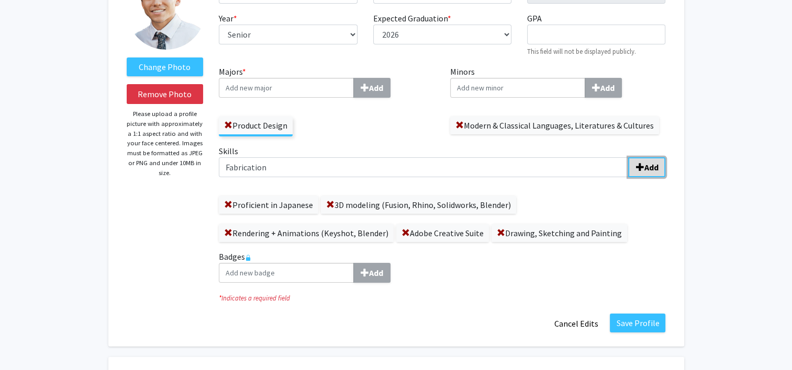
click at [649, 161] on button "Add" at bounding box center [646, 167] width 37 height 20
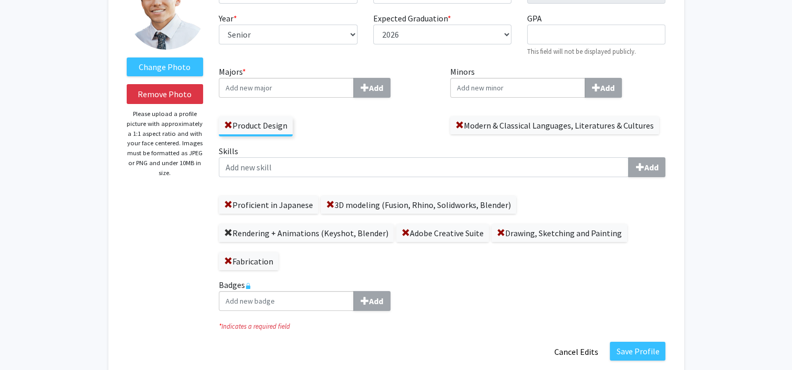
click at [226, 230] on span at bounding box center [228, 233] width 8 height 8
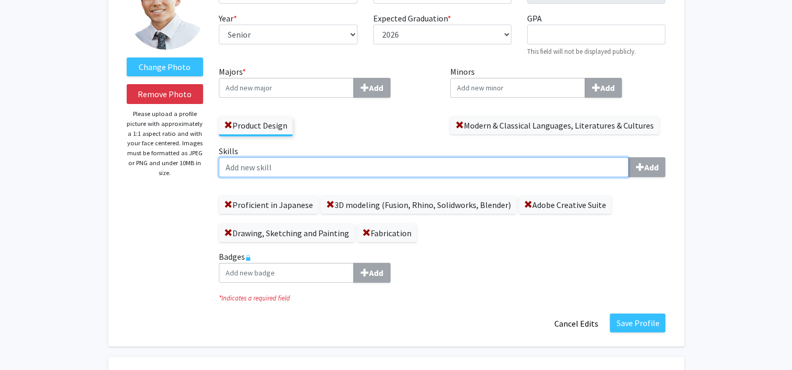
click at [295, 174] on input "Skills Add" at bounding box center [424, 167] width 410 height 20
type input "Rendering + Animations"
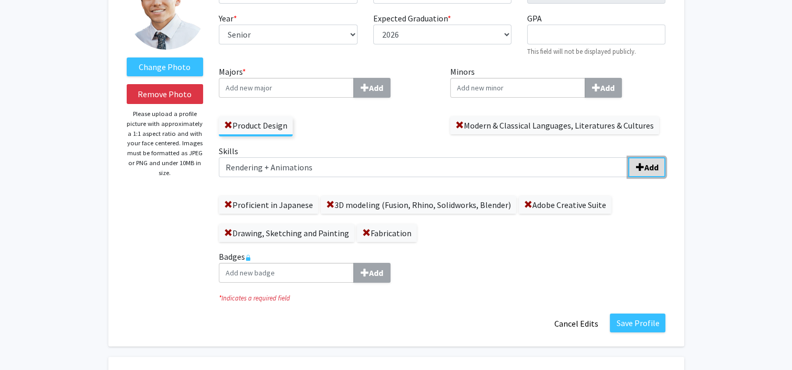
click at [644, 167] on b "Add" at bounding box center [651, 167] width 14 height 10
click at [331, 201] on span at bounding box center [330, 205] width 8 height 8
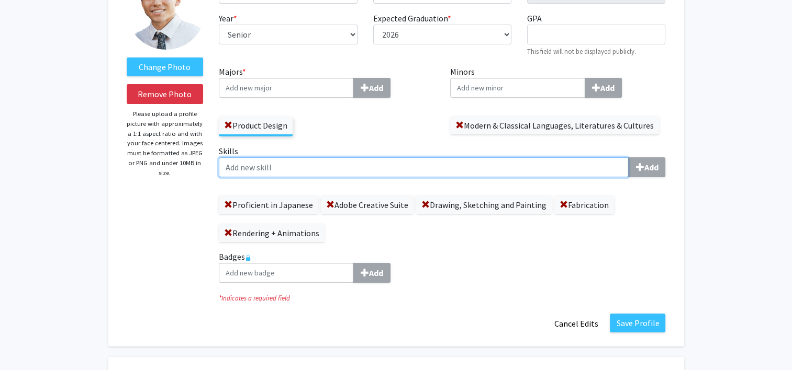
click at [366, 165] on input "Skills Add" at bounding box center [424, 167] width 410 height 20
type input "3D Modeling"
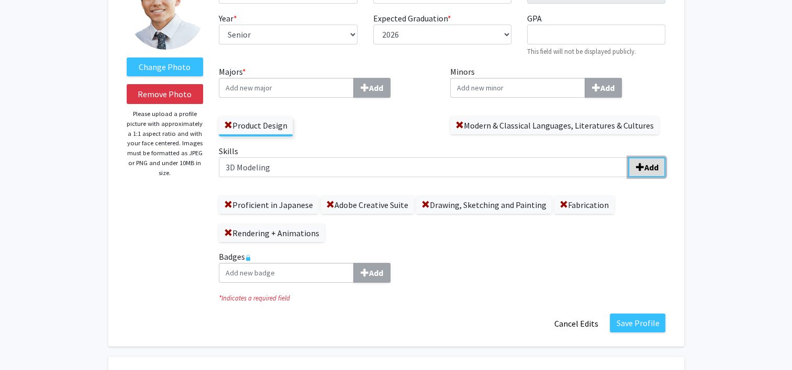
click at [646, 174] on button "Add" at bounding box center [646, 167] width 37 height 20
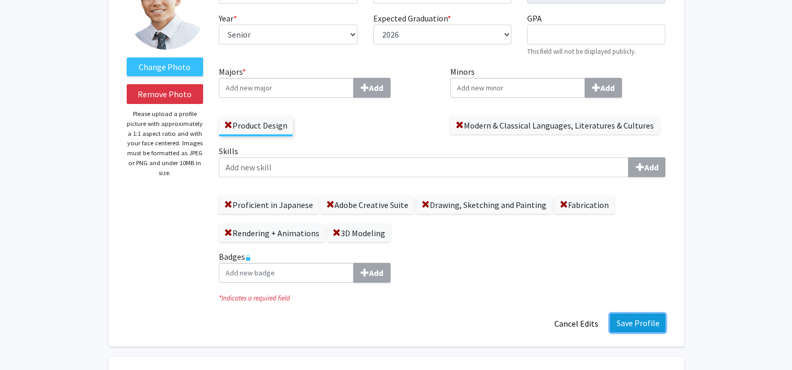
click at [634, 318] on button "Save Profile" at bounding box center [637, 323] width 55 height 19
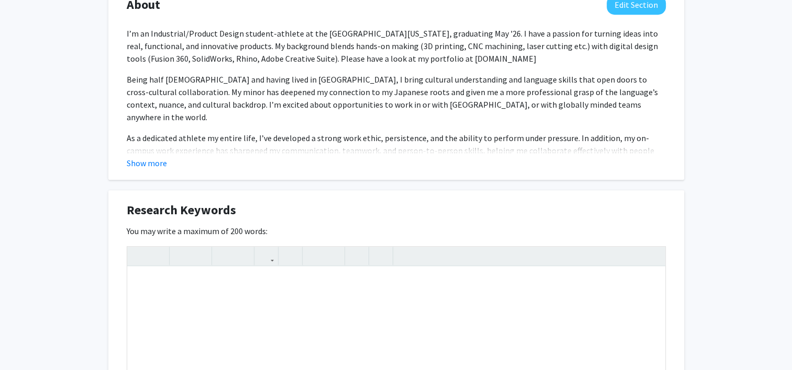
scroll to position [535, 0]
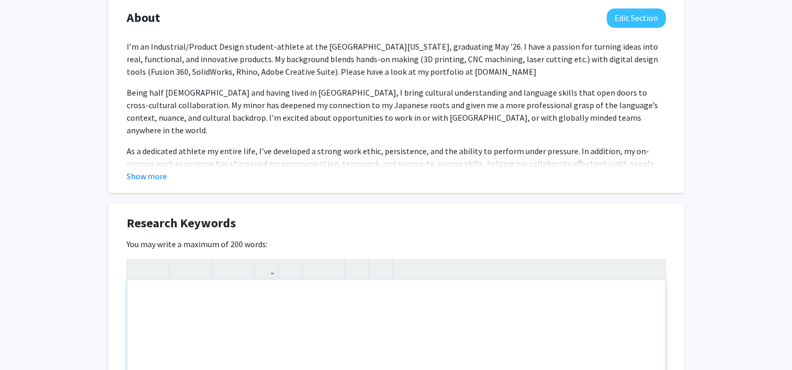
click at [251, 339] on div "Note to users with screen readers: Please deactivate our accessibility plugin f…" at bounding box center [396, 358] width 538 height 157
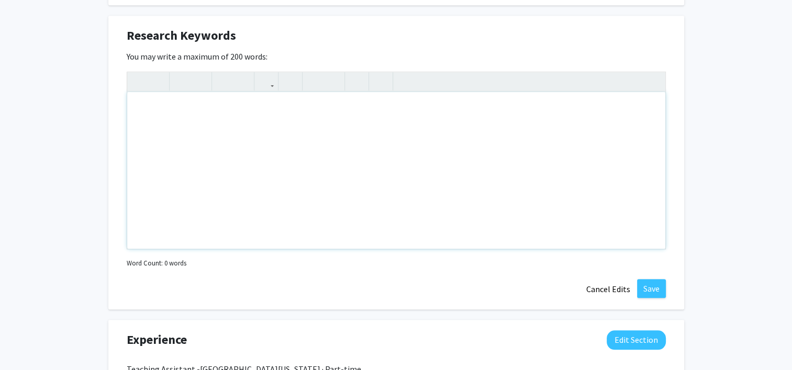
scroll to position [724, 0]
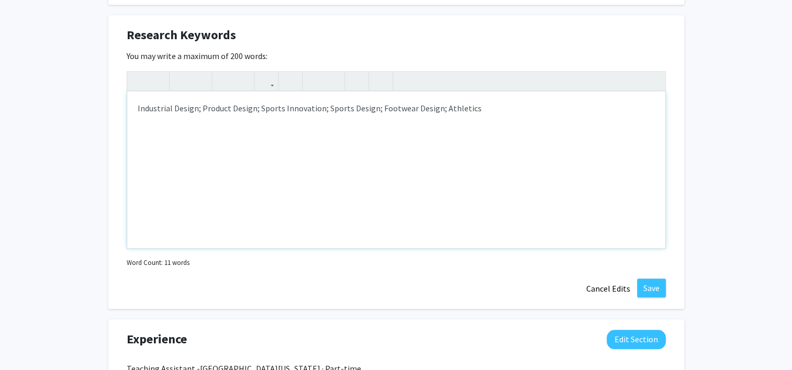
drag, startPoint x: 474, startPoint y: 105, endPoint x: 437, endPoint y: 110, distance: 36.6
click at [437, 110] on div "Industrial Design; Product Design; Sports Innovation; Sports Design; Footwear D…" at bounding box center [396, 170] width 538 height 157
click at [345, 110] on div "Industrial Design; Product Design; Sports Innovation; Sports Design; Footwear D…" at bounding box center [396, 170] width 538 height 157
drag, startPoint x: 530, startPoint y: 120, endPoint x: 469, endPoint y: 117, distance: 60.8
click at [469, 117] on div "Industrial Design; Product Design; Sports Innovation; Sportswear Design; Footwe…" at bounding box center [396, 170] width 538 height 157
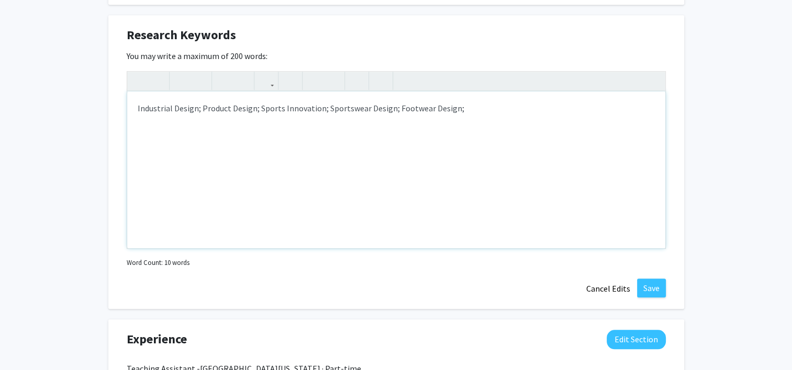
click at [532, 105] on div "Industrial Design; Product Design; Sports Innovation; Sportswear Design; Footwe…" at bounding box center [396, 170] width 538 height 157
type textarea "<p>Industrial Design; Product Design; Sports Innovation; Sportswear Design; Foo…"
click at [649, 290] on button "Save" at bounding box center [651, 288] width 29 height 19
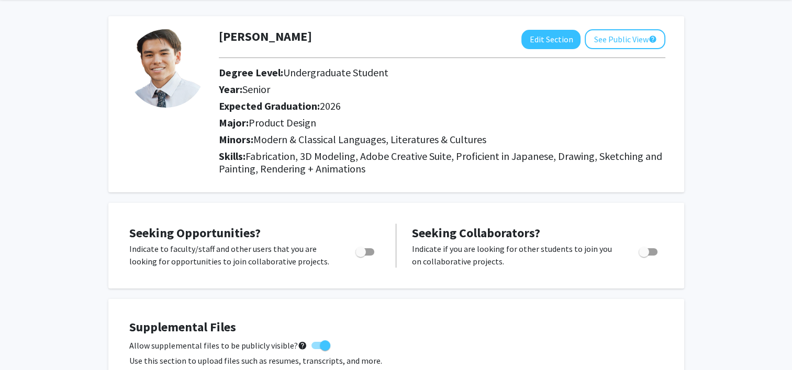
scroll to position [0, 0]
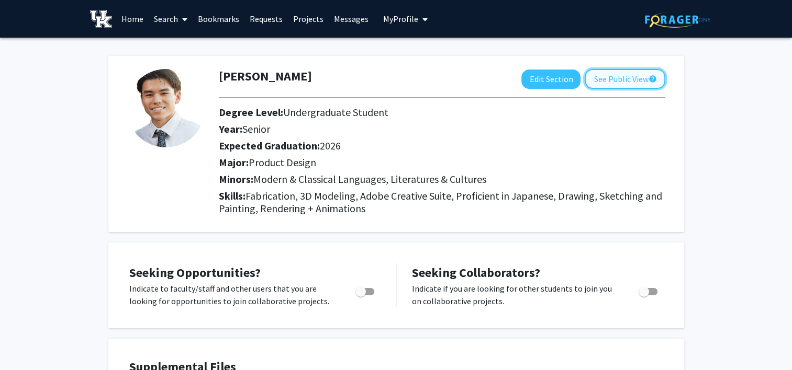
click at [627, 75] on button "See Public View help" at bounding box center [624, 79] width 81 height 20
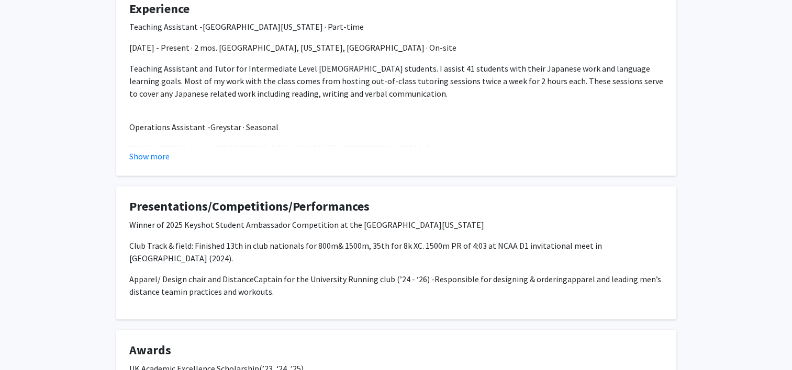
scroll to position [487, 0]
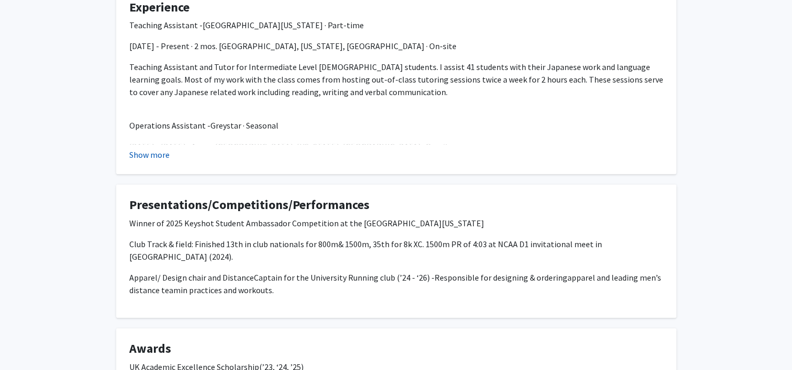
click at [141, 157] on button "Show more" at bounding box center [149, 155] width 40 height 13
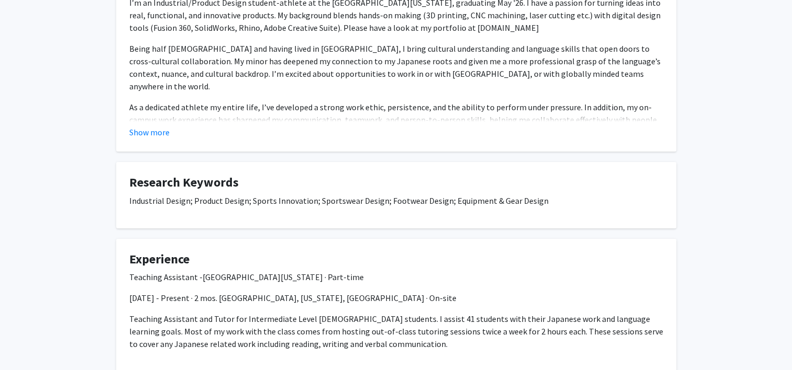
scroll to position [0, 0]
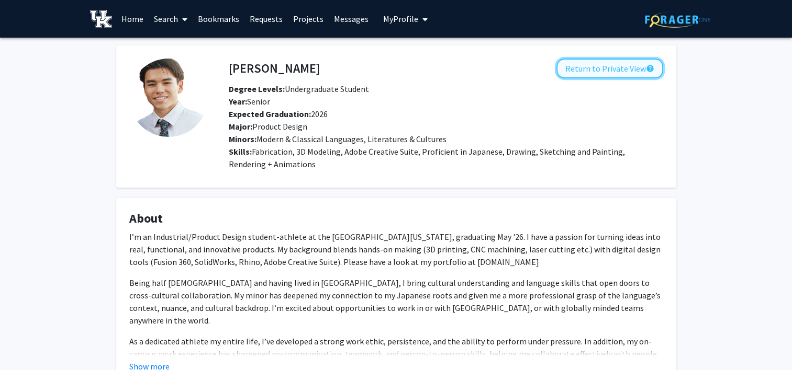
click at [605, 71] on button "Return to Private View help" at bounding box center [609, 69] width 107 height 20
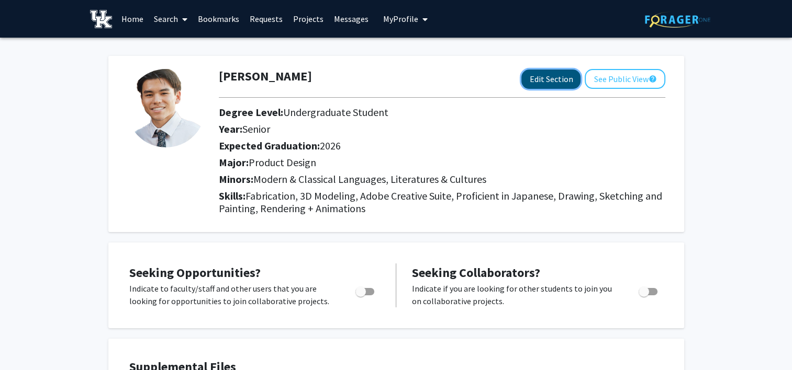
click at [549, 75] on button "Edit Section" at bounding box center [550, 79] width 59 height 19
select select "senior"
select select "2026"
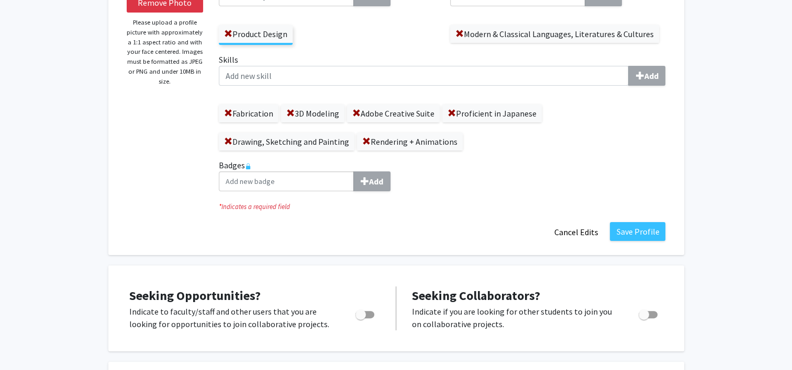
scroll to position [190, 0]
click at [637, 226] on button "Save Profile" at bounding box center [637, 231] width 55 height 19
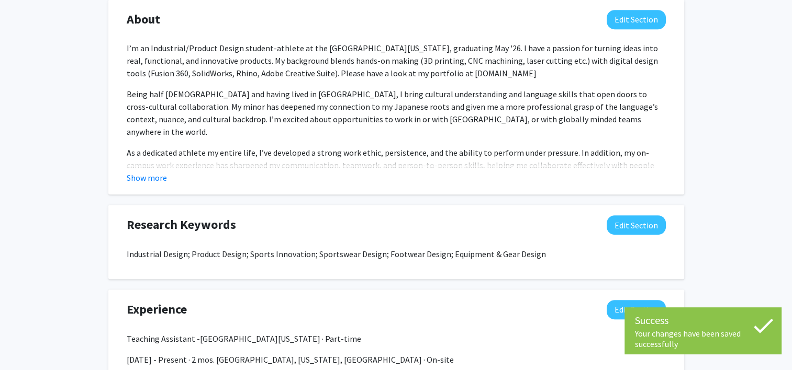
scroll to position [535, 0]
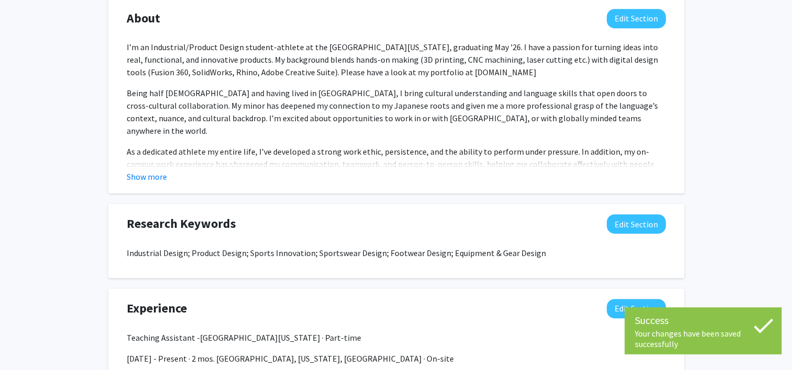
drag, startPoint x: 149, startPoint y: 174, endPoint x: 82, endPoint y: 145, distance: 73.1
click at [82, 145] on div "[PERSON_NAME] Edit Section See Public View help Degree Level: Undergraduate Stu…" at bounding box center [396, 187] width 792 height 1369
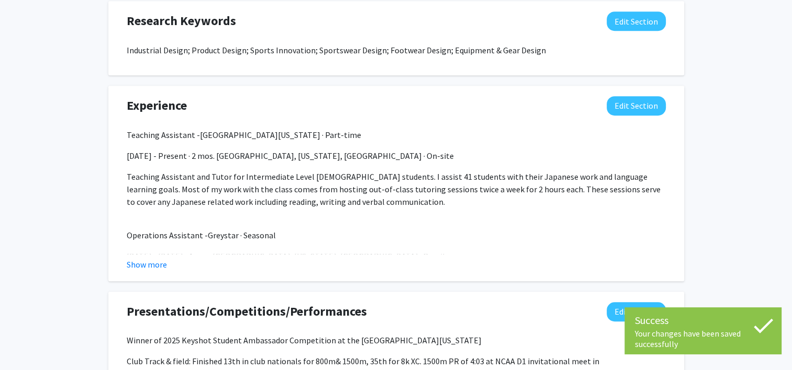
scroll to position [740, 0]
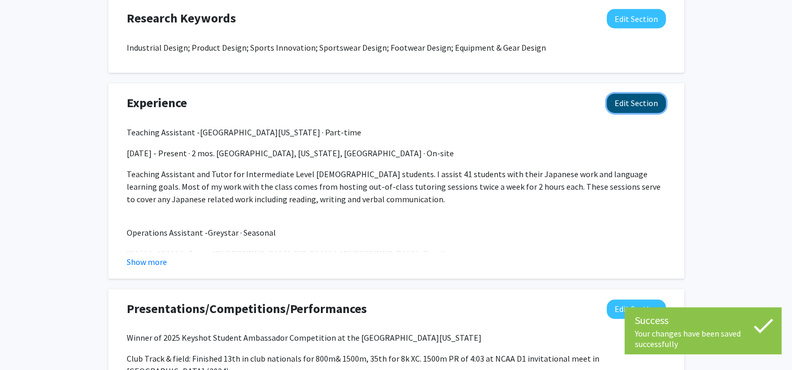
click at [624, 110] on button "Edit Section" at bounding box center [635, 103] width 59 height 19
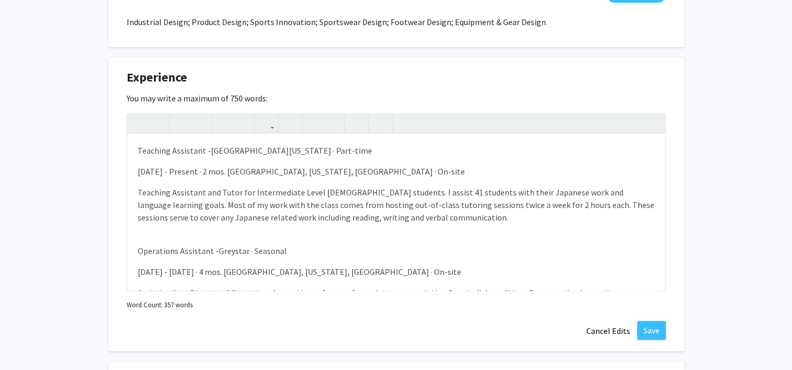
scroll to position [767, 0]
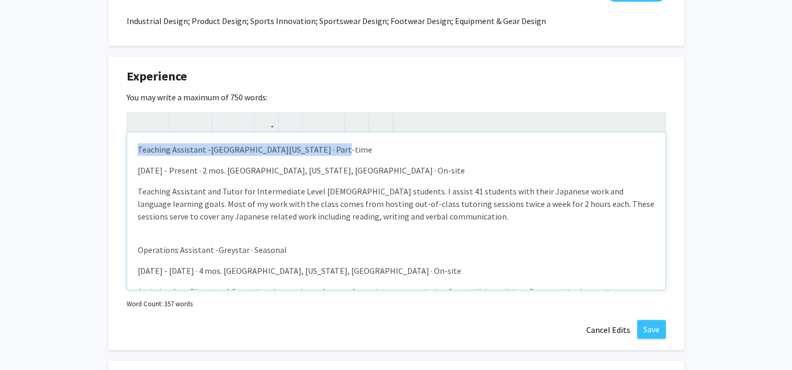
drag, startPoint x: 343, startPoint y: 149, endPoint x: 124, endPoint y: 144, distance: 219.3
click at [124, 144] on div "Experience Edit Section You may write a maximum of 750 words: Teaching Assistan…" at bounding box center [396, 204] width 576 height 294
type textarea "<l><ipsumd><sita>Consecte Adipiscin -&elit;</sedd><eius>Temporinci ut Laboreet …"
click at [183, 123] on icon "button" at bounding box center [181, 122] width 9 height 17
click at [194, 183] on div "Teaching Assistant - [GEOGRAPHIC_DATA][US_STATE] · Part-time [DATE] - Present ·…" at bounding box center [396, 211] width 538 height 157
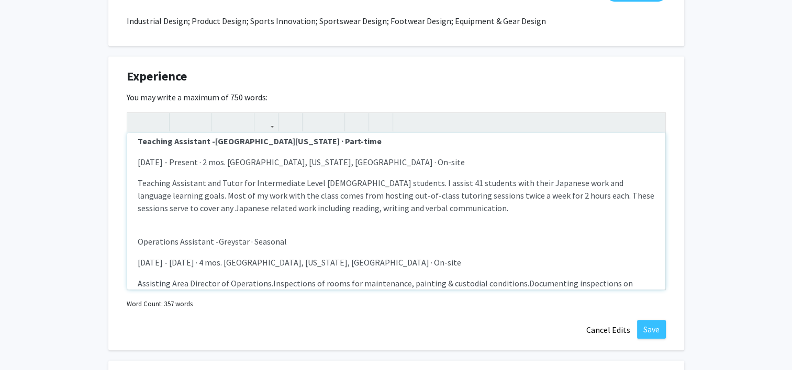
scroll to position [30, 0]
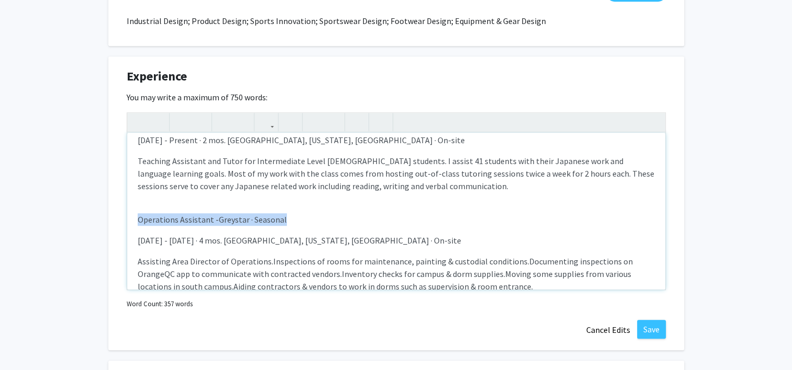
drag, startPoint x: 290, startPoint y: 218, endPoint x: 117, endPoint y: 216, distance: 172.7
click at [117, 216] on div "Experience Edit Section You may write a maximum of 750 words: Teaching Assistan…" at bounding box center [396, 204] width 576 height 294
click at [177, 114] on use "button" at bounding box center [177, 114] width 0 height 0
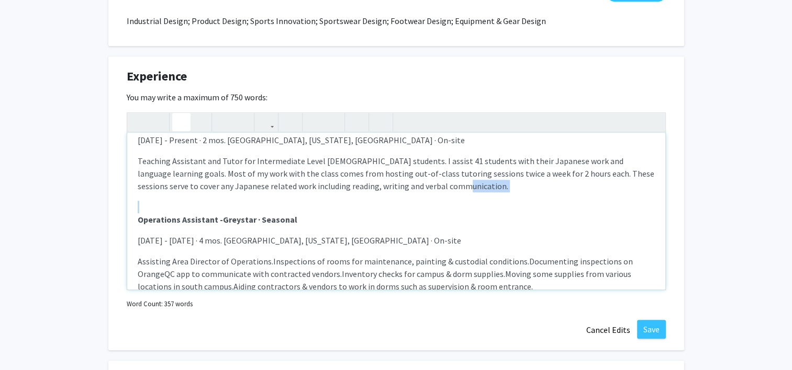
click at [211, 207] on div "Teaching Assistant - [GEOGRAPHIC_DATA][US_STATE] · Part-time [DATE] - Present ·…" at bounding box center [396, 211] width 538 height 157
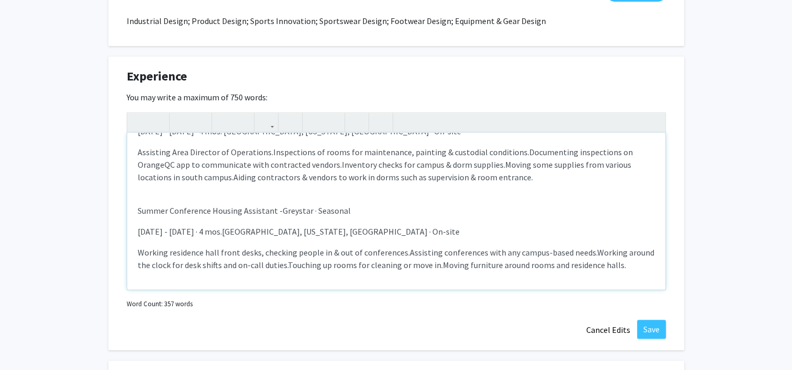
scroll to position [140, 0]
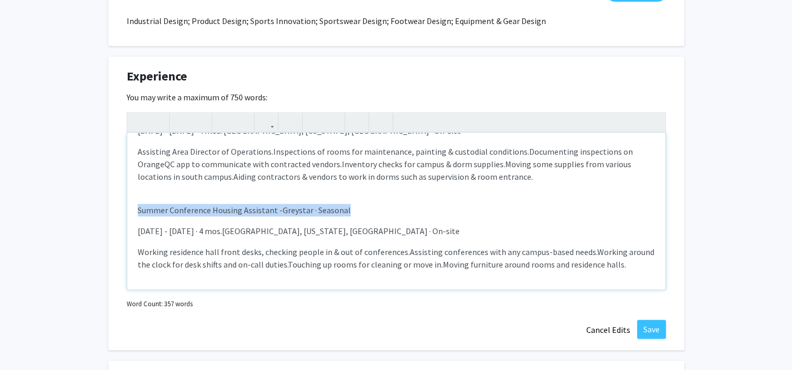
drag, startPoint x: 354, startPoint y: 210, endPoint x: 122, endPoint y: 206, distance: 231.3
click at [122, 206] on div "Experience Edit Section You may write a maximum of 750 words: Teaching Assistan…" at bounding box center [396, 204] width 576 height 294
click at [177, 114] on use "button" at bounding box center [177, 114] width 0 height 0
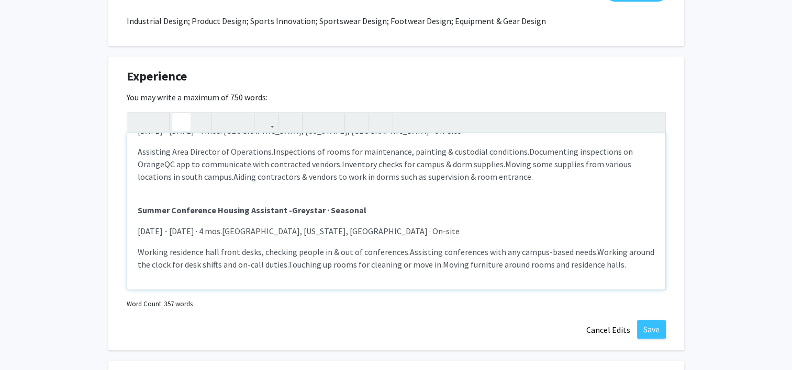
click at [197, 163] on span "Documenting inspections on OrangeQC app to communicate with contracted vendors." at bounding box center [385, 158] width 495 height 23
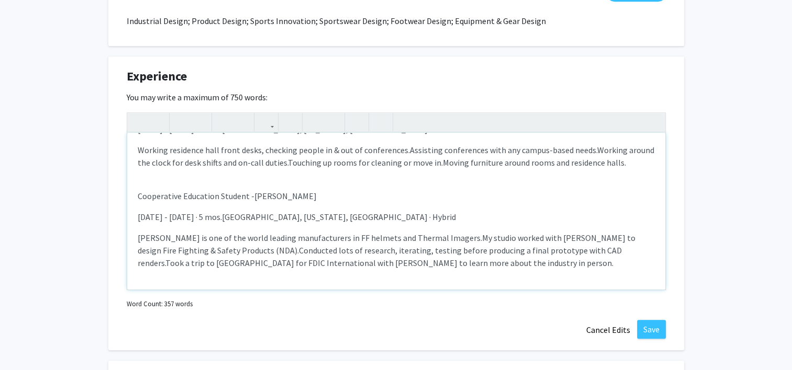
scroll to position [243, 0]
drag, startPoint x: 278, startPoint y: 195, endPoint x: 117, endPoint y: 196, distance: 161.2
click at [117, 196] on div "Experience Edit Section You may write a maximum of 750 words: Teaching Assistan…" at bounding box center [396, 204] width 576 height 294
click at [183, 121] on icon "button" at bounding box center [181, 122] width 9 height 17
click at [192, 168] on div "Teaching Assistant - [GEOGRAPHIC_DATA][US_STATE] · Part-time [DATE] - Present ·…" at bounding box center [396, 211] width 538 height 157
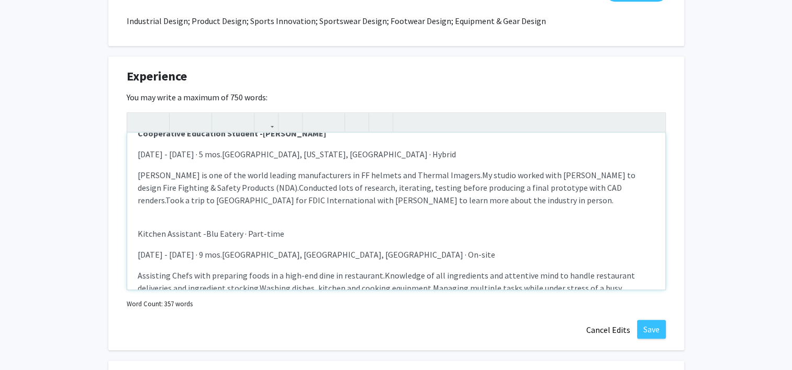
scroll to position [306, 0]
drag, startPoint x: 287, startPoint y: 234, endPoint x: 117, endPoint y: 226, distance: 169.7
click at [117, 226] on div "Experience Edit Section You may write a maximum of 750 words: Teaching Assistan…" at bounding box center [396, 204] width 576 height 294
type textarea "<l><ipsumd><sita>Consecte Adipiscin -&elit;</sedd><eius>Temporinci ut Laboreet …"
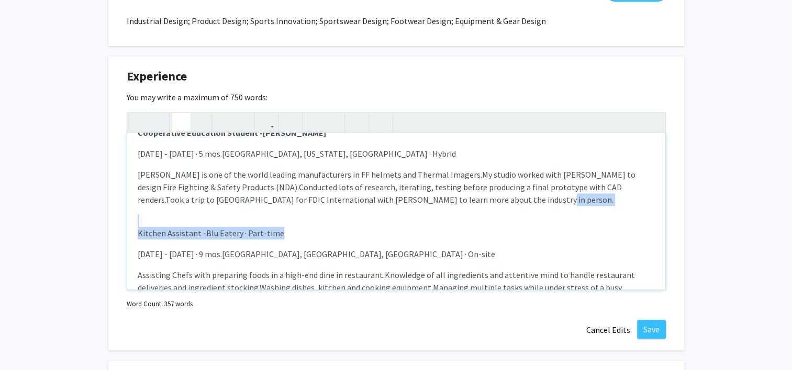
click at [177, 114] on use "button" at bounding box center [177, 114] width 0 height 0
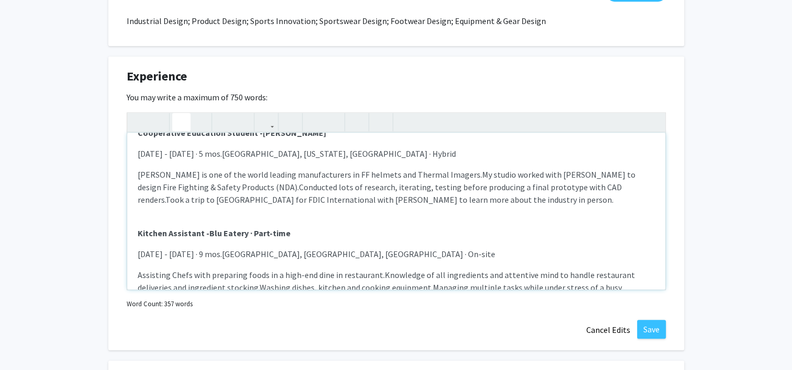
click at [196, 178] on p "[PERSON_NAME] is one of the world leading manufacturers in FF helmets and Therm…" at bounding box center [396, 187] width 517 height 38
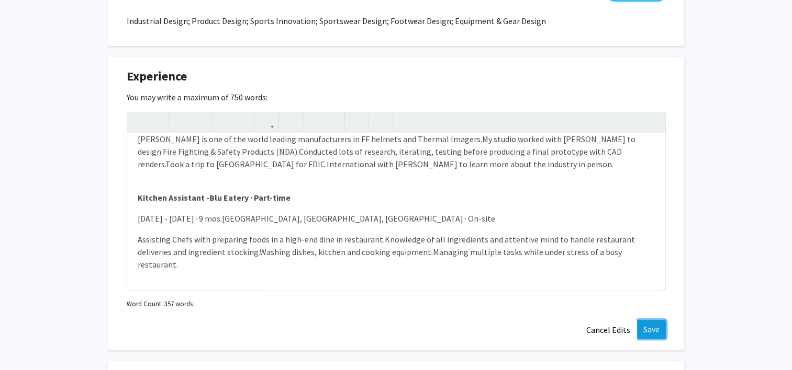
click at [659, 332] on button "Save" at bounding box center [651, 329] width 29 height 19
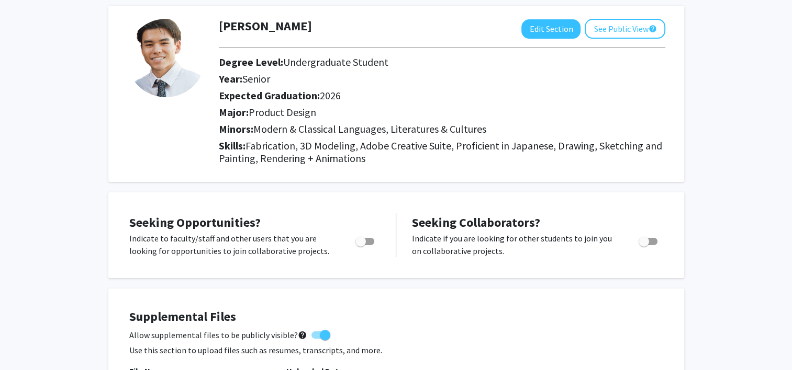
scroll to position [0, 0]
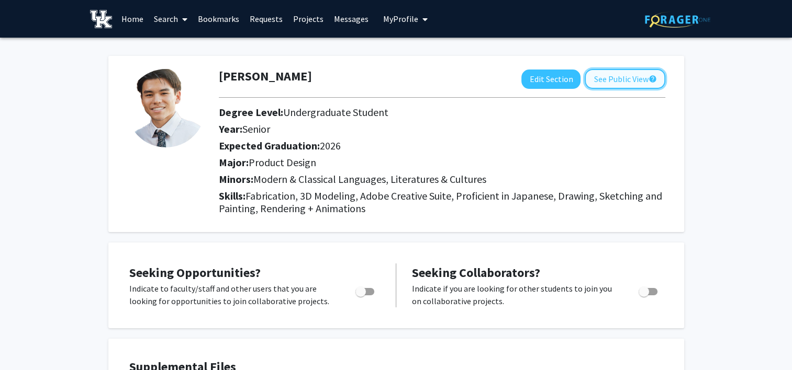
click at [618, 80] on button "See Public View help" at bounding box center [624, 79] width 81 height 20
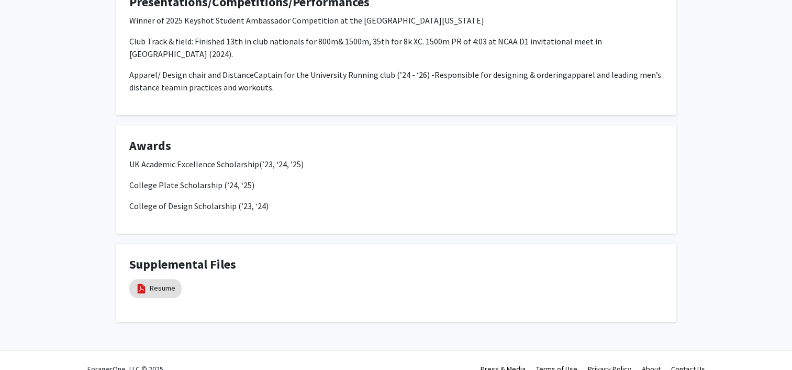
scroll to position [694, 0]
